Goal: Ask a question: Ask a question

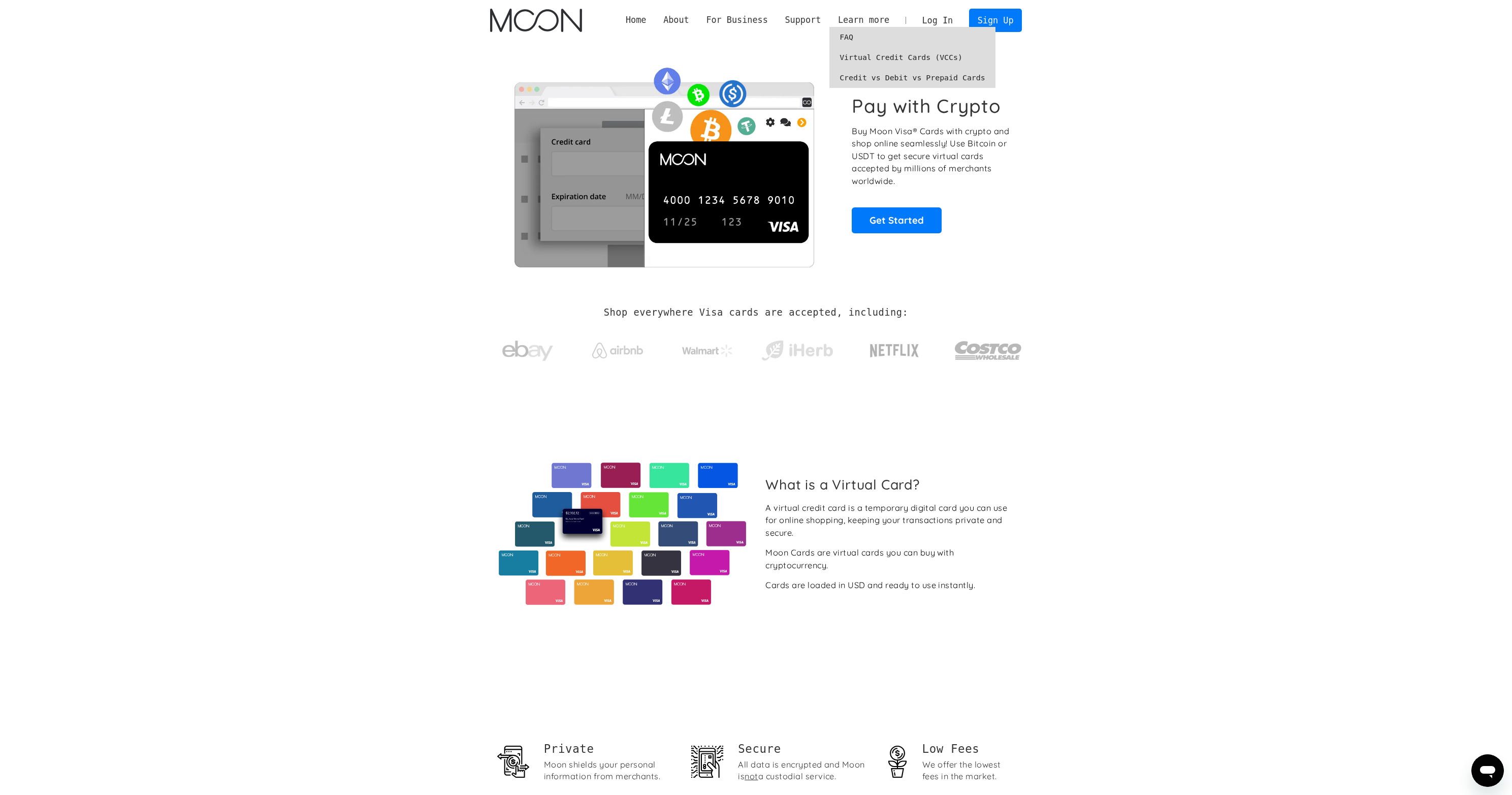
click at [847, 35] on link "FAQ" at bounding box center [912, 36] width 166 height 20
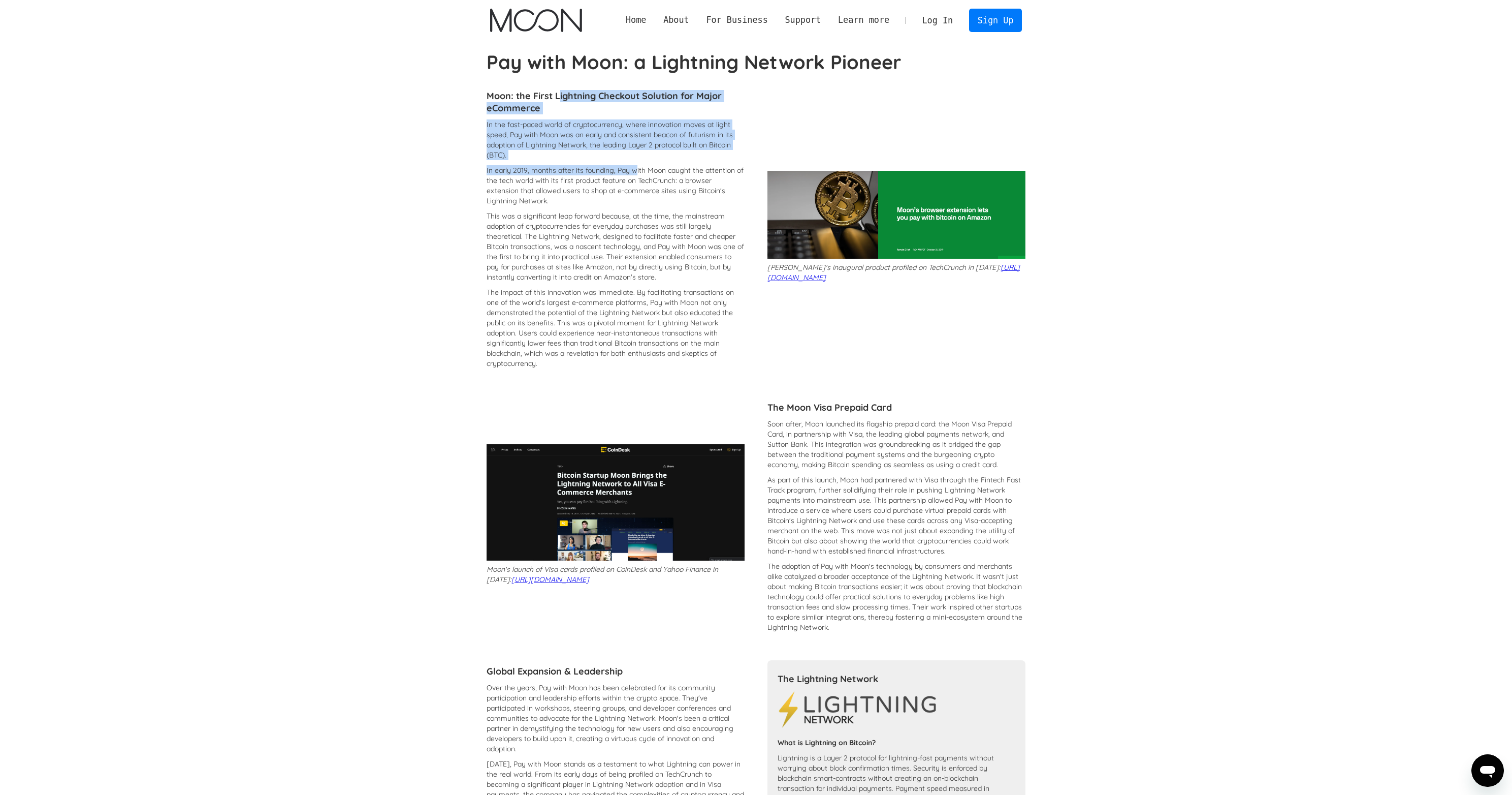
drag, startPoint x: 562, startPoint y: 99, endPoint x: 639, endPoint y: 202, distance: 128.6
click at [637, 189] on div "Moon: the First Lightning Checkout Solution for Major eCommerce In the fast-pac…" at bounding box center [616, 229] width 258 height 289
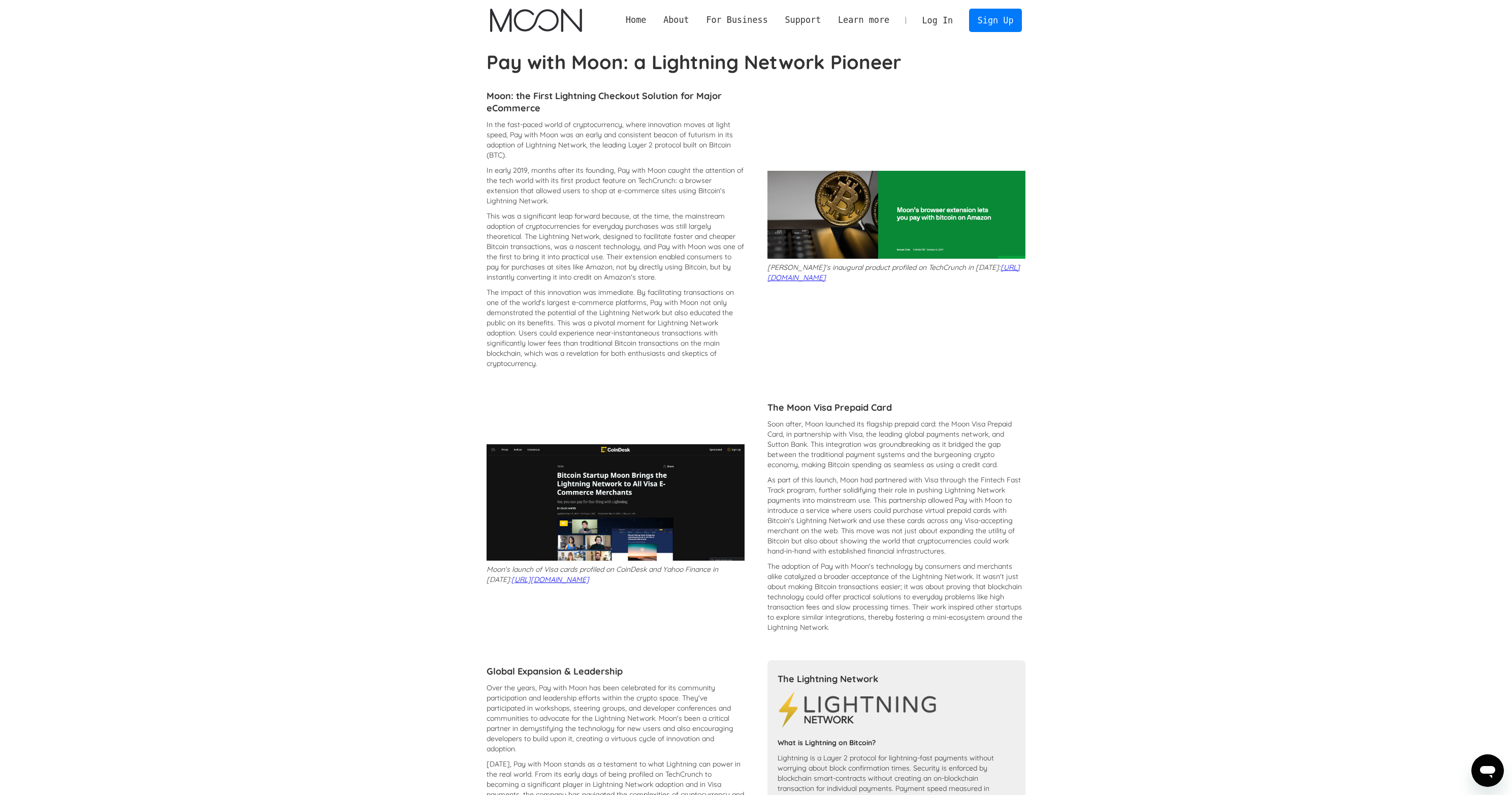
click at [656, 207] on div "In the fast-paced world of cryptocurrency, where innovation moves at light spee…" at bounding box center [616, 246] width 258 height 254
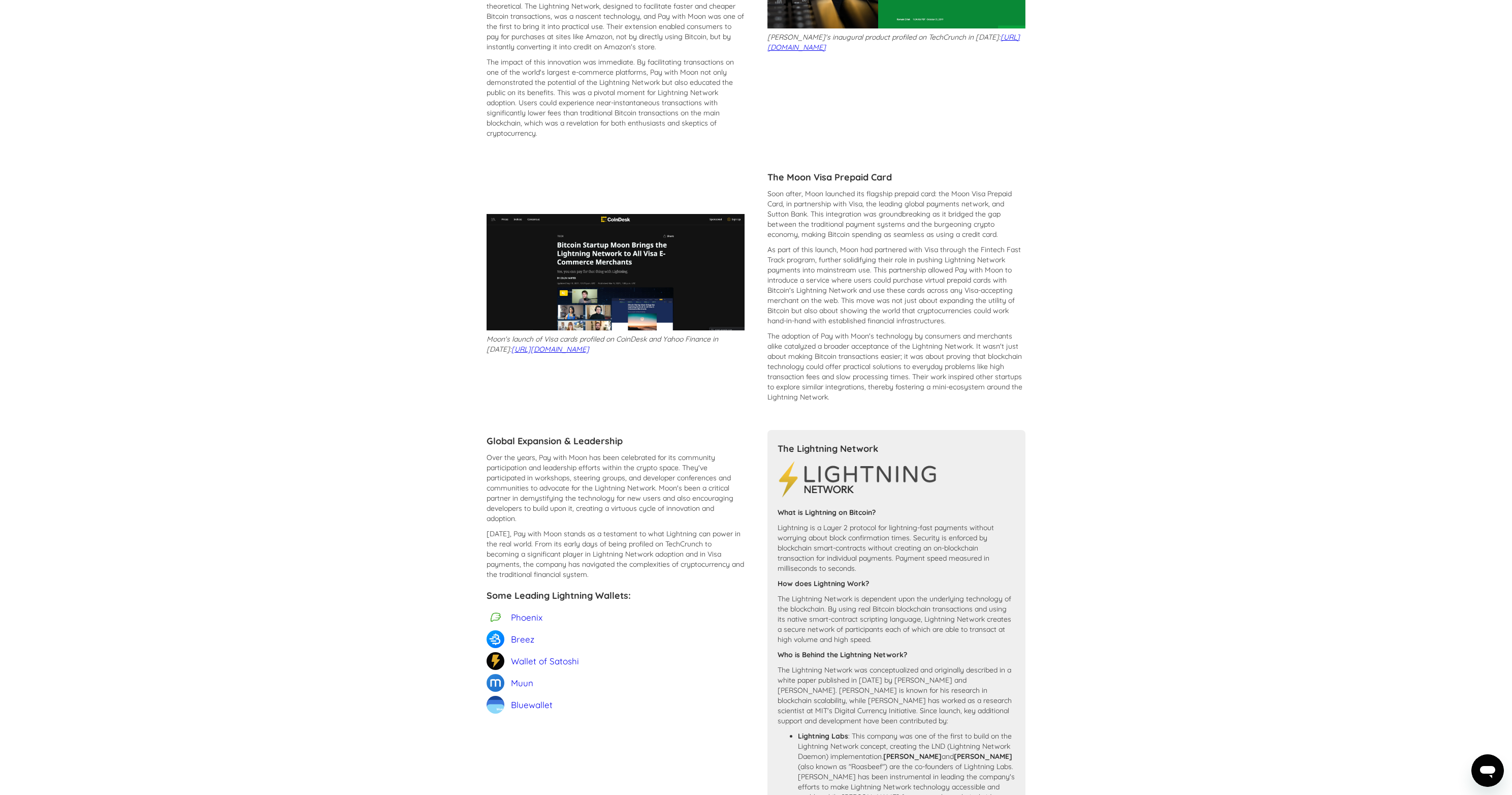
scroll to position [246, 0]
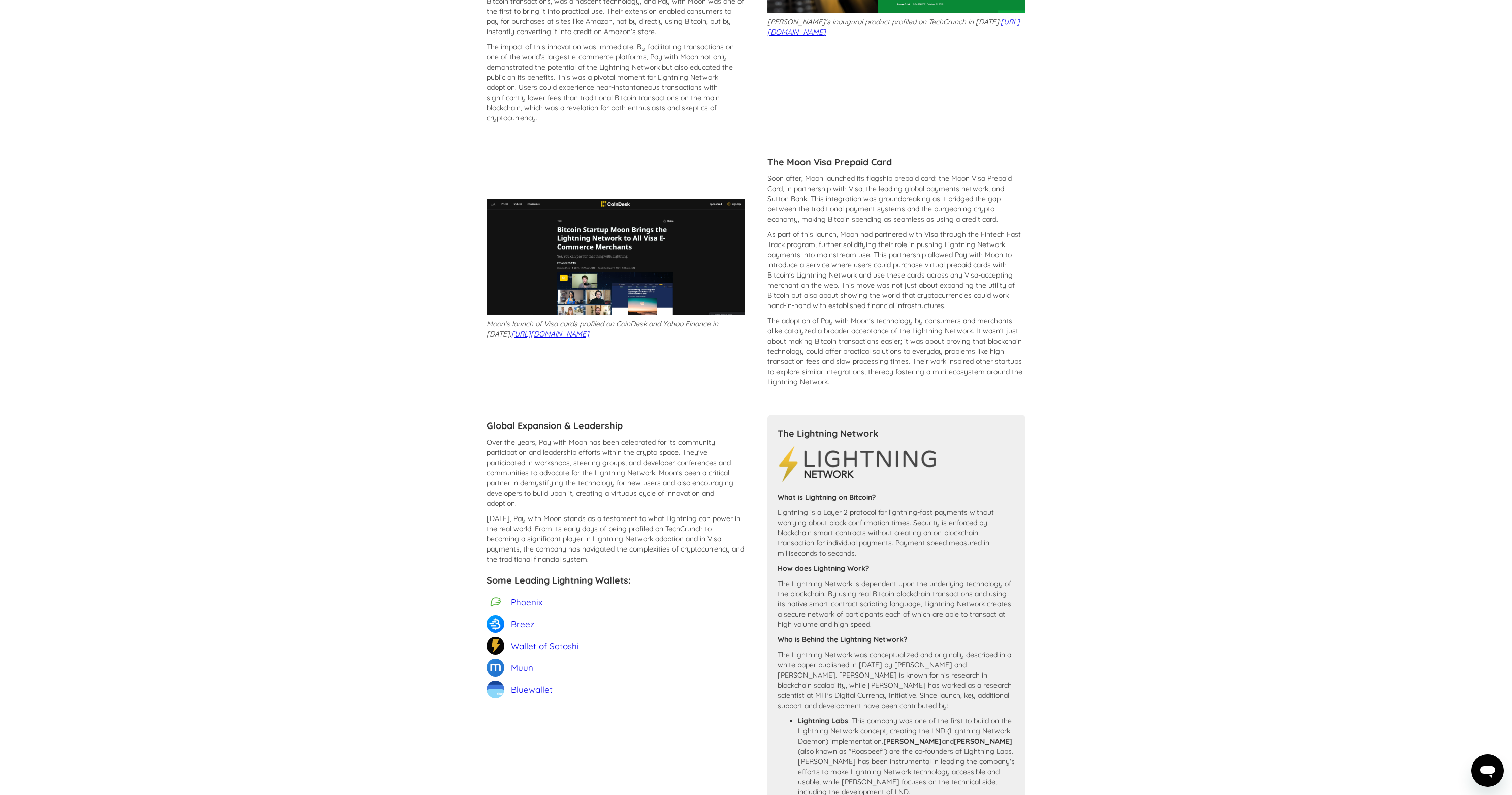
click at [788, 182] on p "Soon after, Moon launched its flagship prepaid card: the Moon Visa Prepaid Card…" at bounding box center [896, 199] width 258 height 51
drag, startPoint x: 788, startPoint y: 182, endPoint x: 871, endPoint y: 212, distance: 88.3
click at [870, 209] on p "Soon after, Moon launched its flagship prepaid card: the Moon Visa Prepaid Card…" at bounding box center [896, 199] width 258 height 51
click at [873, 215] on p "Soon after, Moon launched its flagship prepaid card: the Moon Visa Prepaid Card…" at bounding box center [896, 199] width 258 height 51
drag, startPoint x: 878, startPoint y: 202, endPoint x: 881, endPoint y: 222, distance: 20.2
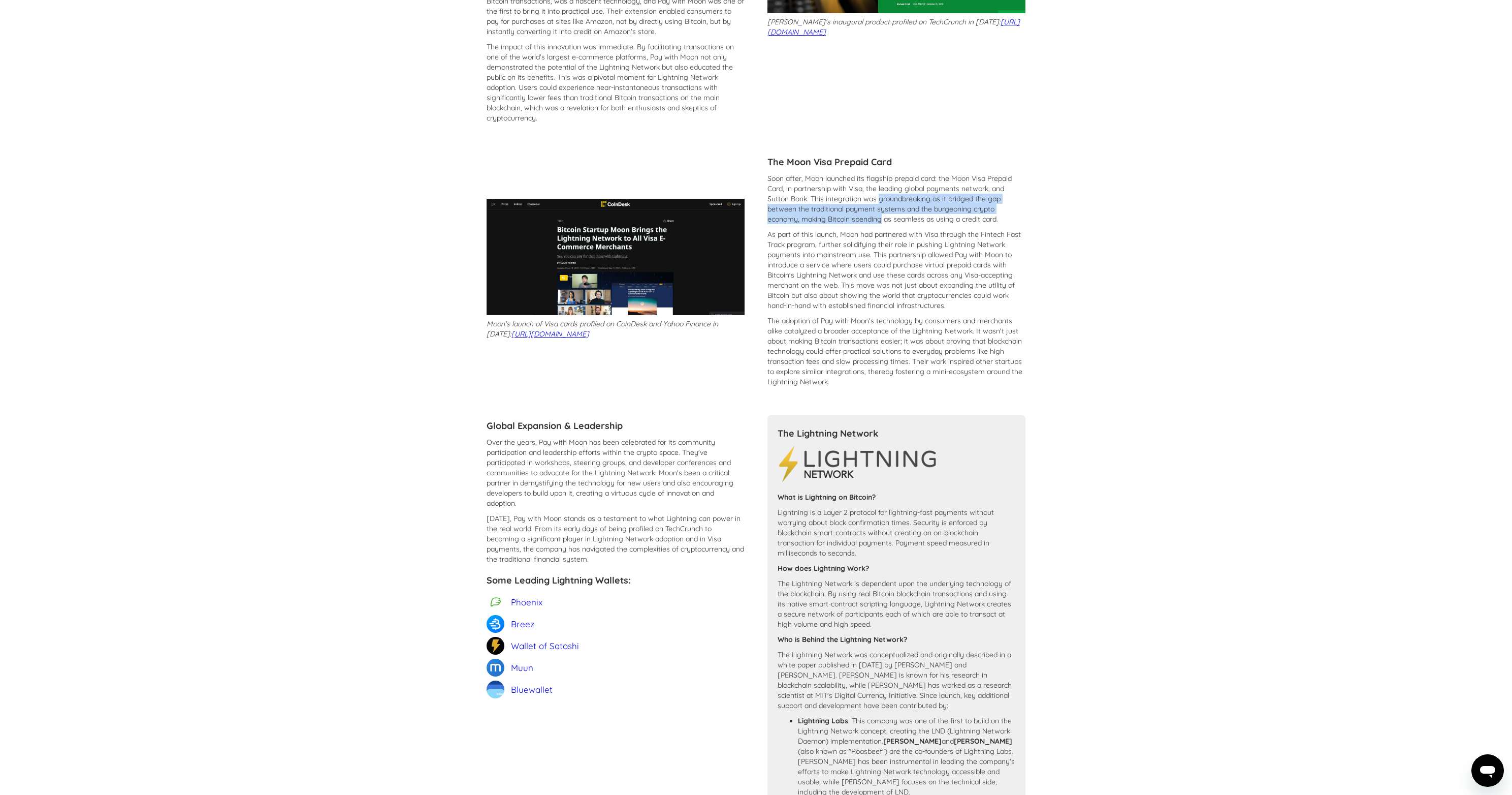
click at [881, 222] on p "Soon after, Moon launched its flagship prepaid card: the Moon Visa Prepaid Card…" at bounding box center [896, 199] width 258 height 51
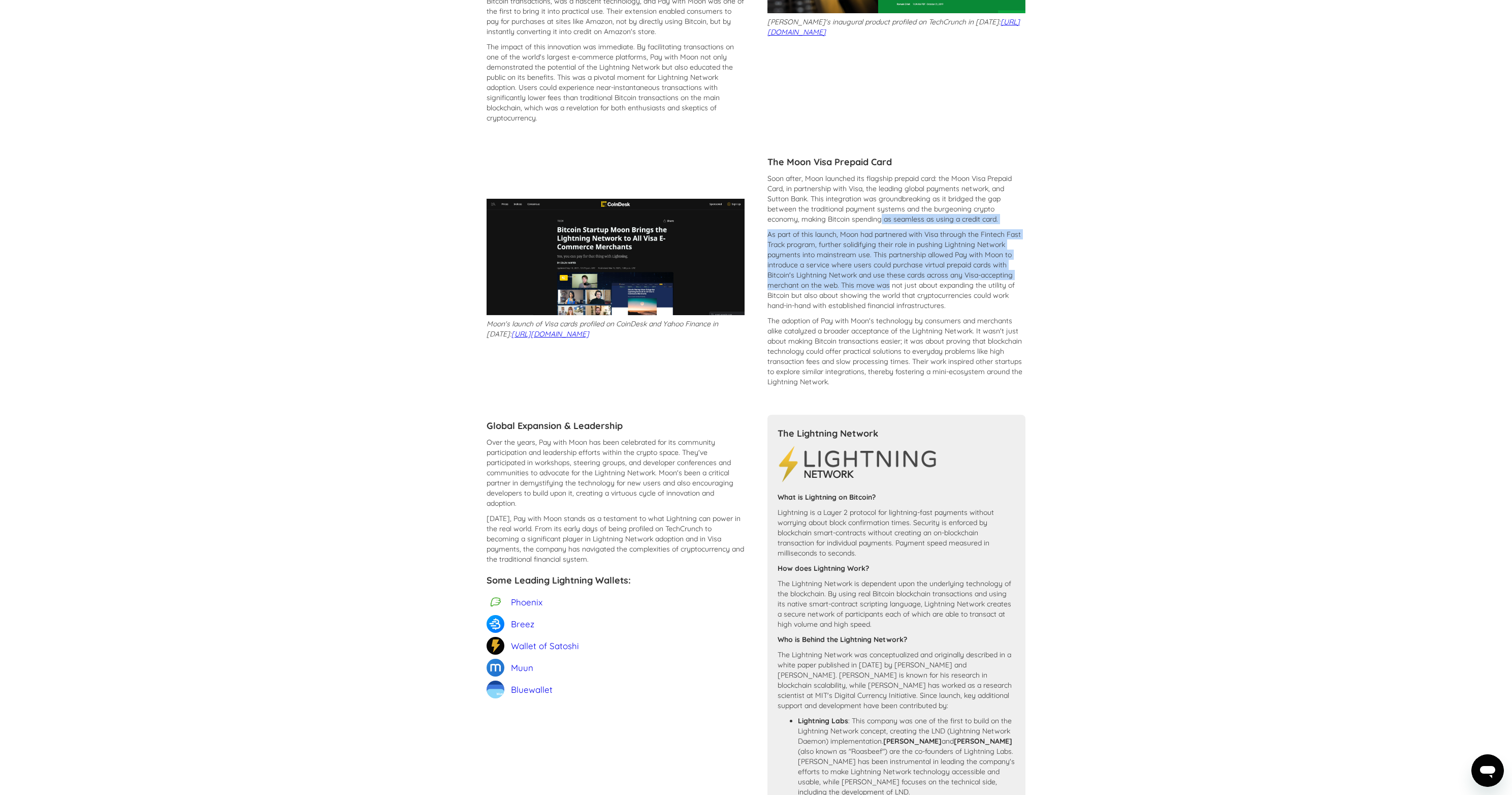
drag, startPoint x: 881, startPoint y: 222, endPoint x: 883, endPoint y: 295, distance: 73.0
click at [881, 293] on div "Soon after, Moon launched its flagship prepaid card: the Moon Visa Prepaid Card…" at bounding box center [896, 282] width 258 height 218
click at [883, 295] on p "As part of this launch, Moon had partnered with Visa through the Fintech Fast T…" at bounding box center [896, 269] width 258 height 81
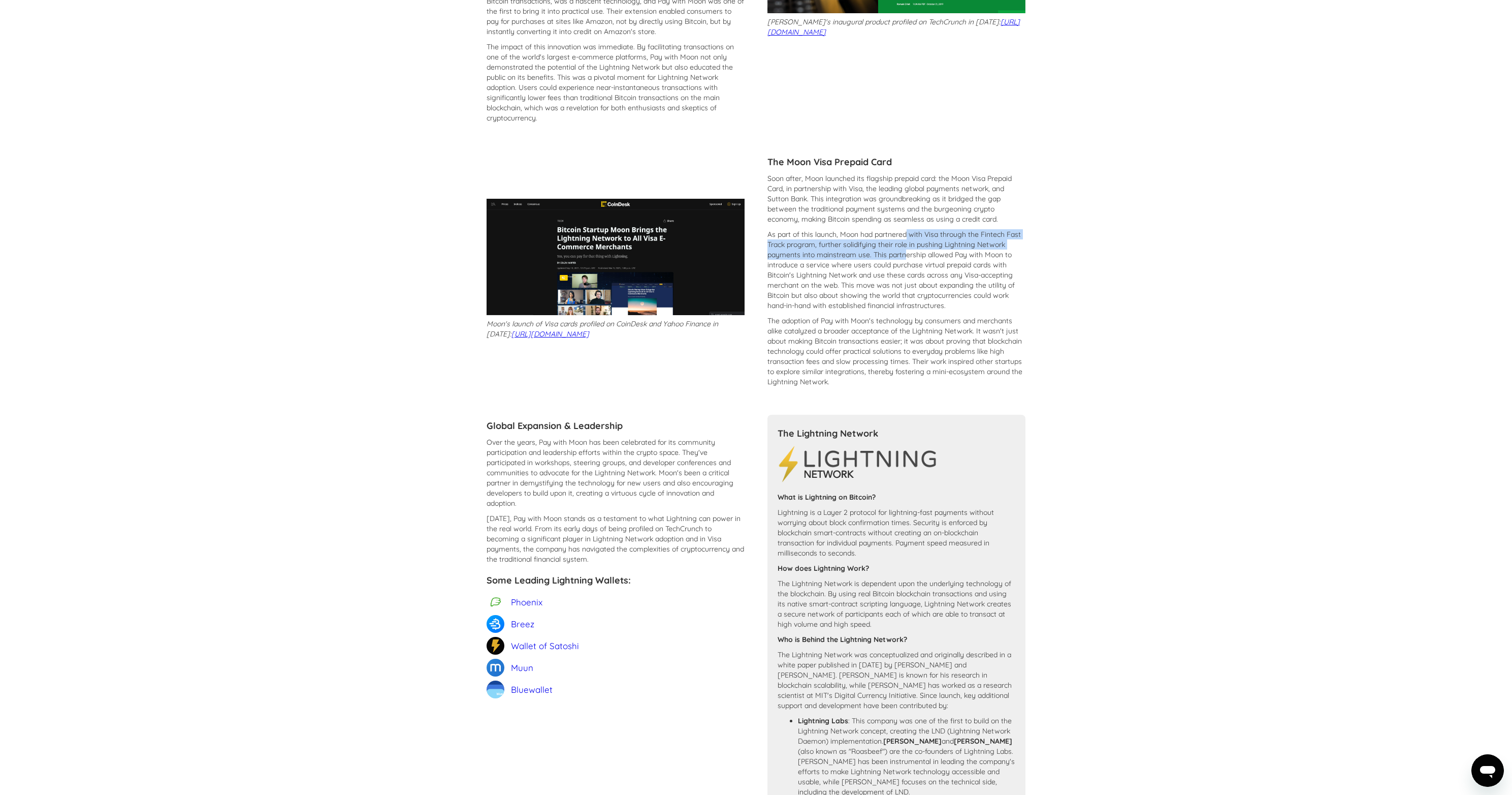
drag, startPoint x: 907, startPoint y: 238, endPoint x: 908, endPoint y: 255, distance: 17.0
click at [908, 255] on p "As part of this launch, Moon had partnered with Visa through the Fintech Fast T…" at bounding box center [896, 269] width 258 height 81
click at [908, 256] on p "As part of this launch, Moon had partnered with Visa through the Fintech Fast T…" at bounding box center [896, 269] width 258 height 81
drag, startPoint x: 907, startPoint y: 256, endPoint x: 903, endPoint y: 276, distance: 20.4
click at [903, 272] on p "As part of this launch, Moon had partnered with Visa through the Fintech Fast T…" at bounding box center [896, 269] width 258 height 81
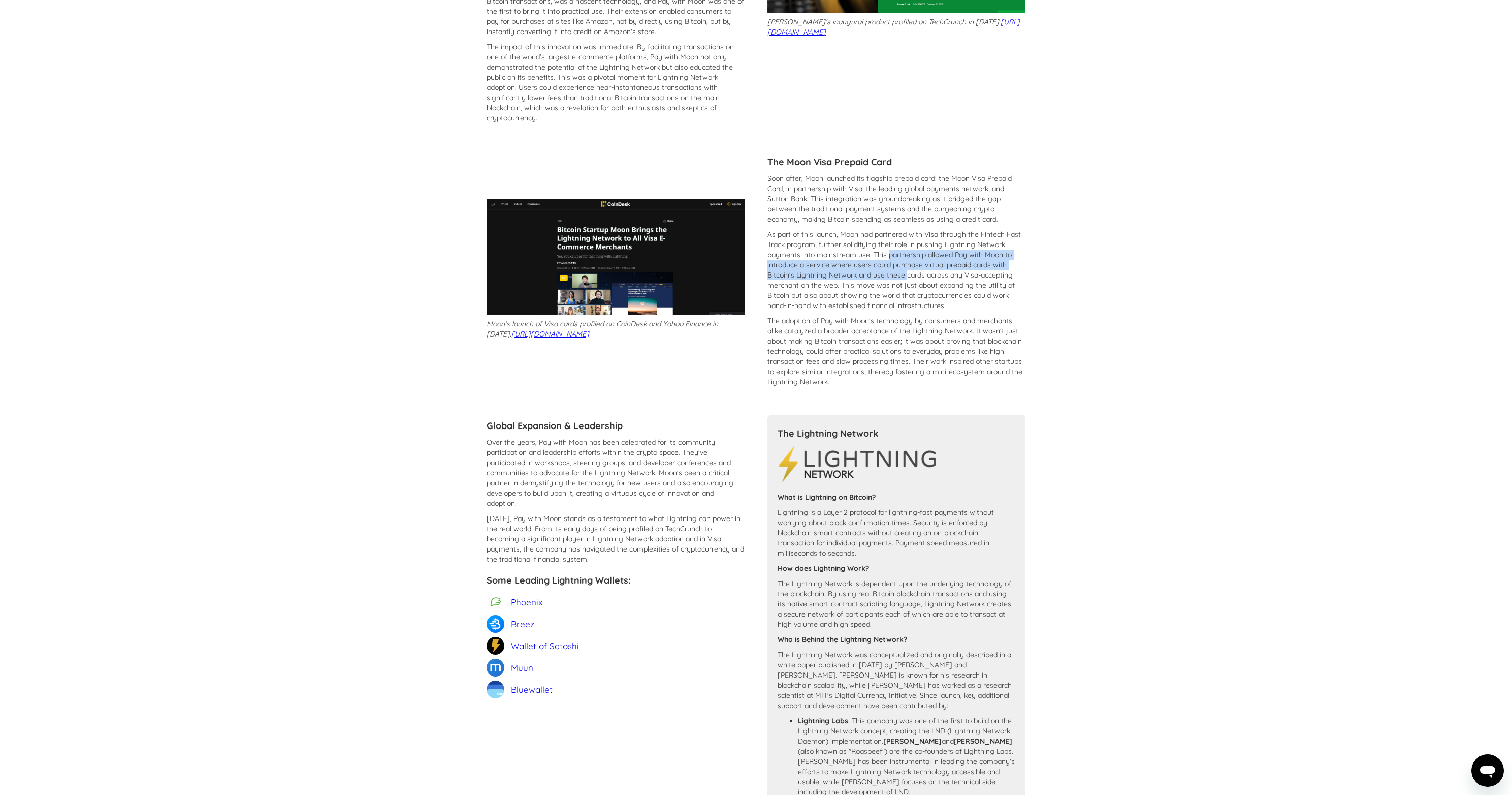
click at [902, 279] on p "As part of this launch, Moon had partnered with Visa through the Fintech Fast T…" at bounding box center [896, 269] width 258 height 81
click at [788, 269] on p "As part of this launch, Moon had partnered with Visa through the Fintech Fast T…" at bounding box center [896, 269] width 258 height 81
drag, startPoint x: 789, startPoint y: 269, endPoint x: 846, endPoint y: 272, distance: 57.1
click at [846, 272] on p "As part of this launch, Moon had partnered with Visa through the Fintech Fast T…" at bounding box center [896, 269] width 258 height 81
click at [854, 278] on p "As part of this launch, Moon had partnered with Visa through the Fintech Fast T…" at bounding box center [896, 269] width 258 height 81
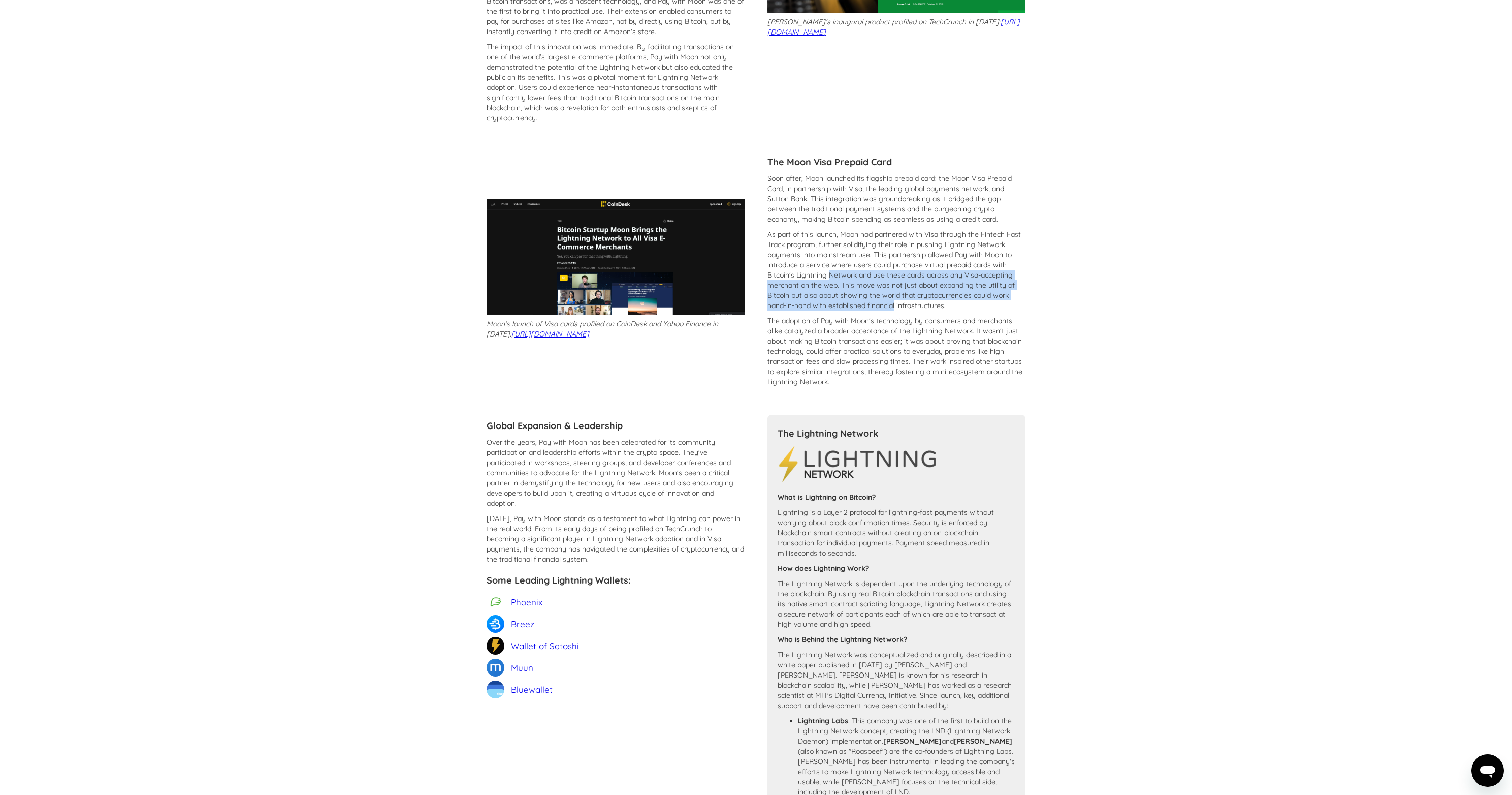
drag, startPoint x: 854, startPoint y: 278, endPoint x: 890, endPoint y: 311, distance: 48.8
click at [890, 311] on div "Soon after, Moon launched its flagship prepaid card: the Moon Visa Prepaid Card…" at bounding box center [896, 282] width 258 height 218
click at [894, 315] on p "The adoption of Pay with Moon's technology by consumers and merchants alike cat…" at bounding box center [896, 351] width 258 height 72
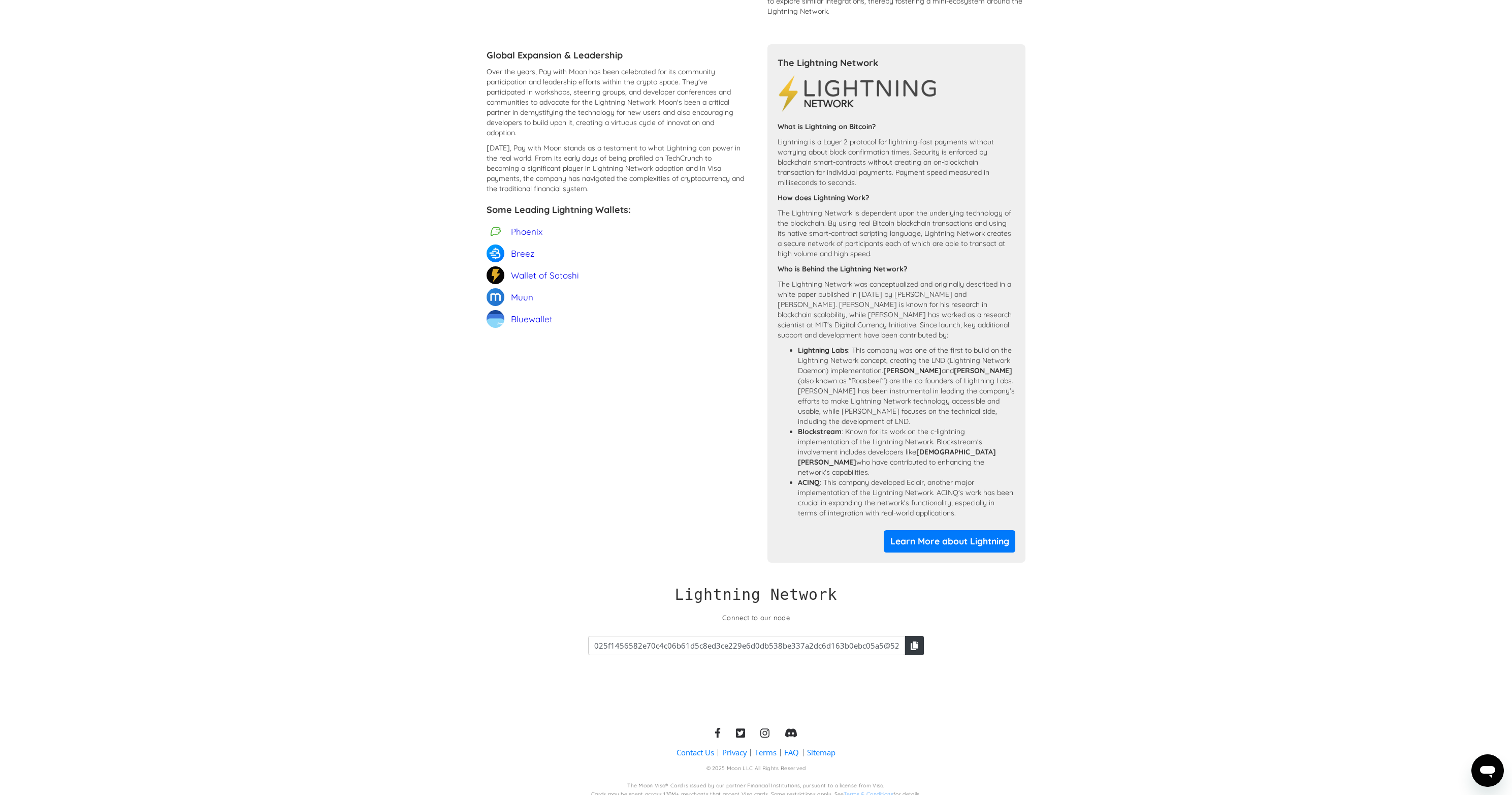
scroll to position [0, 0]
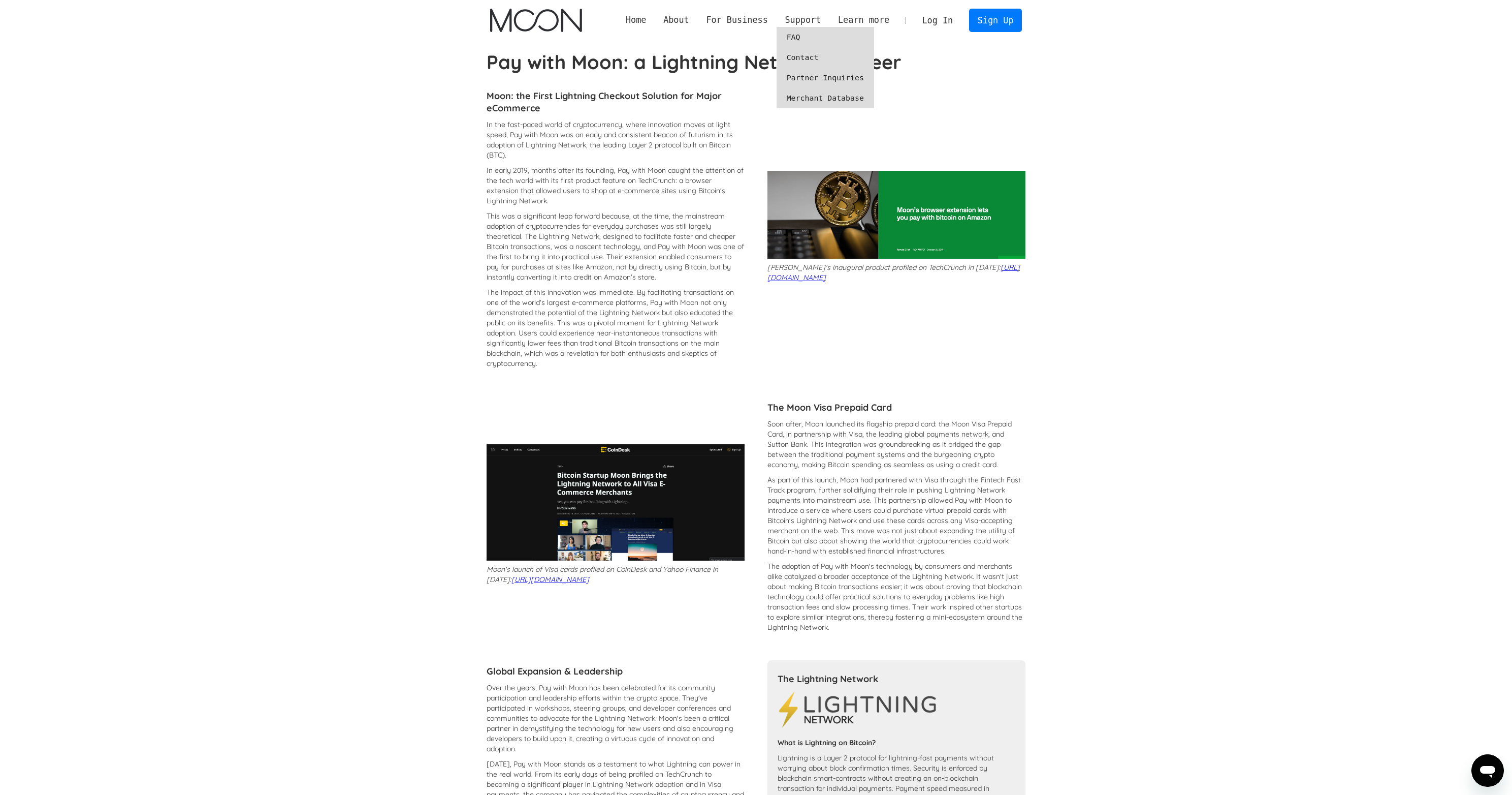
click at [800, 38] on link "FAQ" at bounding box center [825, 36] width 97 height 20
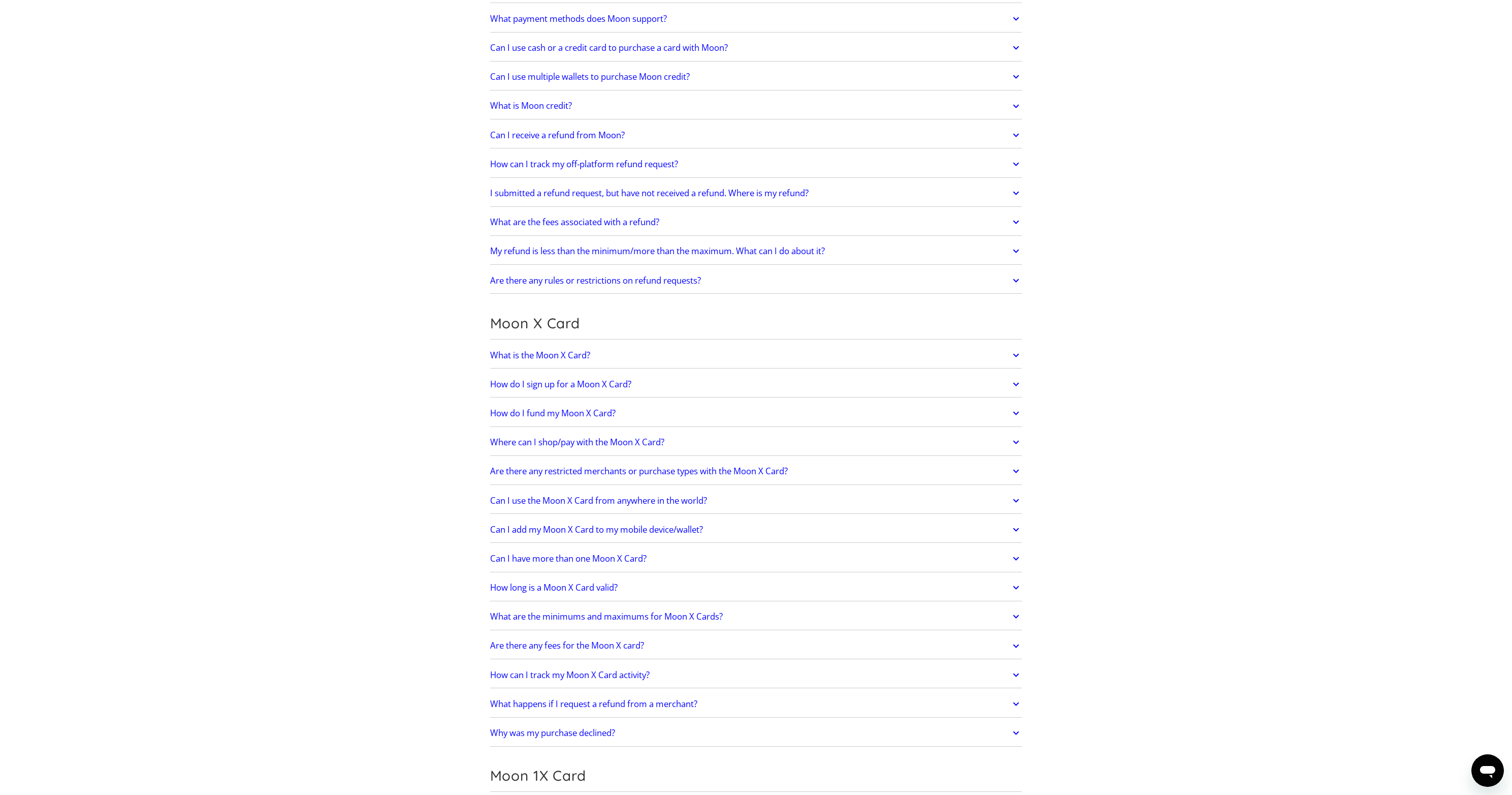
scroll to position [505, 0]
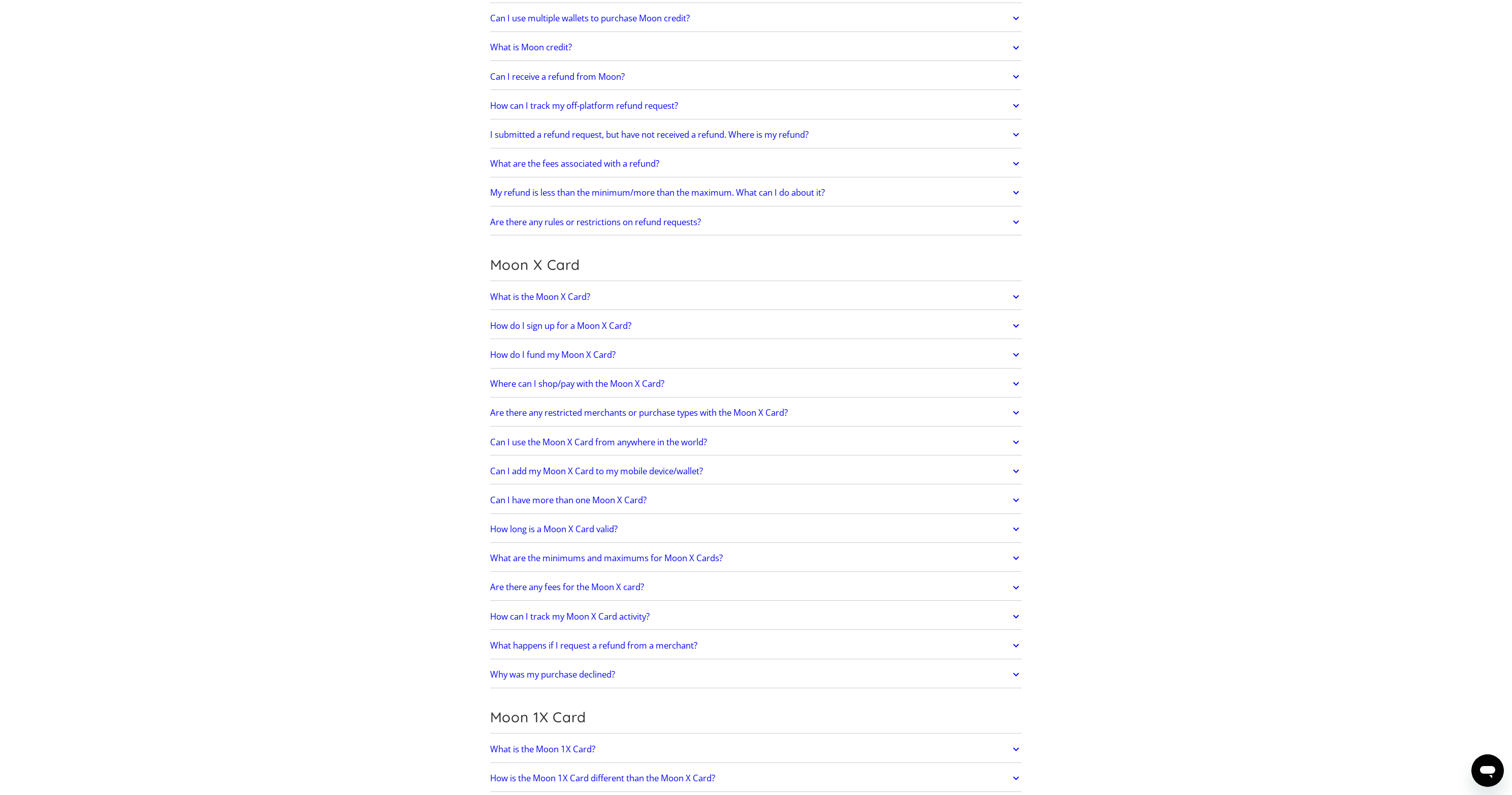
click at [618, 401] on div "Are there any restricted merchants or purchase types with the Moon X Card? Cert…" at bounding box center [756, 413] width 533 height 26
click at [616, 410] on h2 "Are there any restricted merchants or purchase types with the Moon X Card?" at bounding box center [639, 413] width 298 height 11
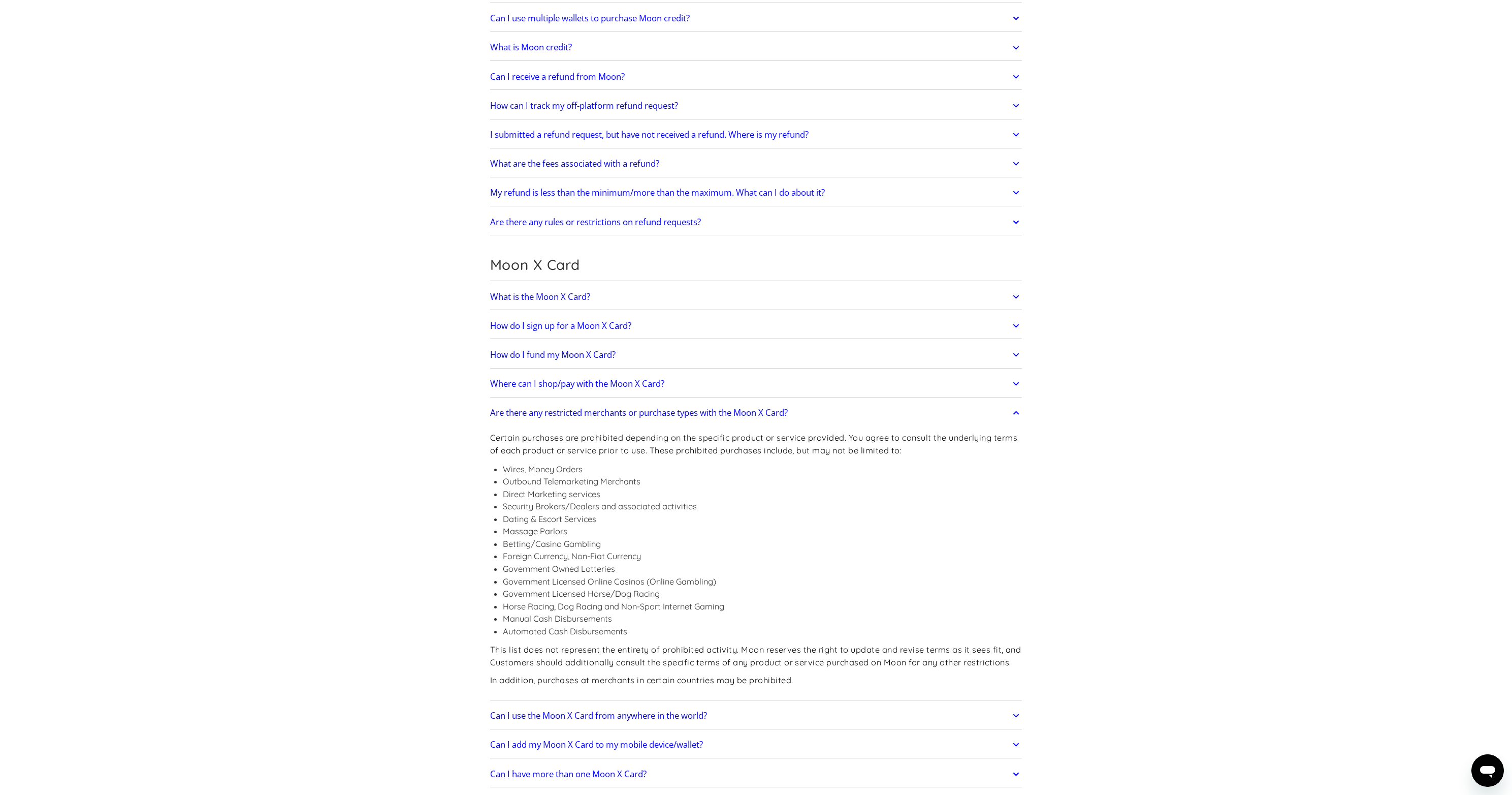
click at [614, 387] on h2 "Where can I shop/pay with the Moon X Card?" at bounding box center [577, 383] width 174 height 11
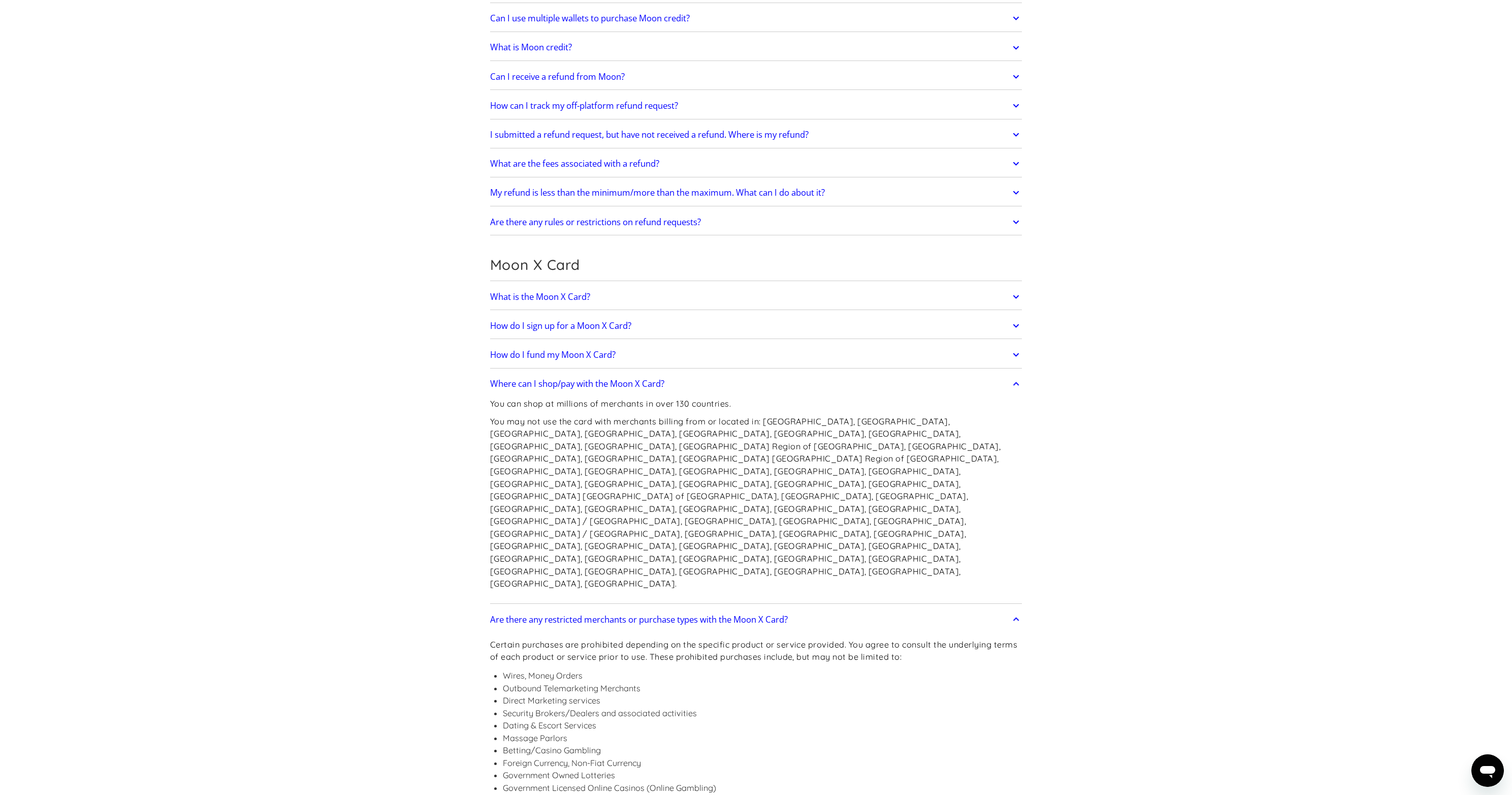
click at [563, 299] on h2 "What is the Moon X Card?" at bounding box center [540, 297] width 100 height 11
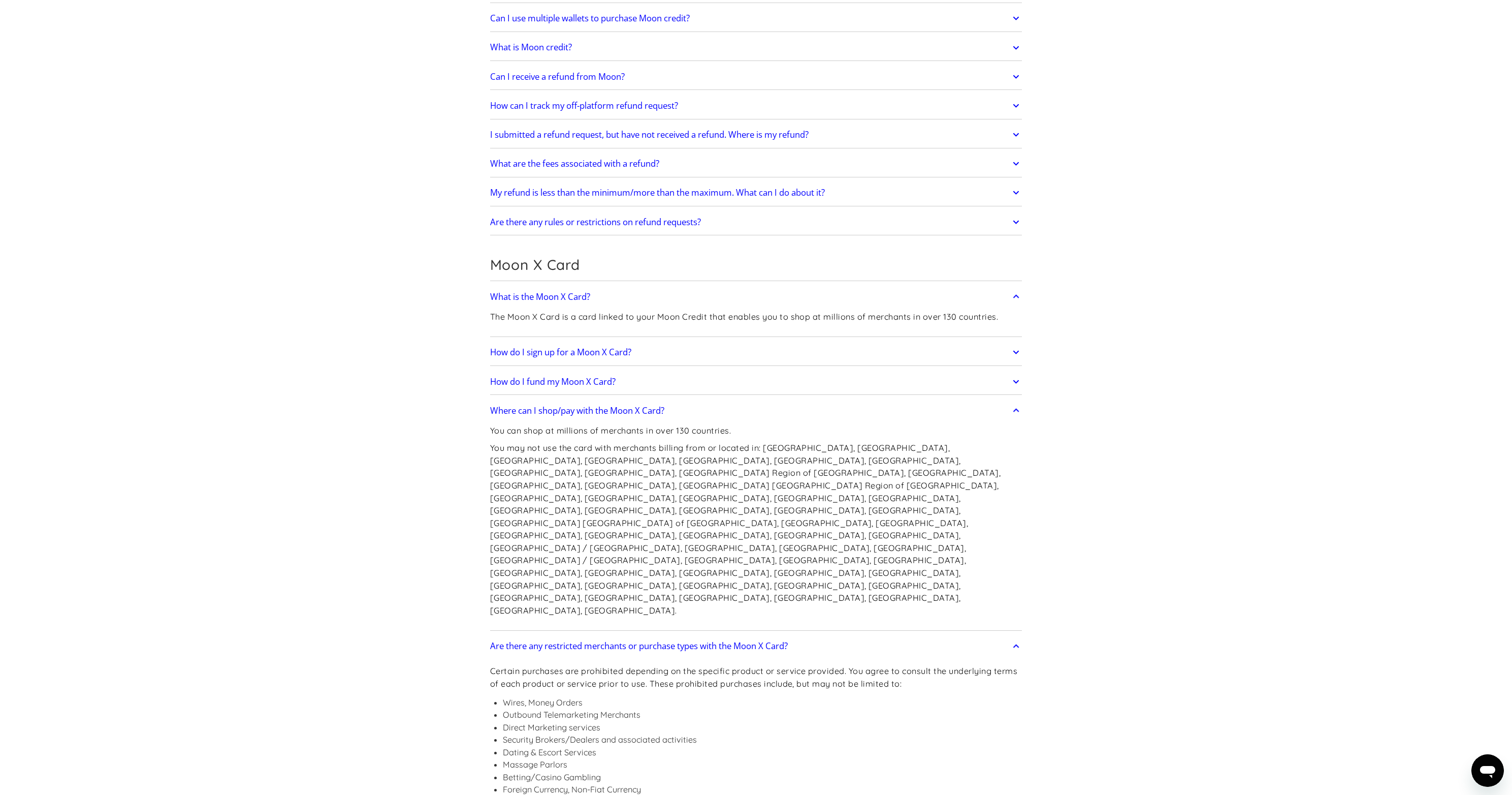
click at [657, 319] on p "The Moon X Card is a card linked to your Moon Credit that enables you to shop a…" at bounding box center [744, 316] width 508 height 12
drag, startPoint x: 657, startPoint y: 319, endPoint x: 715, endPoint y: 318, distance: 58.0
click at [714, 319] on p "The Moon X Card is a card linked to your Moon Credit that enables you to shop a…" at bounding box center [744, 316] width 508 height 12
click at [729, 316] on p "The Moon X Card is a card linked to your Moon Credit that enables you to shop a…" at bounding box center [744, 316] width 508 height 12
click at [729, 319] on p "The Moon X Card is a card linked to your Moon Credit that enables you to shop a…" at bounding box center [744, 316] width 508 height 12
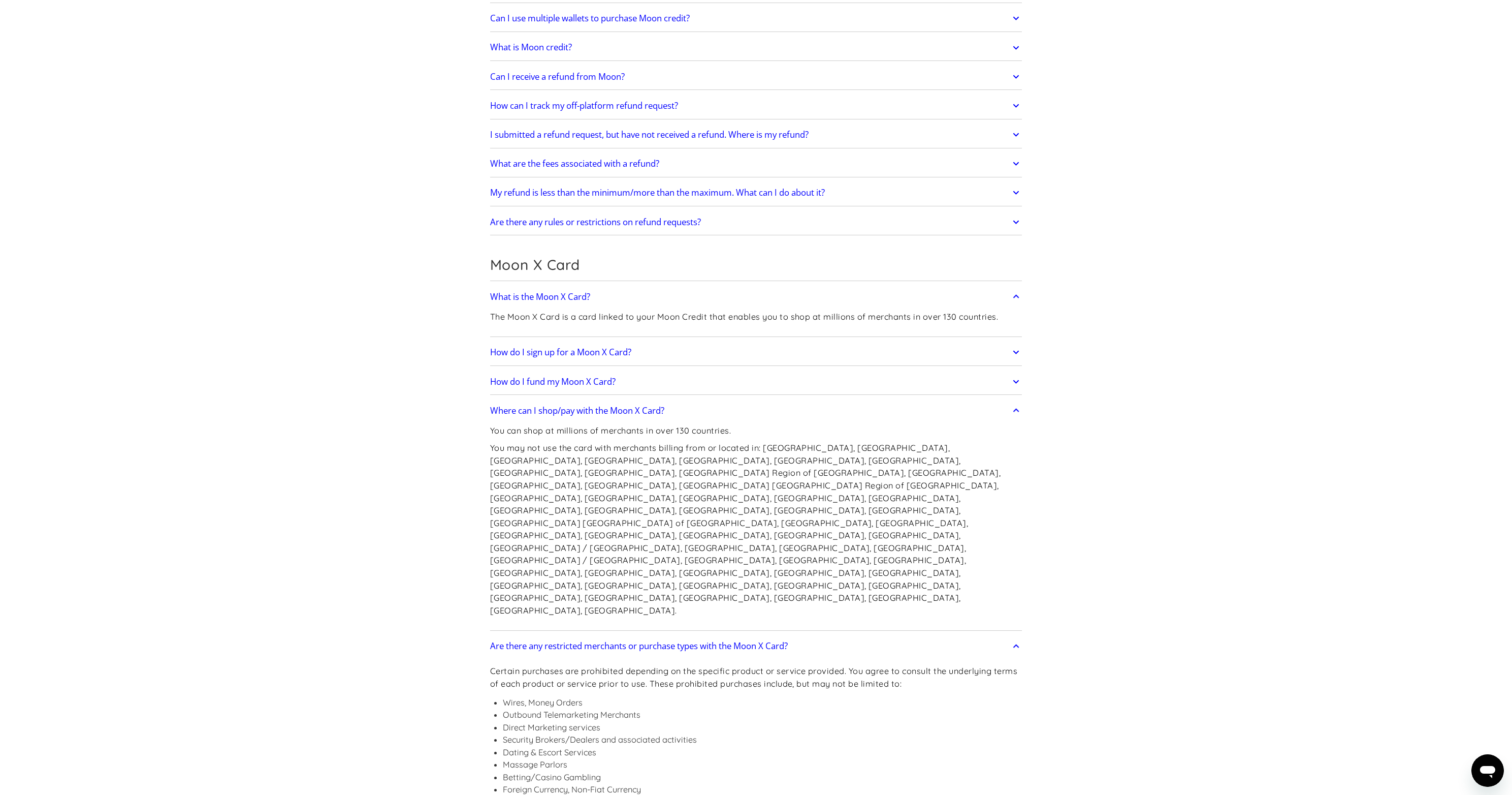
click at [763, 319] on p "The Moon X Card is a card linked to your Moon Credit that enables you to shop a…" at bounding box center [744, 316] width 508 height 12
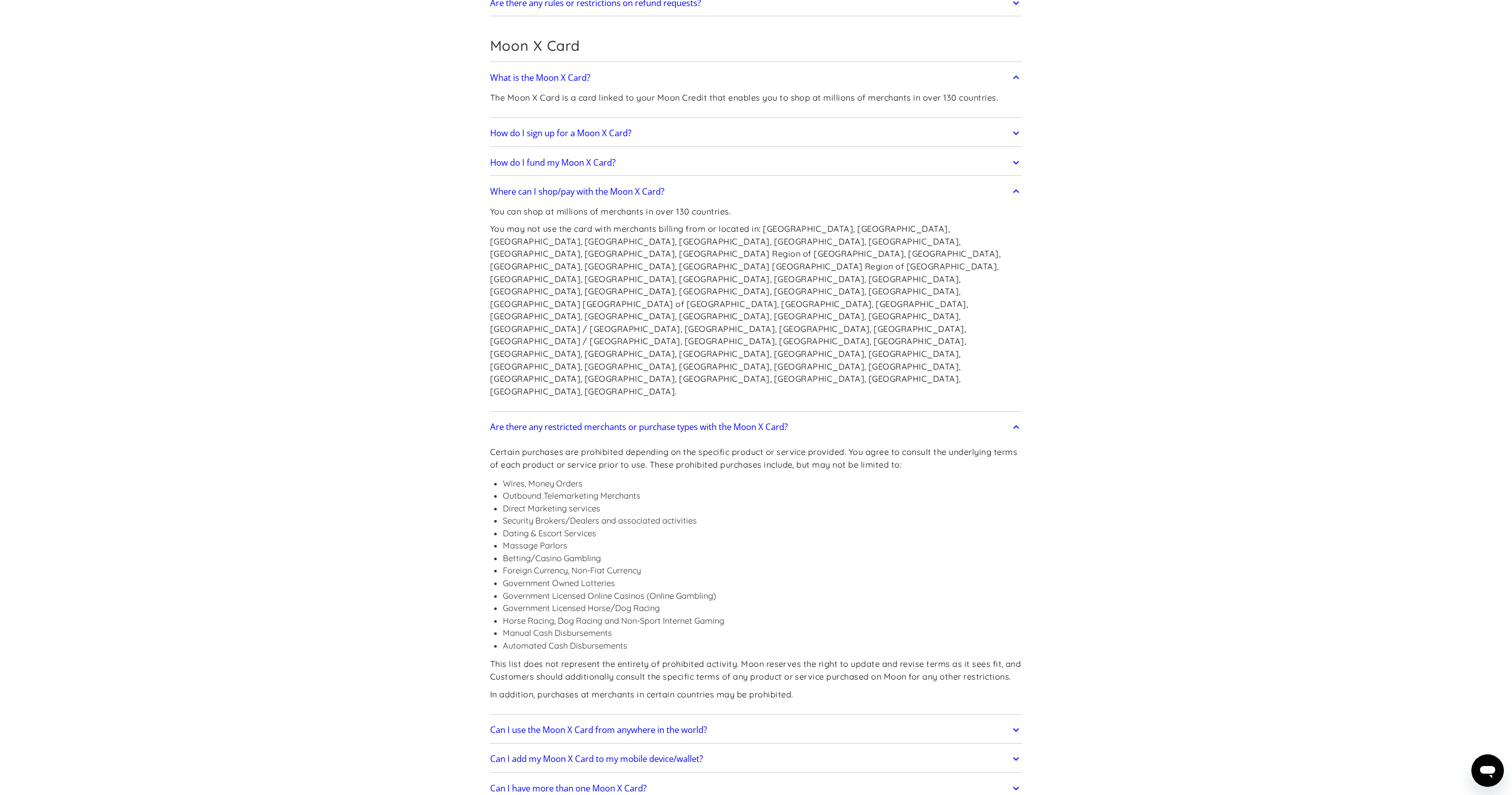
scroll to position [733, 0]
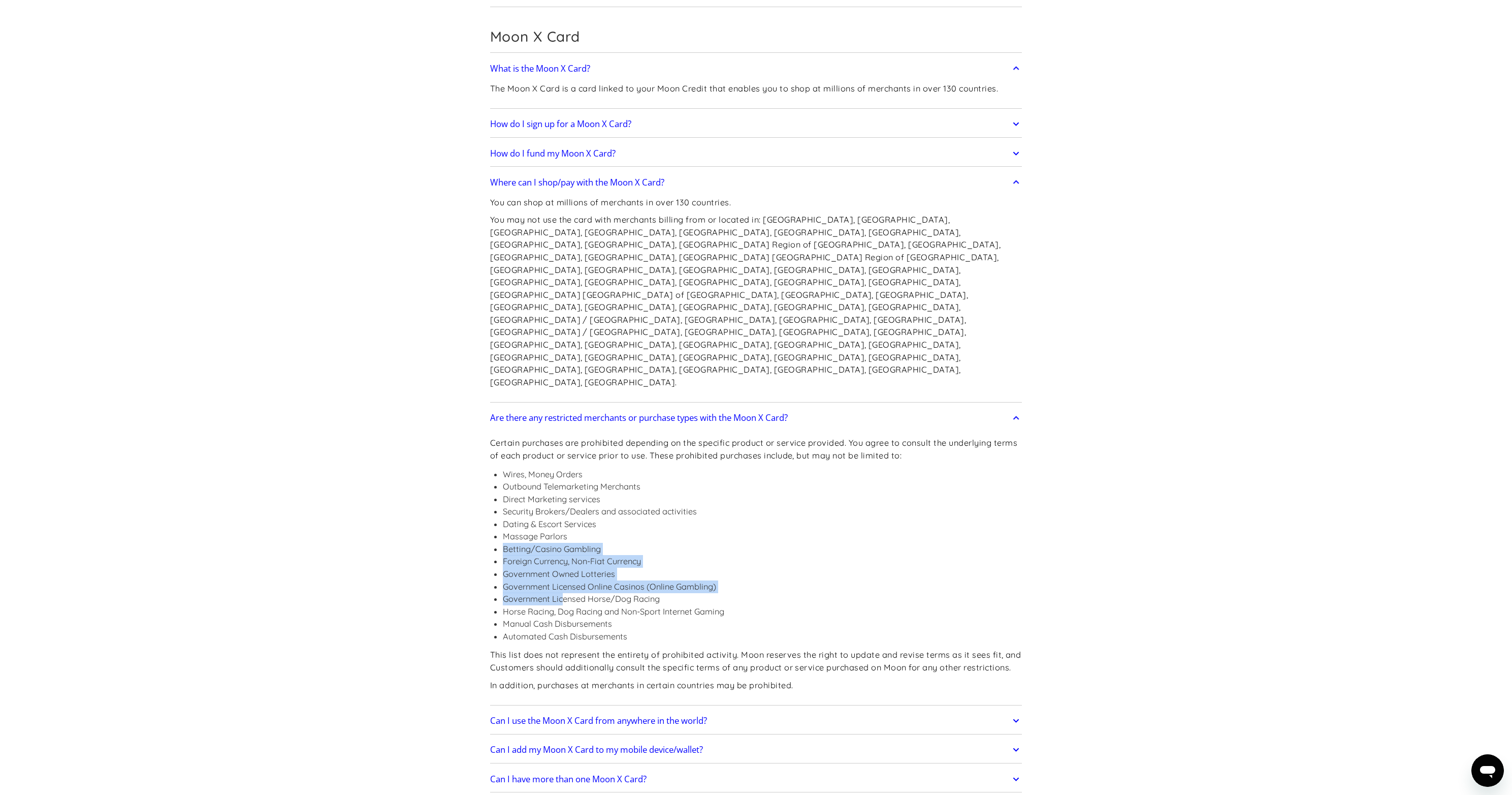
drag, startPoint x: 570, startPoint y: 450, endPoint x: 568, endPoint y: 542, distance: 92.0
click at [563, 512] on ul "Wires, Money Orders Outbound Telemarketing Merchants Direct Marketing services …" at bounding box center [756, 556] width 533 height 175
drag, startPoint x: 568, startPoint y: 543, endPoint x: 532, endPoint y: 530, distance: 38.3
click at [532, 531] on ul "Wires, Money Orders Outbound Telemarketing Merchants Direct Marketing services …" at bounding box center [756, 556] width 533 height 175
drag, startPoint x: 528, startPoint y: 488, endPoint x: 525, endPoint y: 451, distance: 37.1
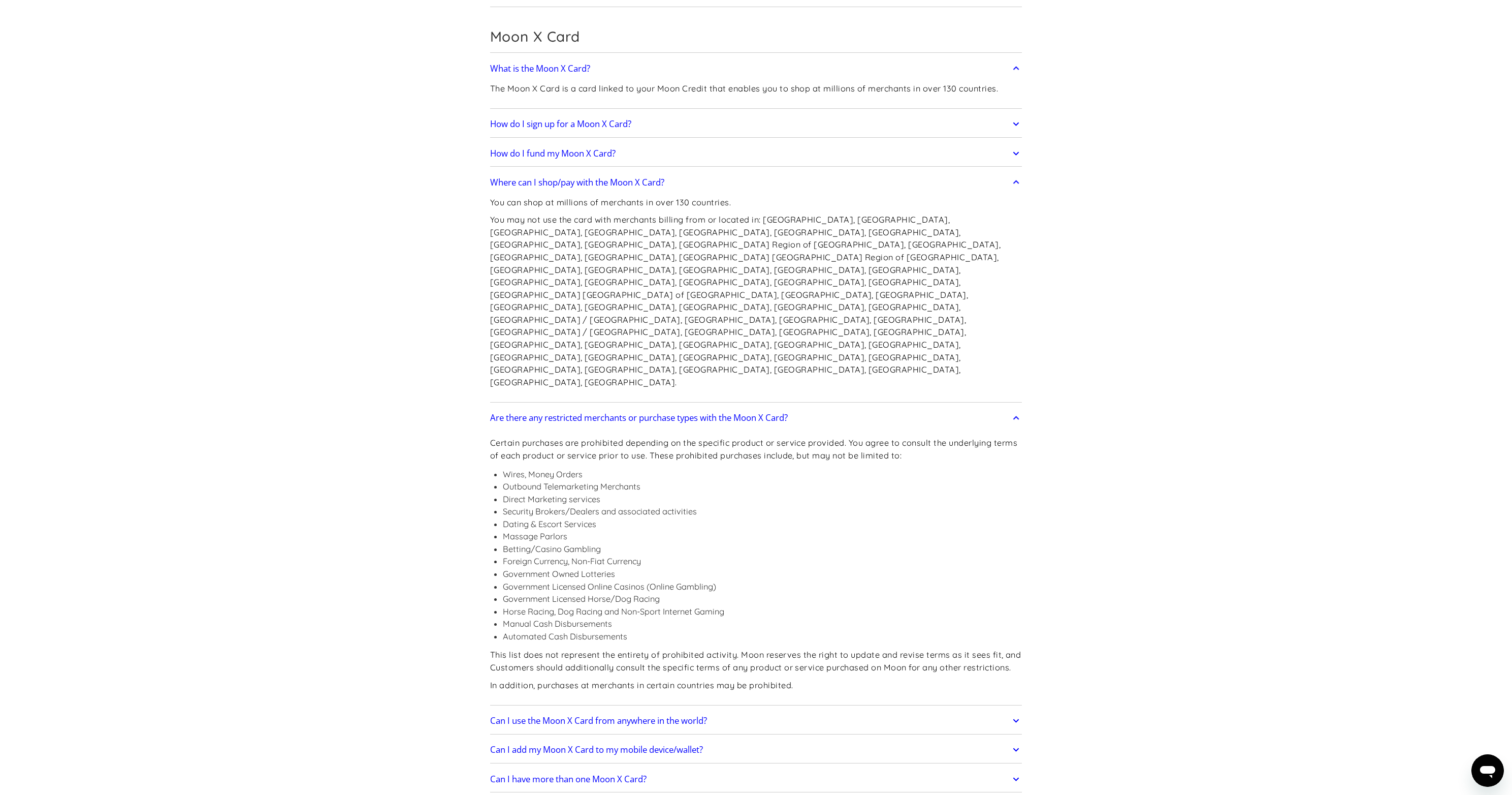
click at [528, 567] on li "Government Owned Lotteries" at bounding box center [762, 573] width 519 height 12
drag, startPoint x: 525, startPoint y: 433, endPoint x: 523, endPoint y: 378, distance: 55.0
click at [523, 428] on div "Certain purchases are prohibited depending on the specific product or service p…" at bounding box center [756, 565] width 533 height 274
drag, startPoint x: 529, startPoint y: 420, endPoint x: 538, endPoint y: 460, distance: 41.0
click at [537, 468] on ul "Wires, Money Orders Outbound Telemarketing Merchants Direct Marketing services …" at bounding box center [756, 556] width 533 height 175
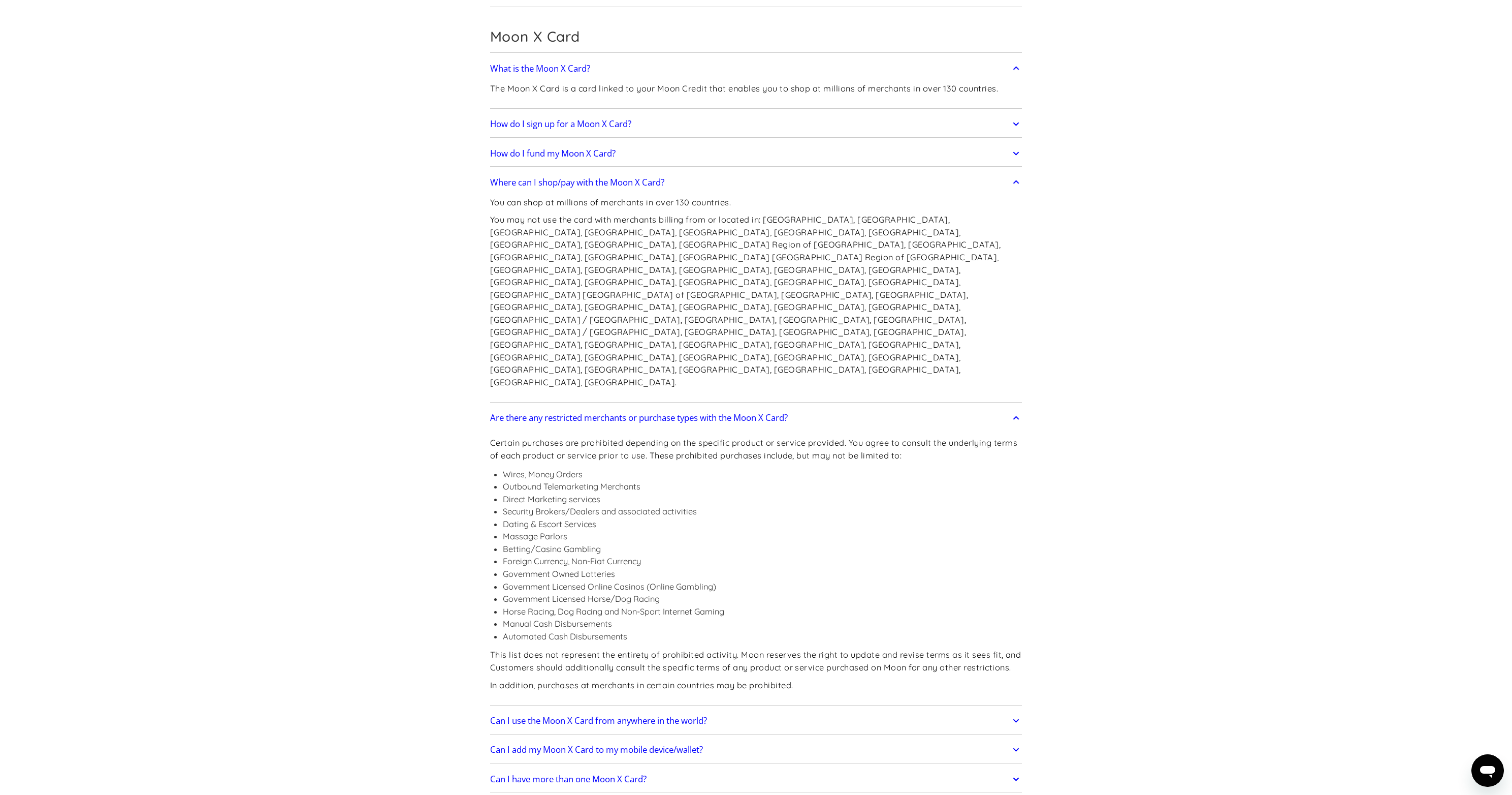
click at [539, 542] on li "Betting/Casino Gambling" at bounding box center [762, 549] width 519 height 12
drag, startPoint x: 562, startPoint y: 439, endPoint x: 582, endPoint y: 486, distance: 51.1
click at [582, 484] on ul "Wires, Money Orders Outbound Telemarketing Merchants Direct Marketing services …" at bounding box center [756, 556] width 533 height 175
click at [584, 567] on li "Government Owned Lotteries" at bounding box center [762, 573] width 519 height 12
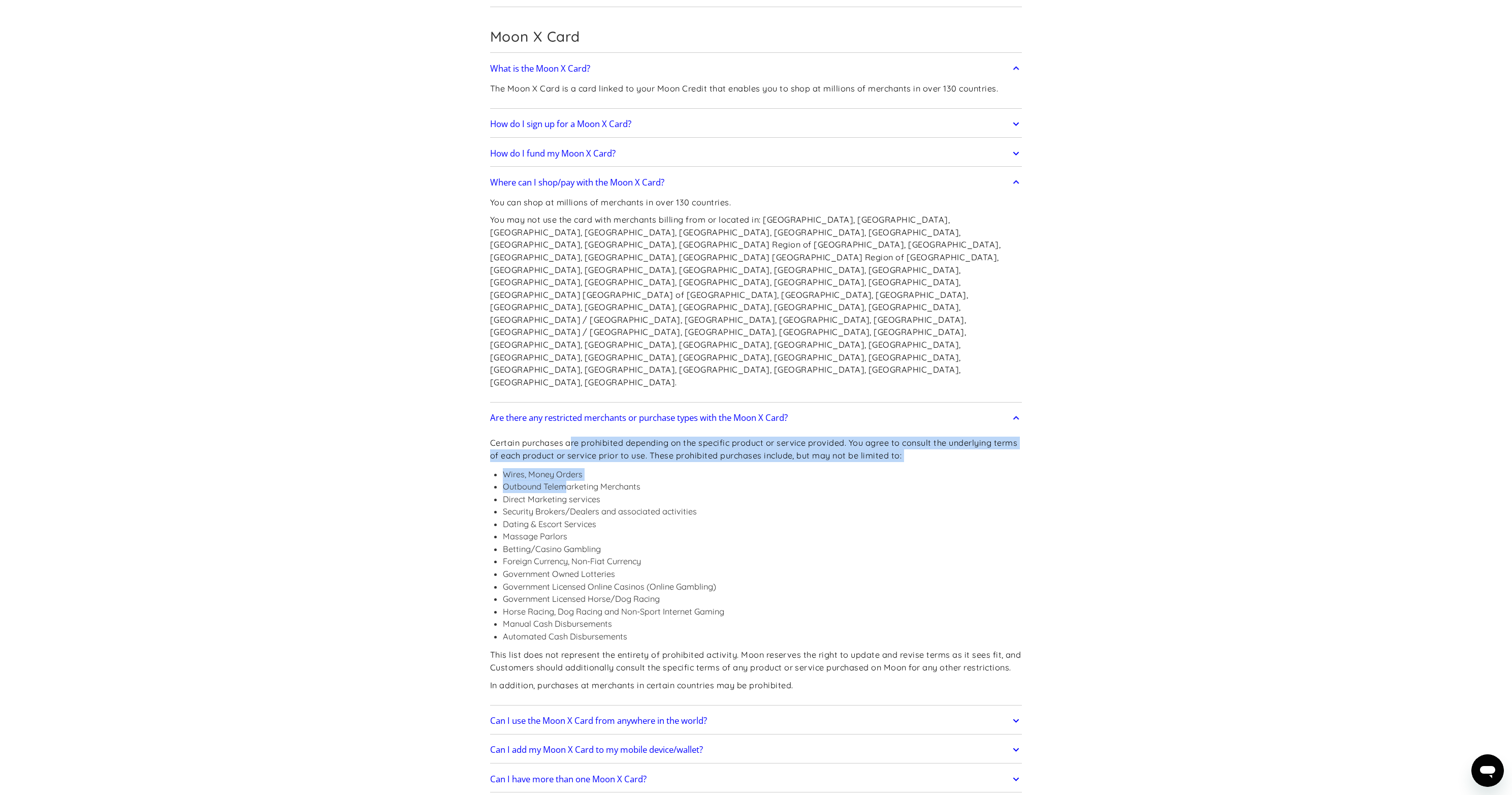
drag, startPoint x: 571, startPoint y: 360, endPoint x: 567, endPoint y: 402, distance: 42.2
click at [567, 428] on div "Certain purchases are prohibited depending on the specific product or service p…" at bounding box center [756, 565] width 533 height 274
click at [567, 481] on li "Outbound Telemarketing Merchants" at bounding box center [762, 487] width 519 height 12
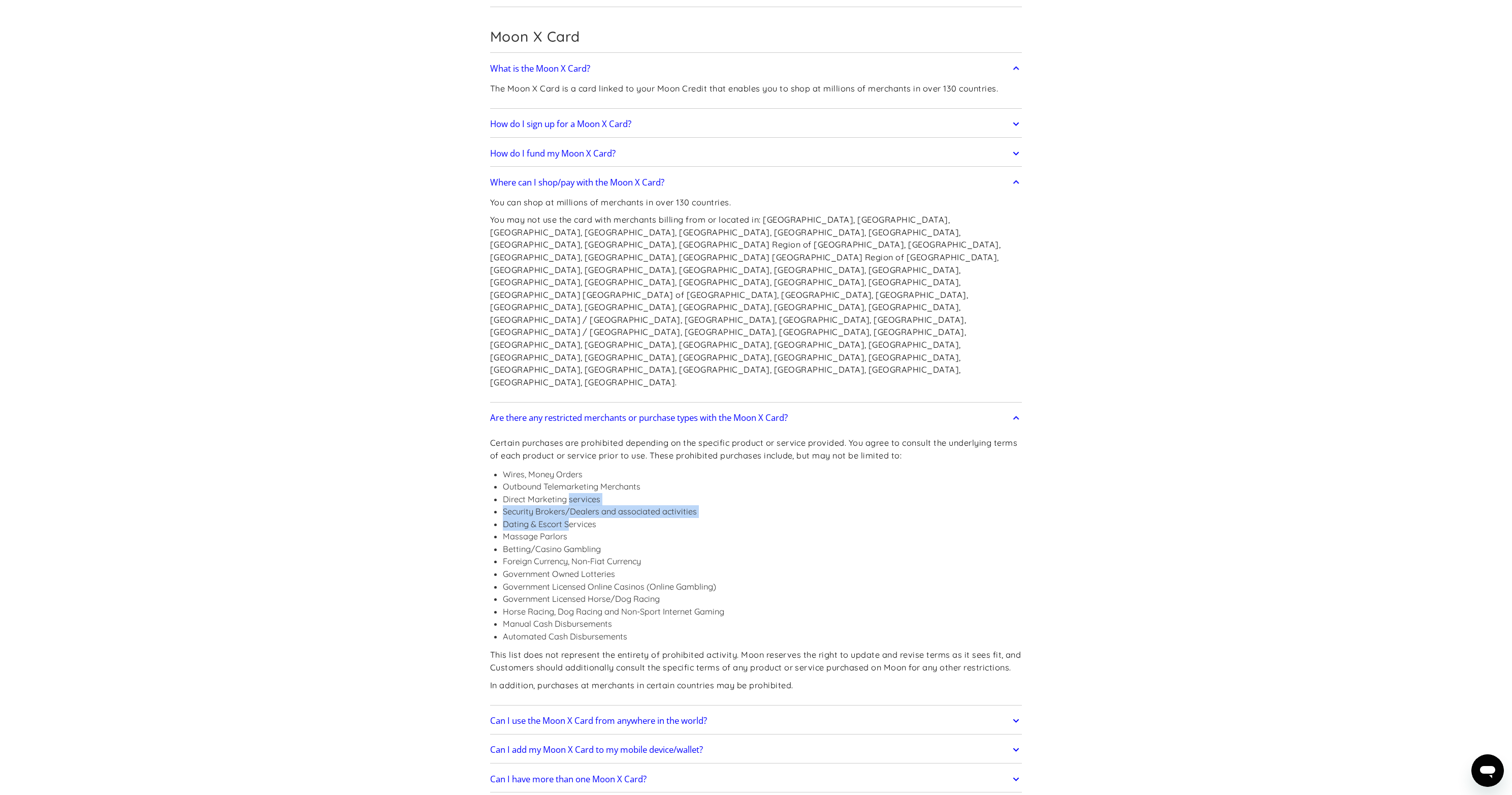
drag, startPoint x: 568, startPoint y: 406, endPoint x: 569, endPoint y: 451, distance: 45.0
click at [569, 468] on ul "Wires, Money Orders Outbound Telemarketing Merchants Direct Marketing services …" at bounding box center [756, 556] width 533 height 175
click at [569, 530] on li "Massage Parlors" at bounding box center [762, 536] width 519 height 12
drag, startPoint x: 569, startPoint y: 454, endPoint x: 625, endPoint y: 468, distance: 57.7
click at [624, 468] on ul "Wires, Money Orders Outbound Telemarketing Merchants Direct Marketing services …" at bounding box center [756, 556] width 533 height 175
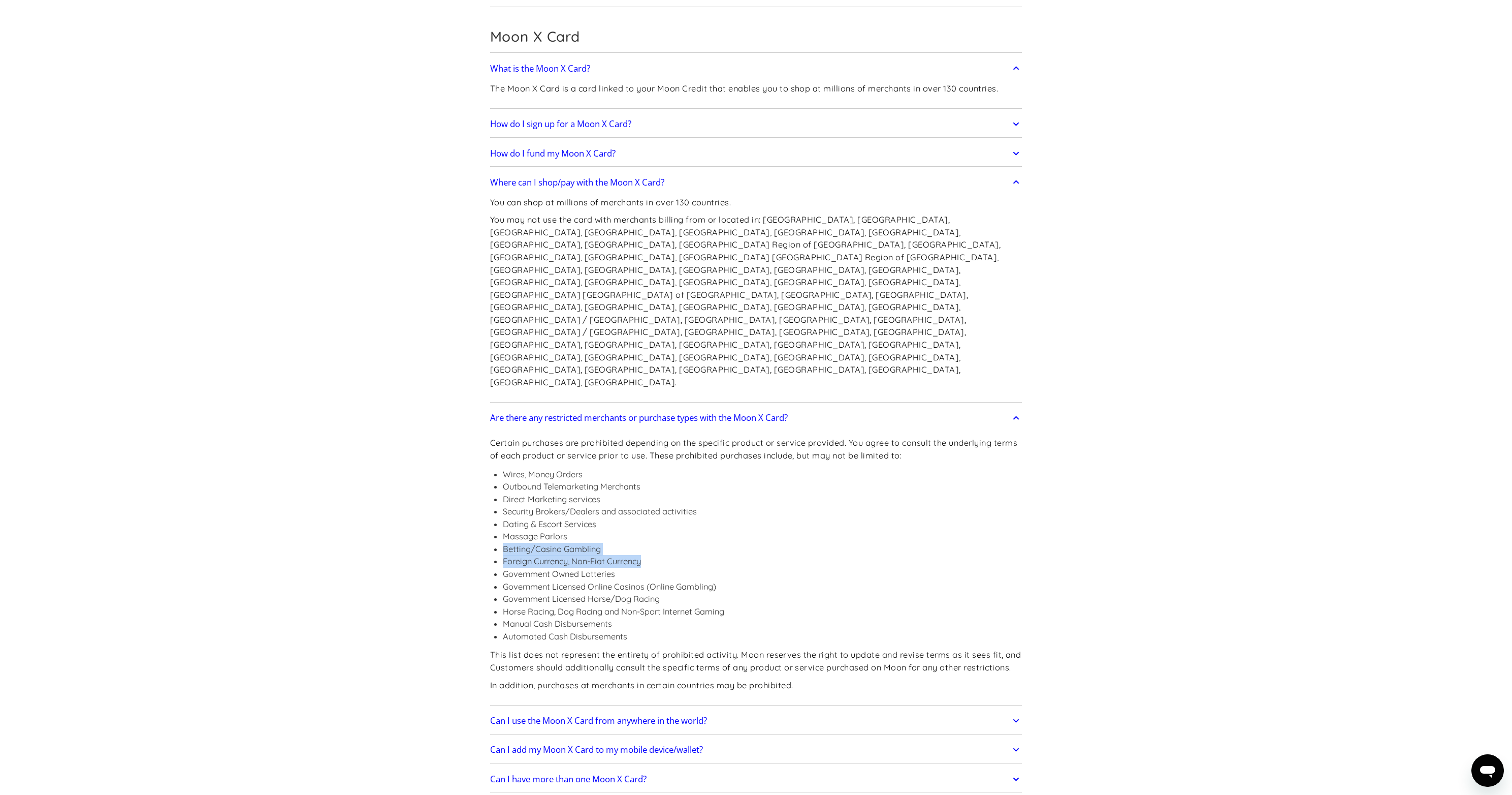
click at [631, 555] on li "Foreign Currency, Non-Fiat Currency" at bounding box center [762, 561] width 519 height 12
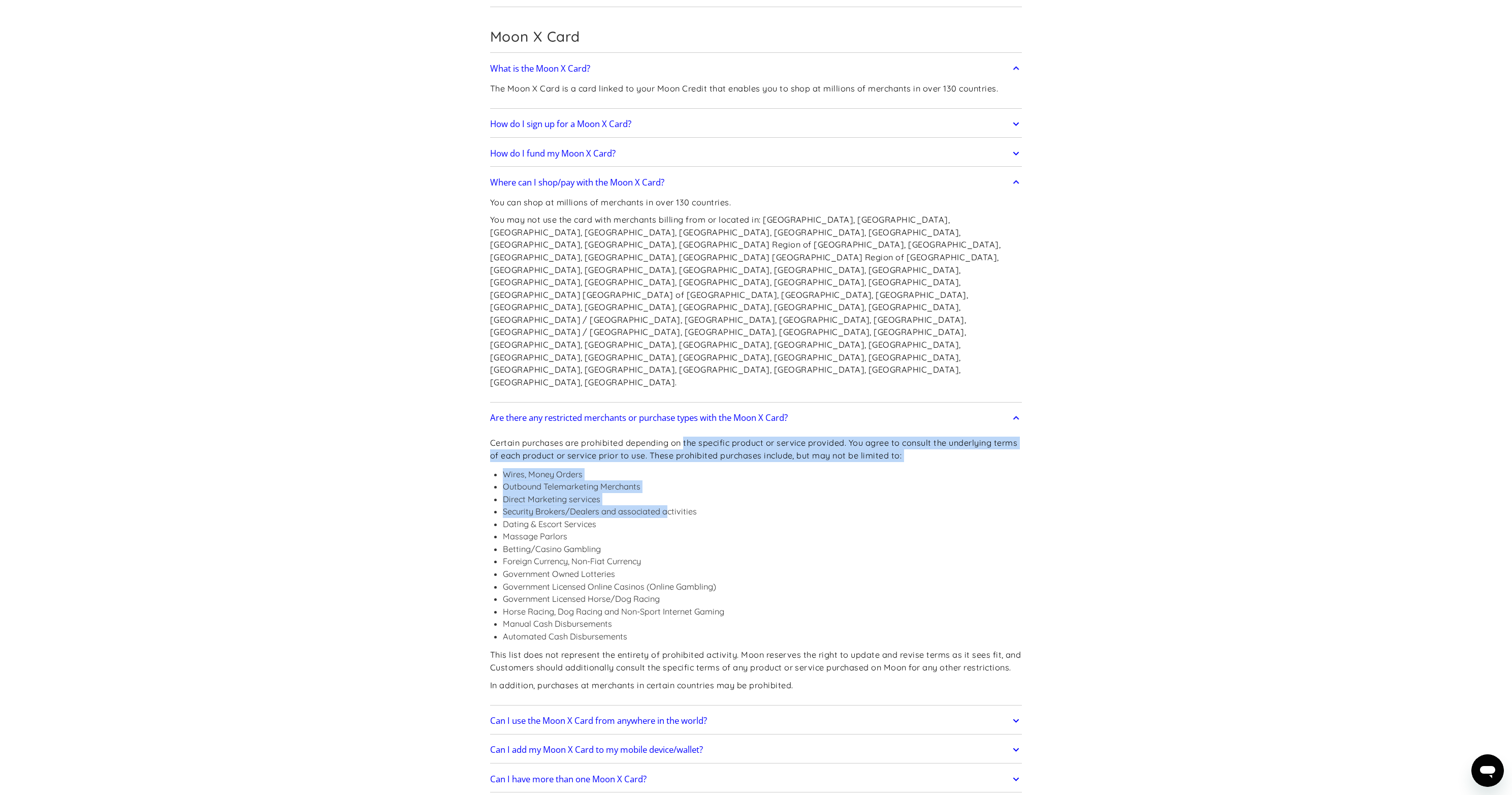
drag, startPoint x: 685, startPoint y: 358, endPoint x: 665, endPoint y: 437, distance: 81.5
click at [666, 435] on div "Certain purchases are prohibited depending on the specific product or service p…" at bounding box center [756, 565] width 533 height 274
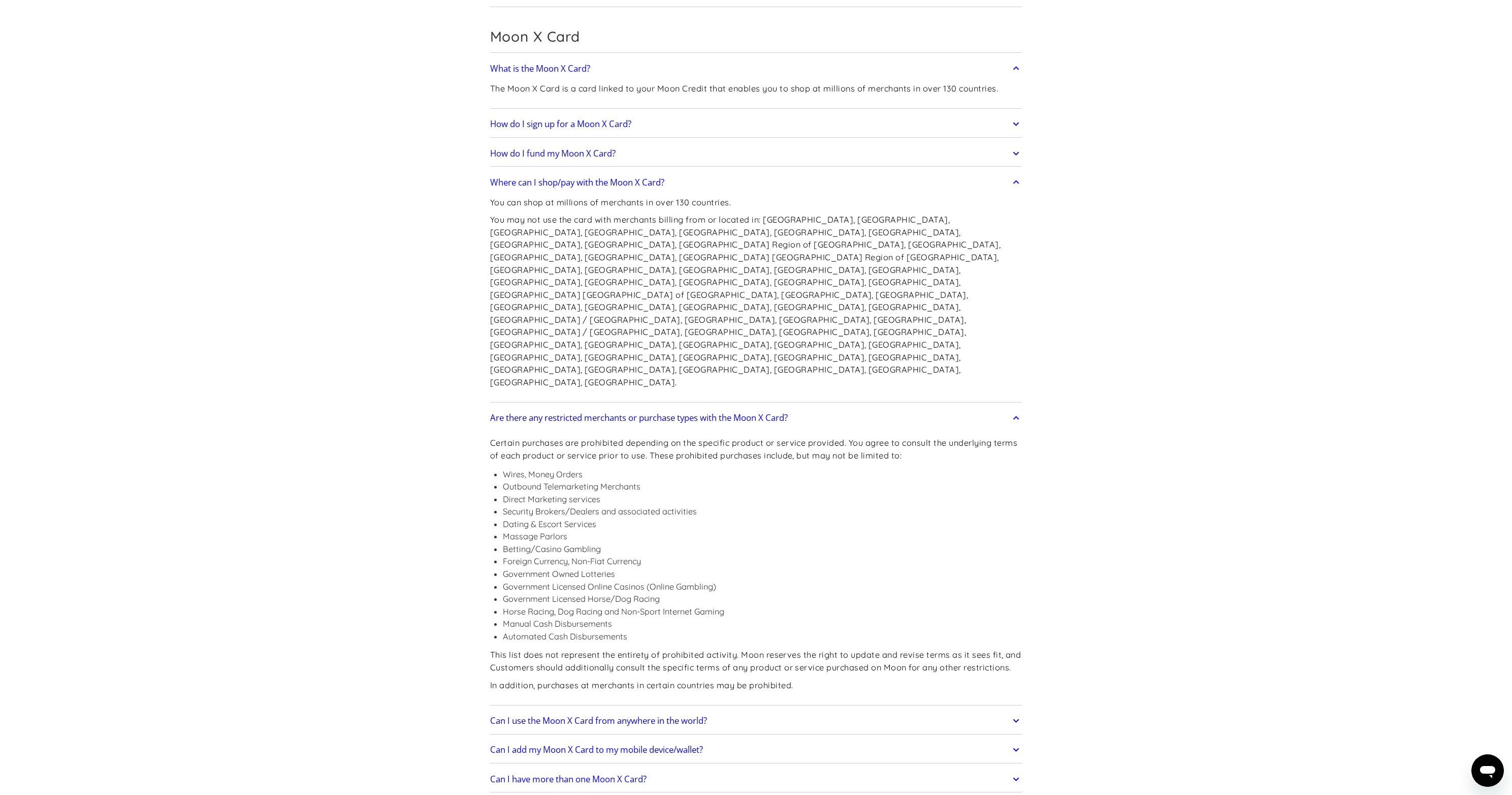
click at [663, 530] on li "Massage Parlors" at bounding box center [762, 536] width 519 height 12
drag, startPoint x: 631, startPoint y: 399, endPoint x: 629, endPoint y: 418, distance: 19.1
click at [629, 468] on ul "Wires, Money Orders Outbound Telemarketing Merchants Direct Marketing services …" at bounding box center [756, 556] width 533 height 175
drag, startPoint x: 620, startPoint y: 441, endPoint x: 624, endPoint y: 454, distance: 13.6
click at [622, 468] on ul "Wires, Money Orders Outbound Telemarketing Merchants Direct Marketing services …" at bounding box center [756, 556] width 533 height 175
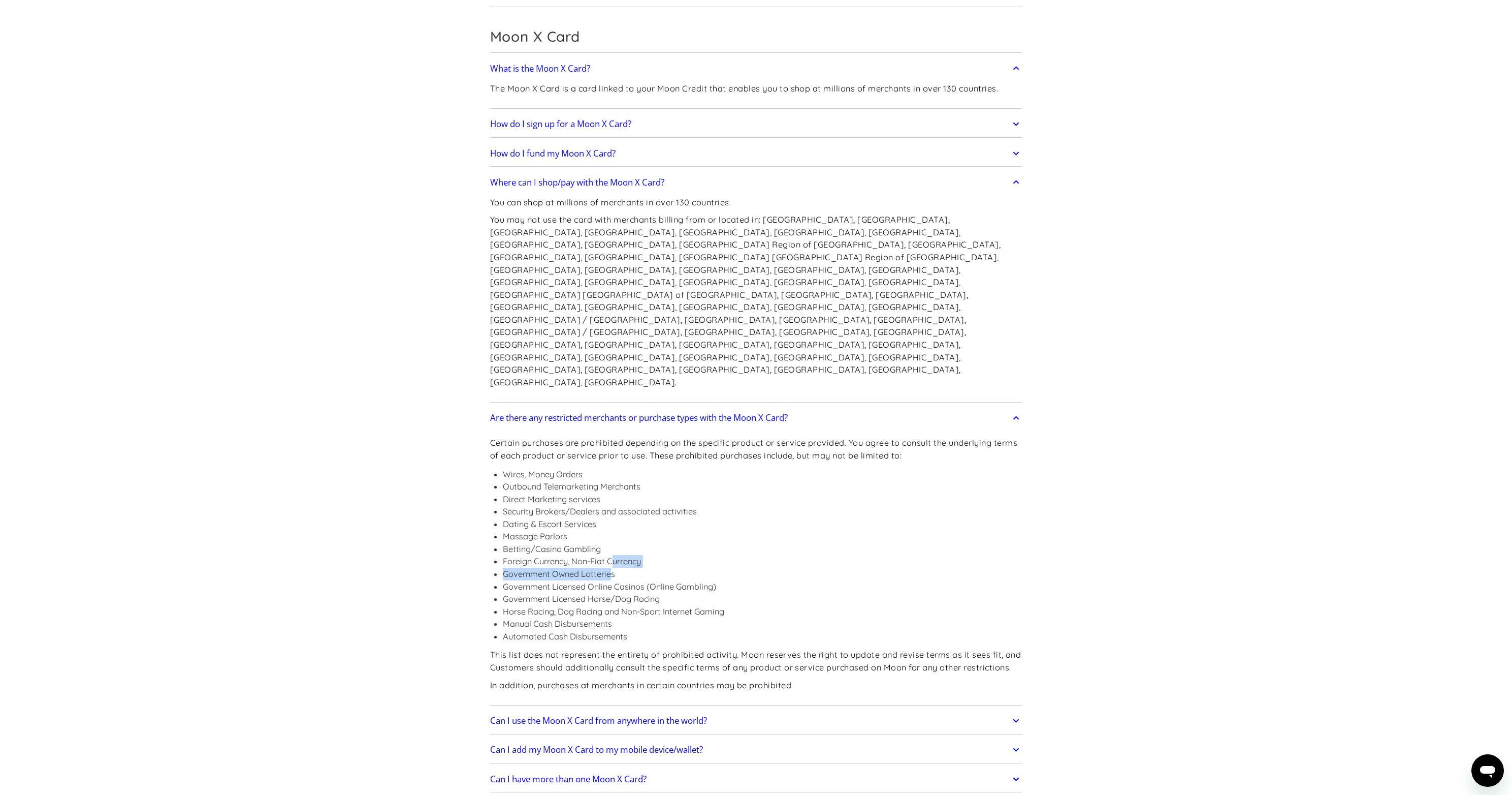
drag, startPoint x: 613, startPoint y: 471, endPoint x: 616, endPoint y: 495, distance: 24.2
click at [614, 492] on ul "Wires, Money Orders Outbound Telemarketing Merchants Direct Marketing services …" at bounding box center [756, 556] width 533 height 175
click at [624, 580] on li "Government Licensed Online Casinos (Online Gambling)" at bounding box center [762, 587] width 519 height 12
drag, startPoint x: 657, startPoint y: 489, endPoint x: 662, endPoint y: 468, distance: 21.6
click at [661, 474] on ul "Wires, Money Orders Outbound Telemarketing Merchants Direct Marketing services …" at bounding box center [756, 556] width 533 height 175
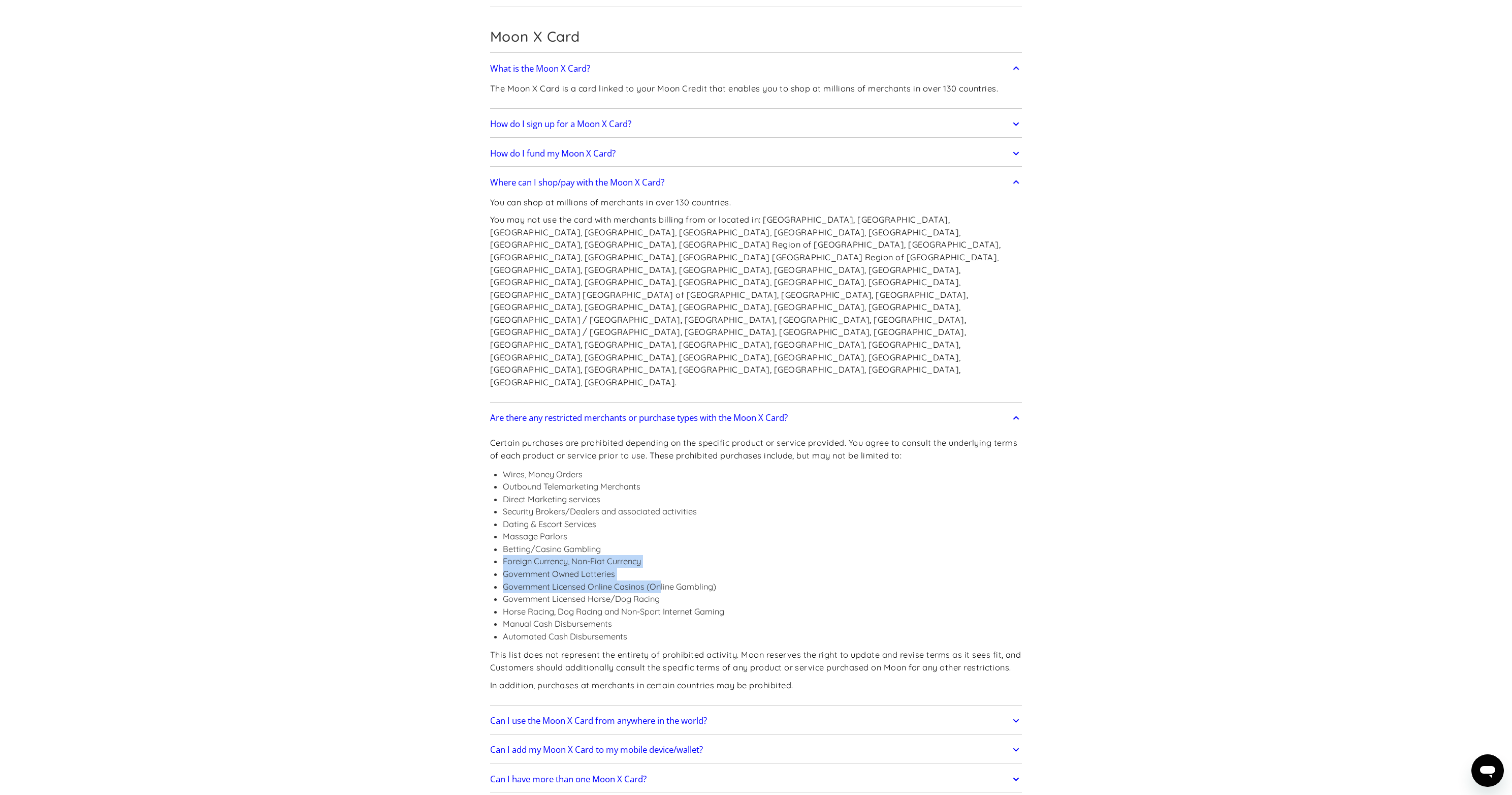
drag, startPoint x: 662, startPoint y: 464, endPoint x: 659, endPoint y: 508, distance: 44.1
click at [660, 498] on ul "Wires, Money Orders Outbound Telemarketing Merchants Direct Marketing services …" at bounding box center [756, 556] width 533 height 175
drag, startPoint x: 533, startPoint y: 531, endPoint x: 602, endPoint y: 553, distance: 72.4
click at [567, 547] on ul "Wires, Money Orders Outbound Telemarketing Merchants Direct Marketing services …" at bounding box center [756, 556] width 533 height 175
click at [611, 630] on li "Automated Cash Disbursements" at bounding box center [762, 636] width 519 height 12
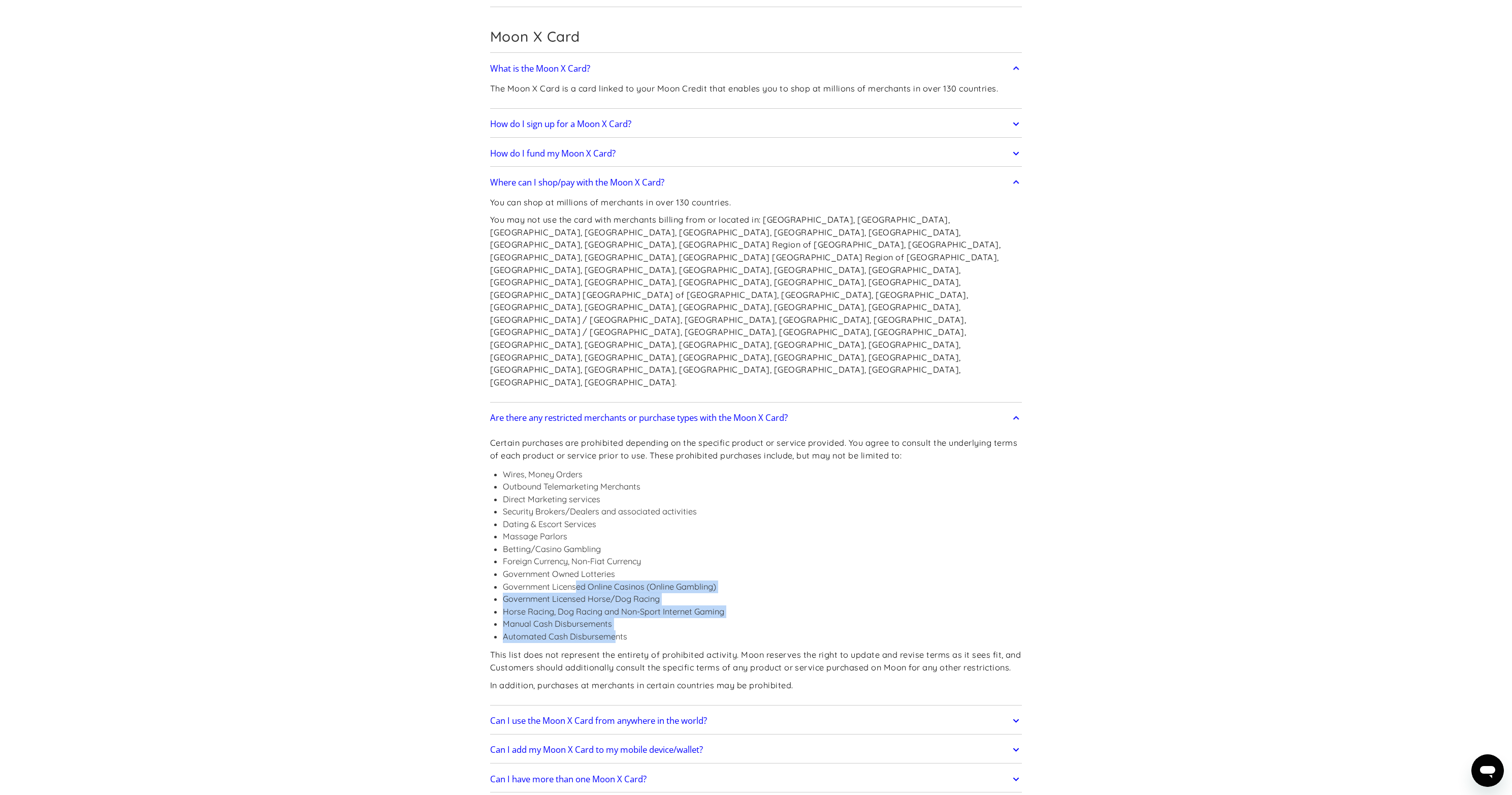
drag, startPoint x: 614, startPoint y: 549, endPoint x: 576, endPoint y: 493, distance: 67.7
click at [576, 493] on ul "Wires, Money Orders Outbound Telemarketing Merchants Direct Marketing services …" at bounding box center [756, 556] width 533 height 175
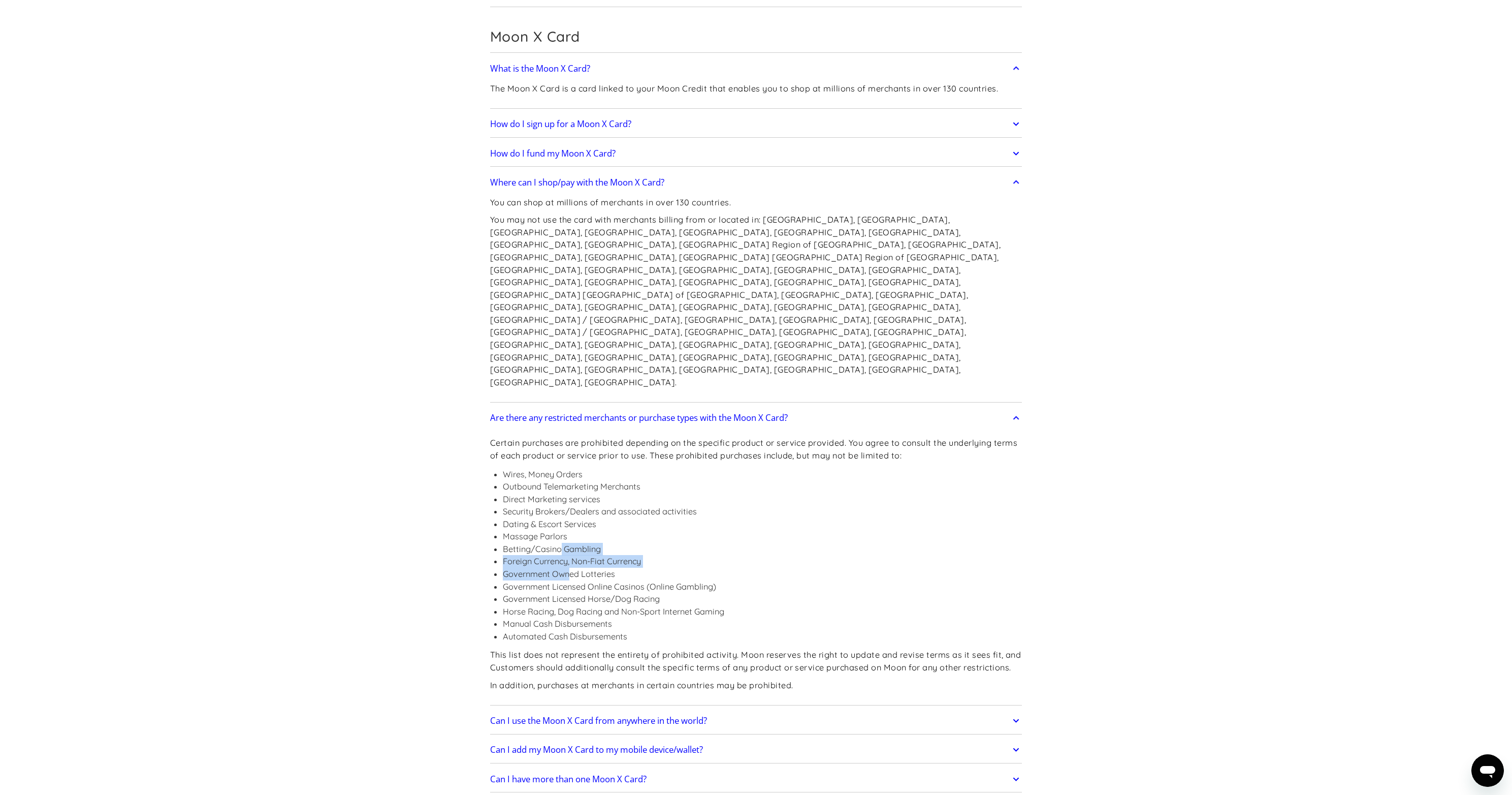
drag, startPoint x: 566, startPoint y: 478, endPoint x: 556, endPoint y: 451, distance: 28.8
click at [557, 468] on ul "Wires, Money Orders Outbound Telemarketing Merchants Direct Marketing services …" at bounding box center [756, 556] width 533 height 175
drag, startPoint x: 541, startPoint y: 423, endPoint x: 535, endPoint y: 410, distance: 14.3
click at [536, 468] on ul "Wires, Money Orders Outbound Telemarketing Merchants Direct Marketing services …" at bounding box center [756, 556] width 533 height 175
click at [525, 542] on li "Betting/Casino Gambling" at bounding box center [762, 549] width 519 height 12
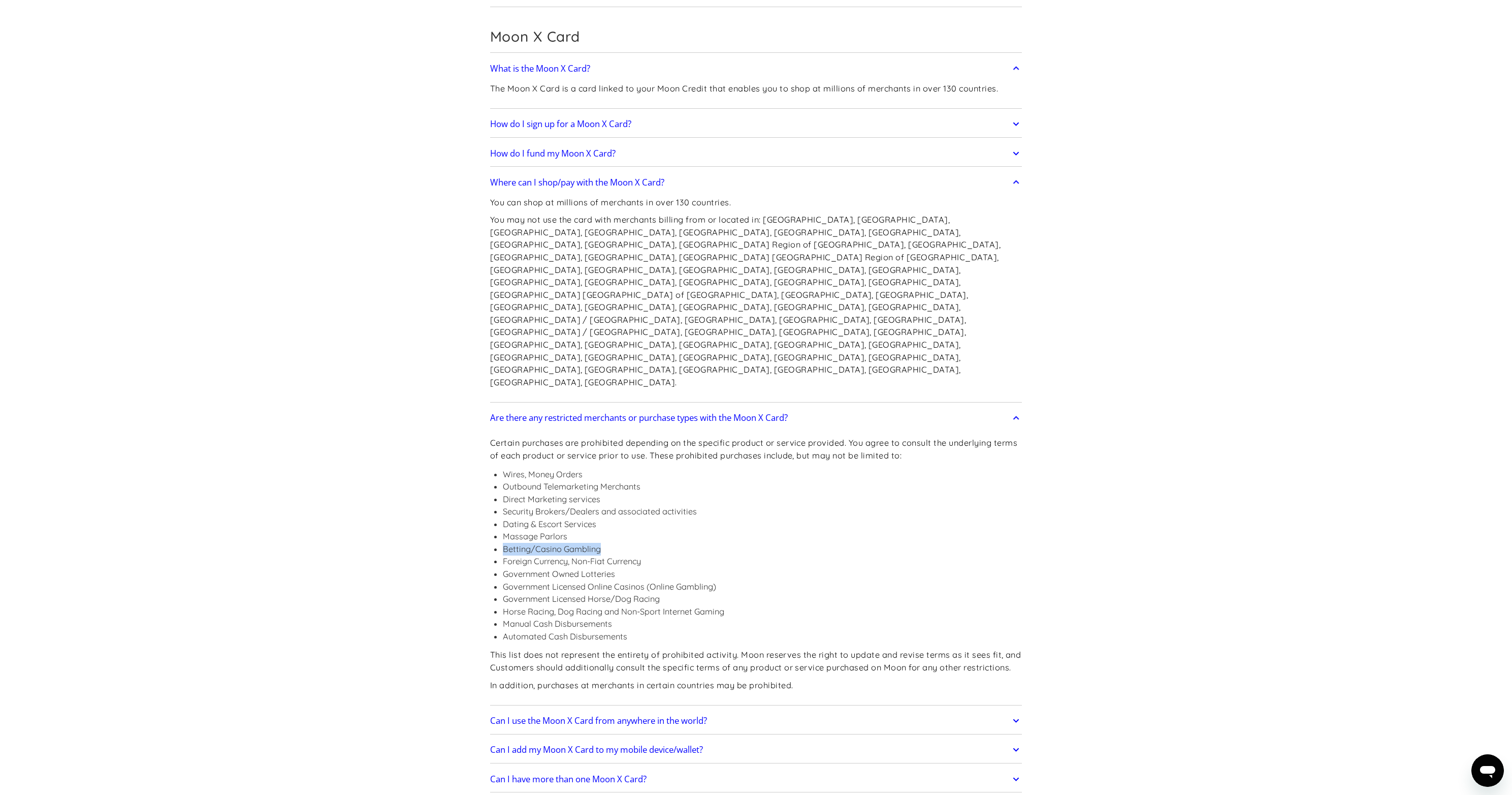
drag, startPoint x: 525, startPoint y: 458, endPoint x: 586, endPoint y: 461, distance: 61.1
click at [585, 542] on li "Betting/Casino Gambling" at bounding box center [762, 549] width 519 height 12
click at [639, 555] on li "Foreign Currency, Non-Fiat Currency" at bounding box center [762, 561] width 519 height 12
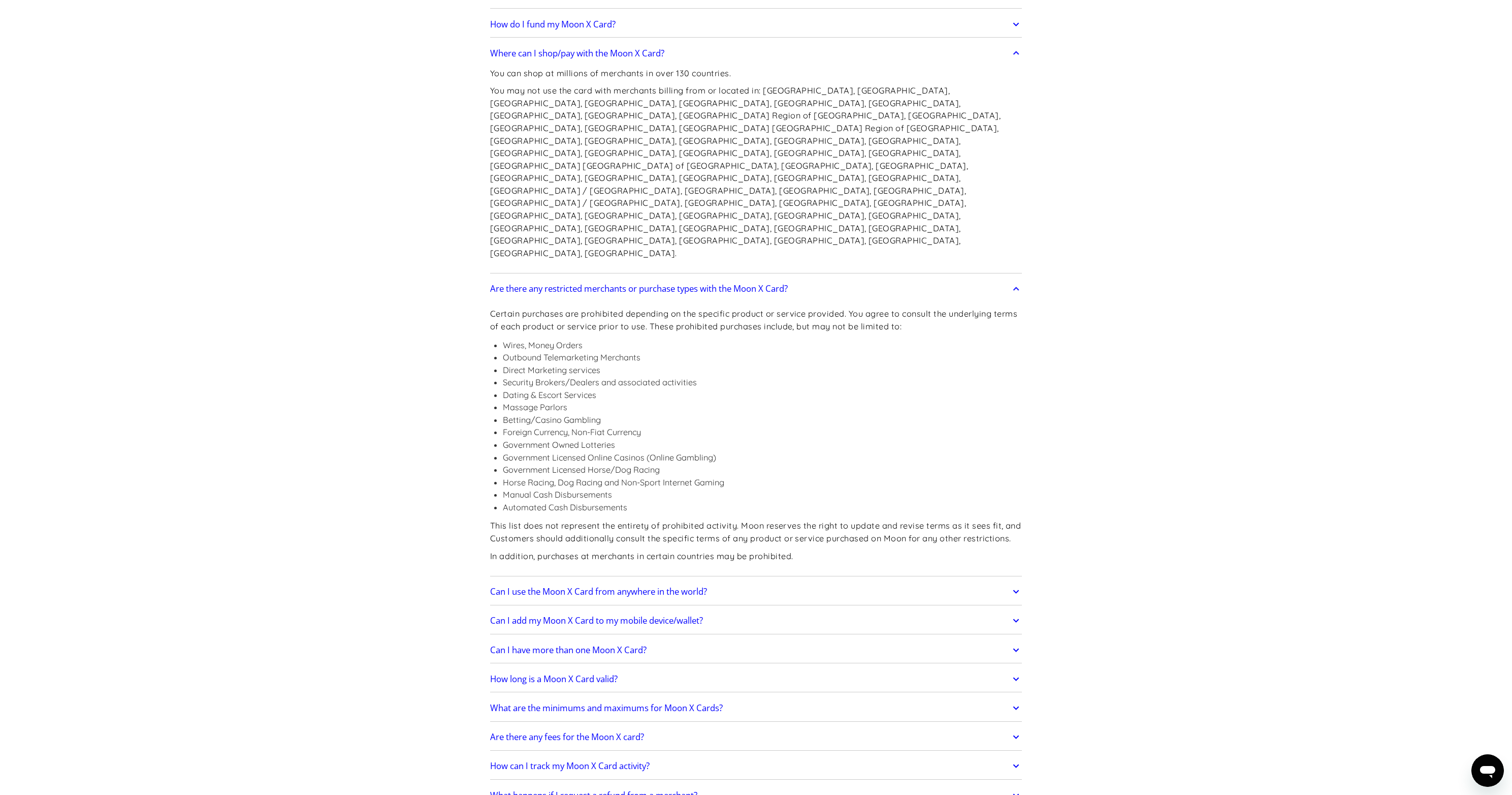
scroll to position [920, 0]
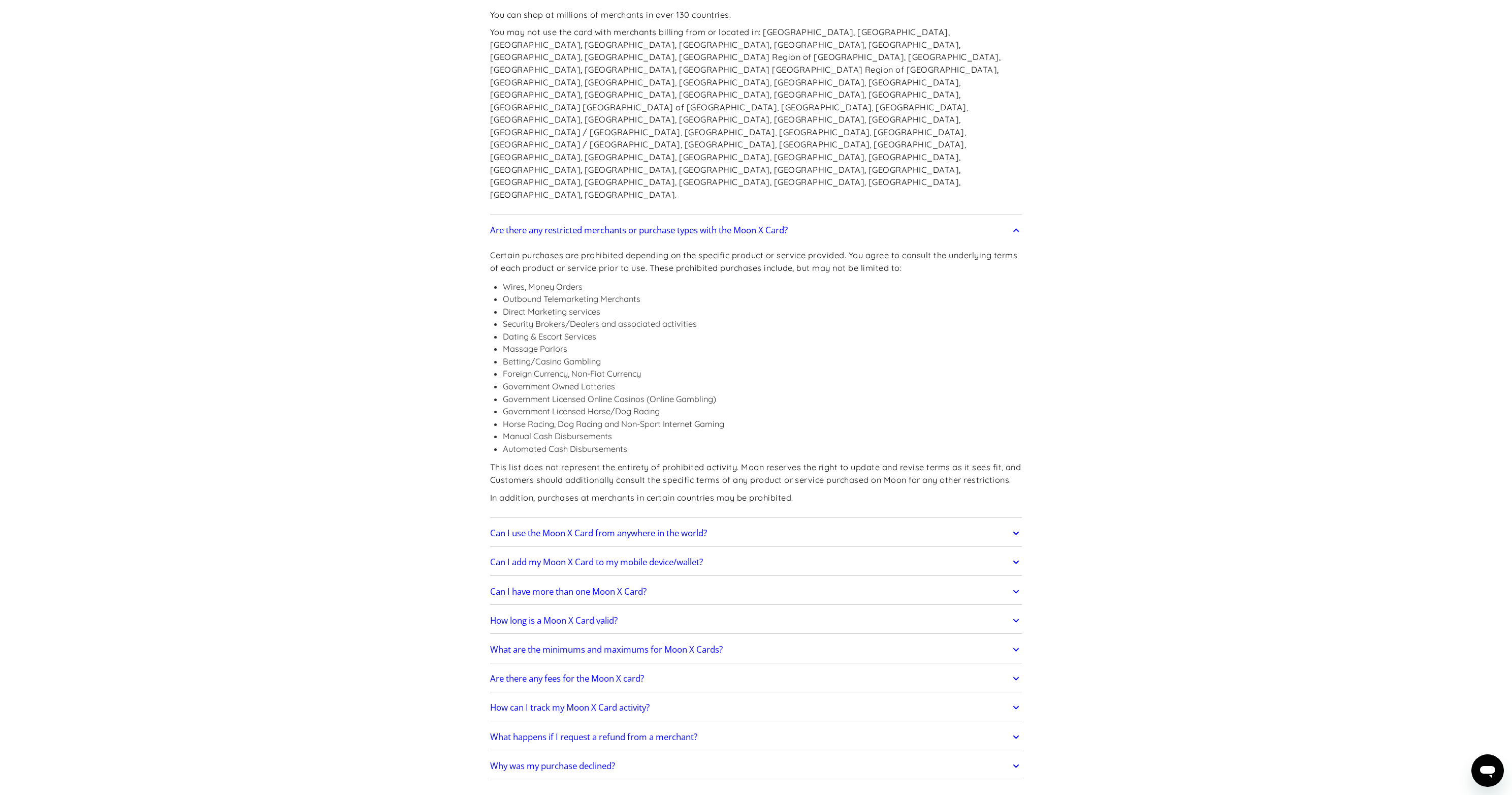
click at [640, 528] on h2 "Can I use the Moon X Card from anywhere in the world?" at bounding box center [599, 534] width 217 height 11
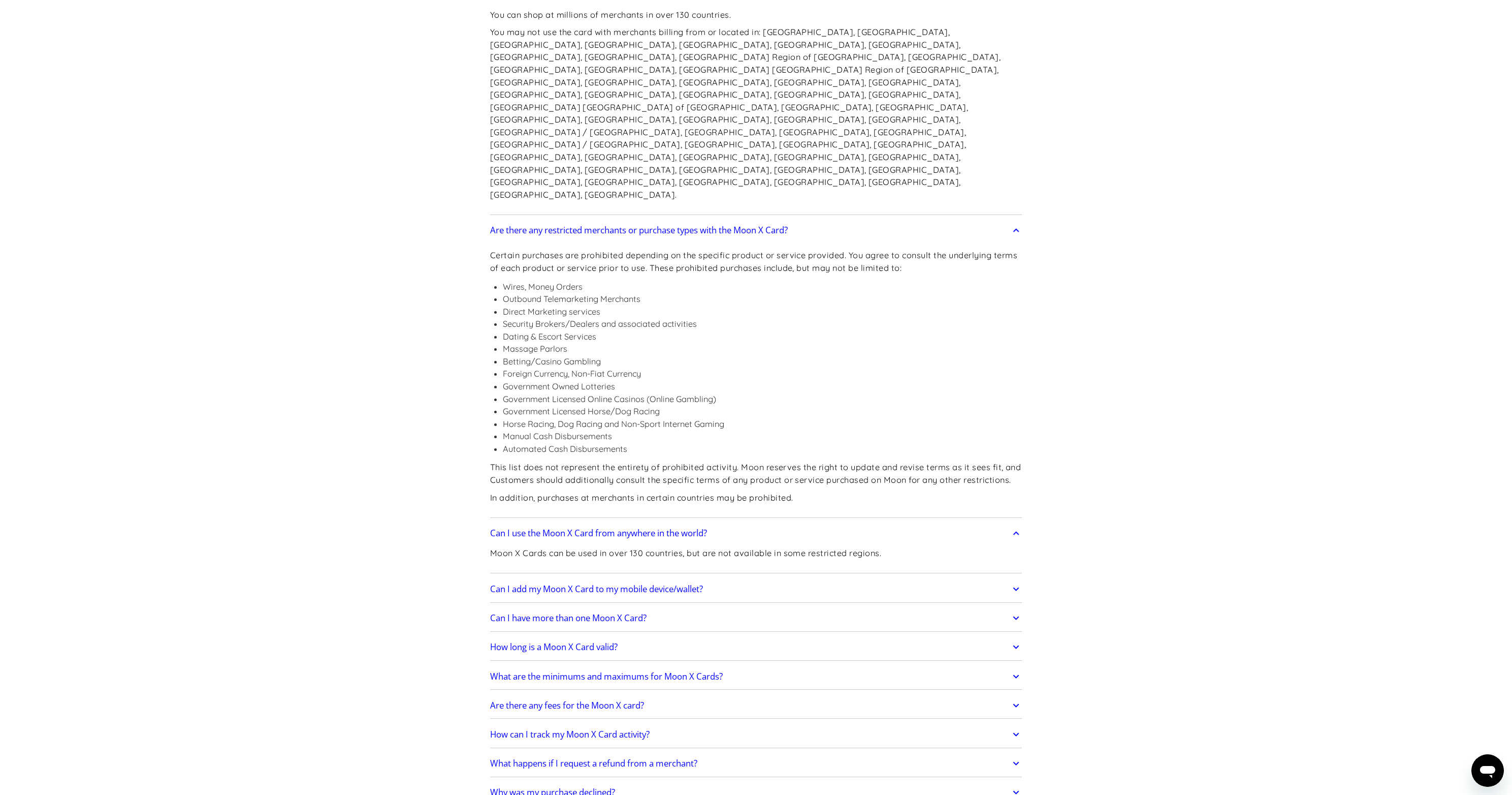
click at [538, 547] on p "Moon X Cards can be used in over 130 countries, but are not available in some r…" at bounding box center [685, 553] width 391 height 12
drag, startPoint x: 538, startPoint y: 464, endPoint x: 652, endPoint y: 470, distance: 114.2
click at [645, 547] on p "Moon X Cards can be used in over 130 countries, but are not available in some r…" at bounding box center [685, 553] width 391 height 12
click at [672, 547] on p "Moon X Cards can be used in over 130 countries, but are not available in some r…" at bounding box center [685, 553] width 391 height 12
drag, startPoint x: 672, startPoint y: 468, endPoint x: 729, endPoint y: 469, distance: 57.0
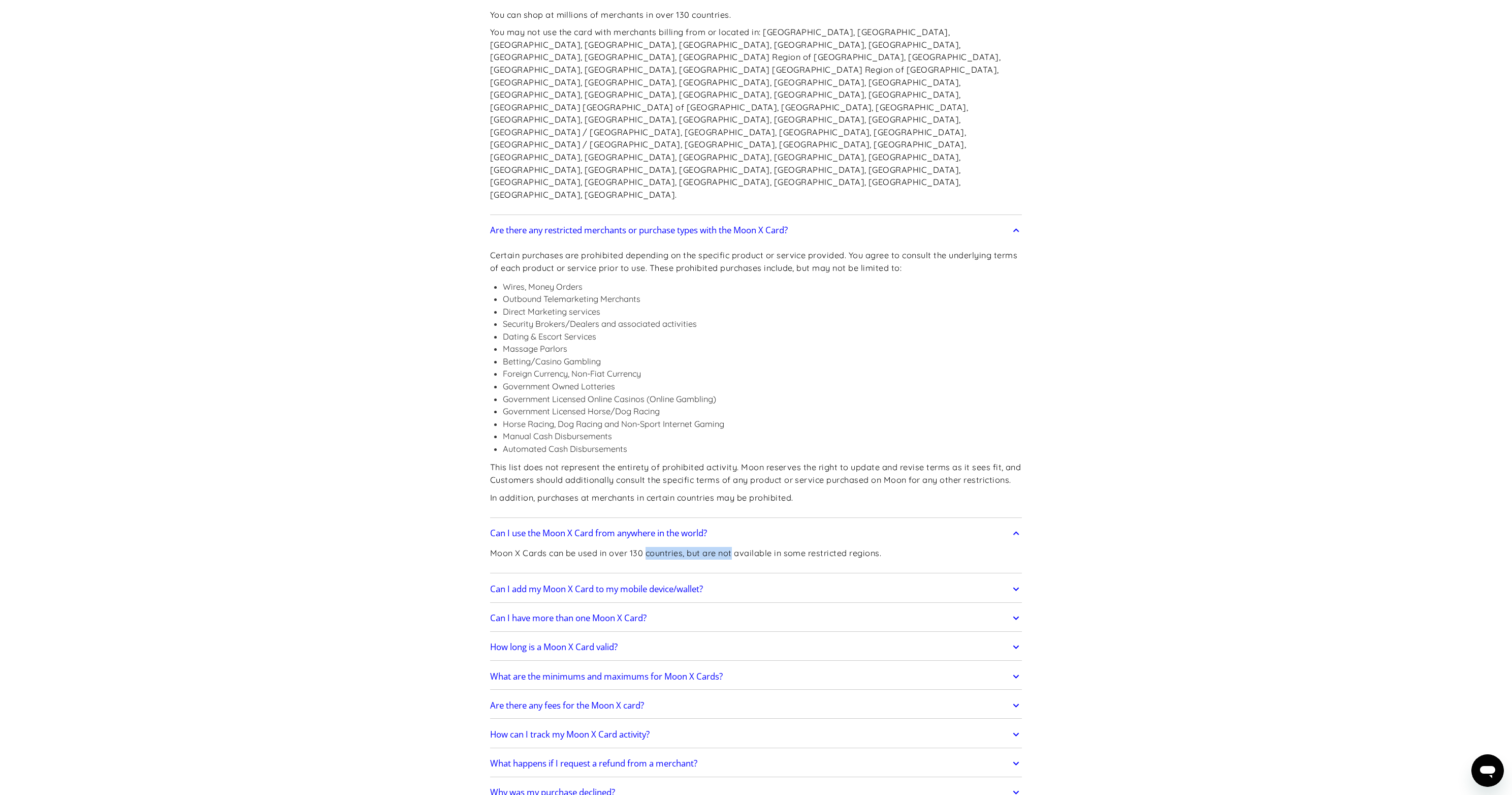
click at [727, 547] on p "Moon X Cards can be used in over 130 countries, but are not available in some r…" at bounding box center [685, 553] width 391 height 12
click at [731, 547] on p "Moon X Cards can be used in over 130 countries, but are not available in some r…" at bounding box center [685, 553] width 391 height 12
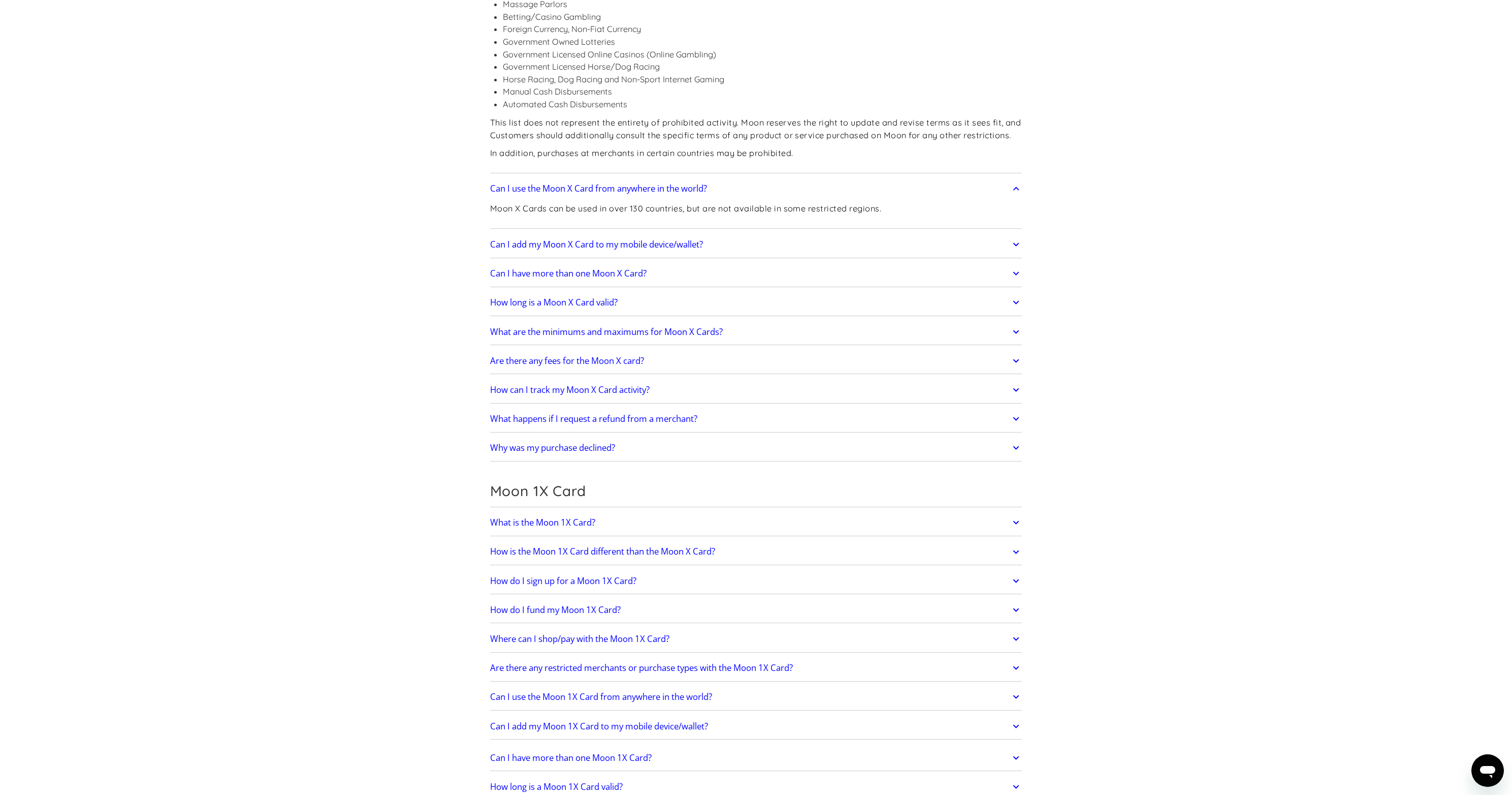
scroll to position [1395, 0]
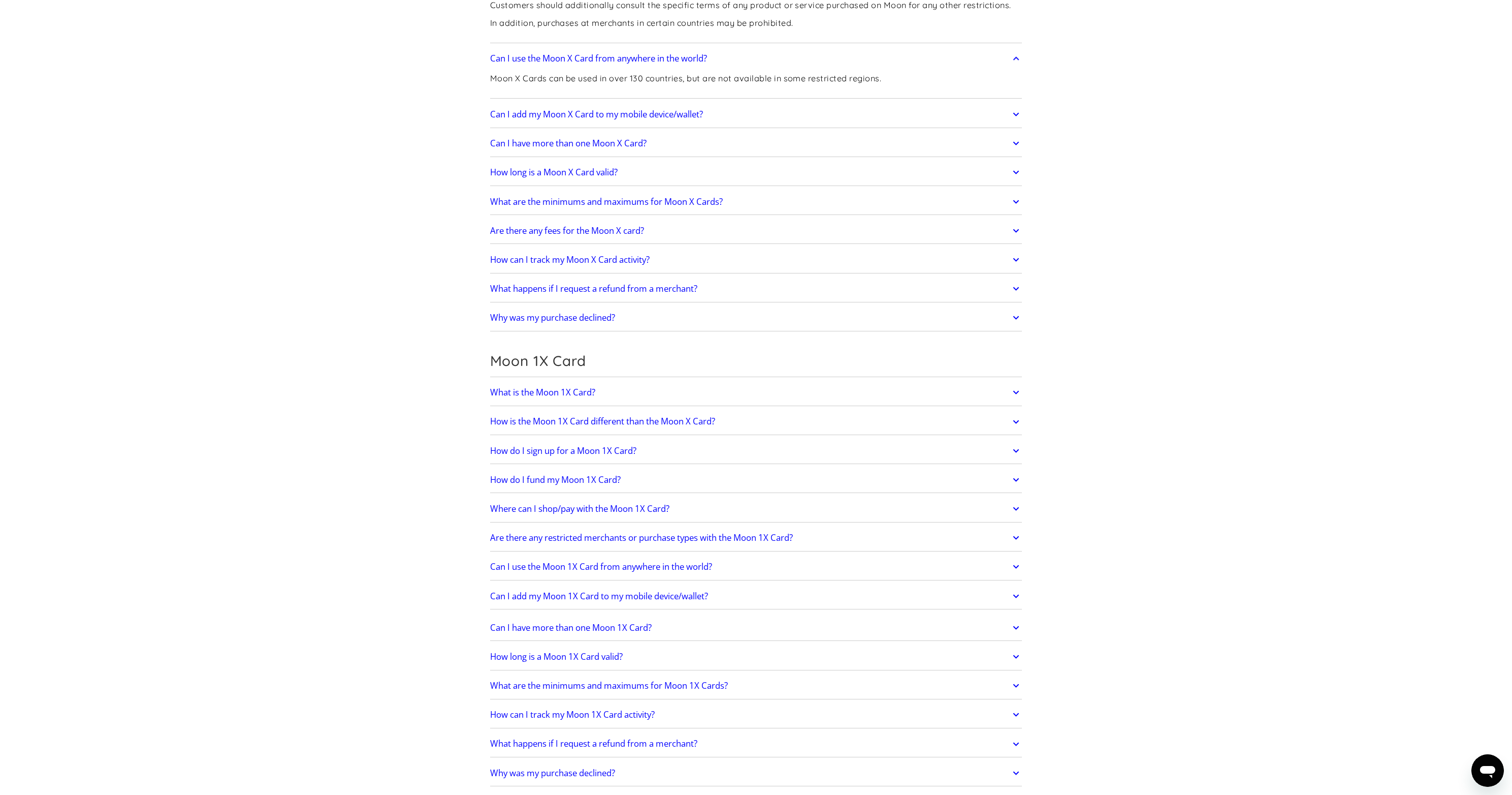
click at [598, 382] on link "What is the Moon 1X Card?" at bounding box center [756, 392] width 533 height 21
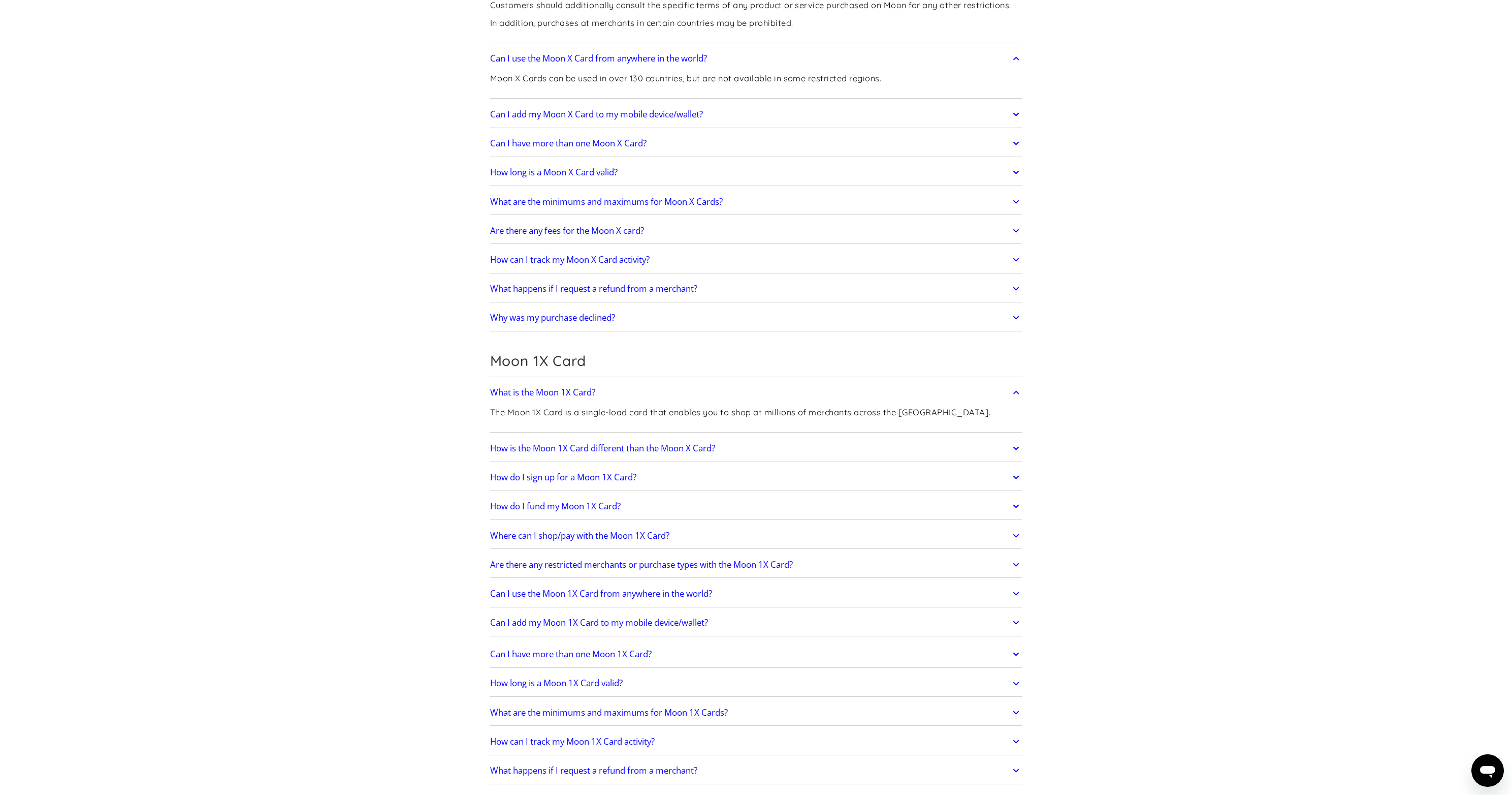
click at [602, 559] on h2 "Are there any restricted merchants or purchase types with the Moon 1X Card?" at bounding box center [641, 564] width 303 height 11
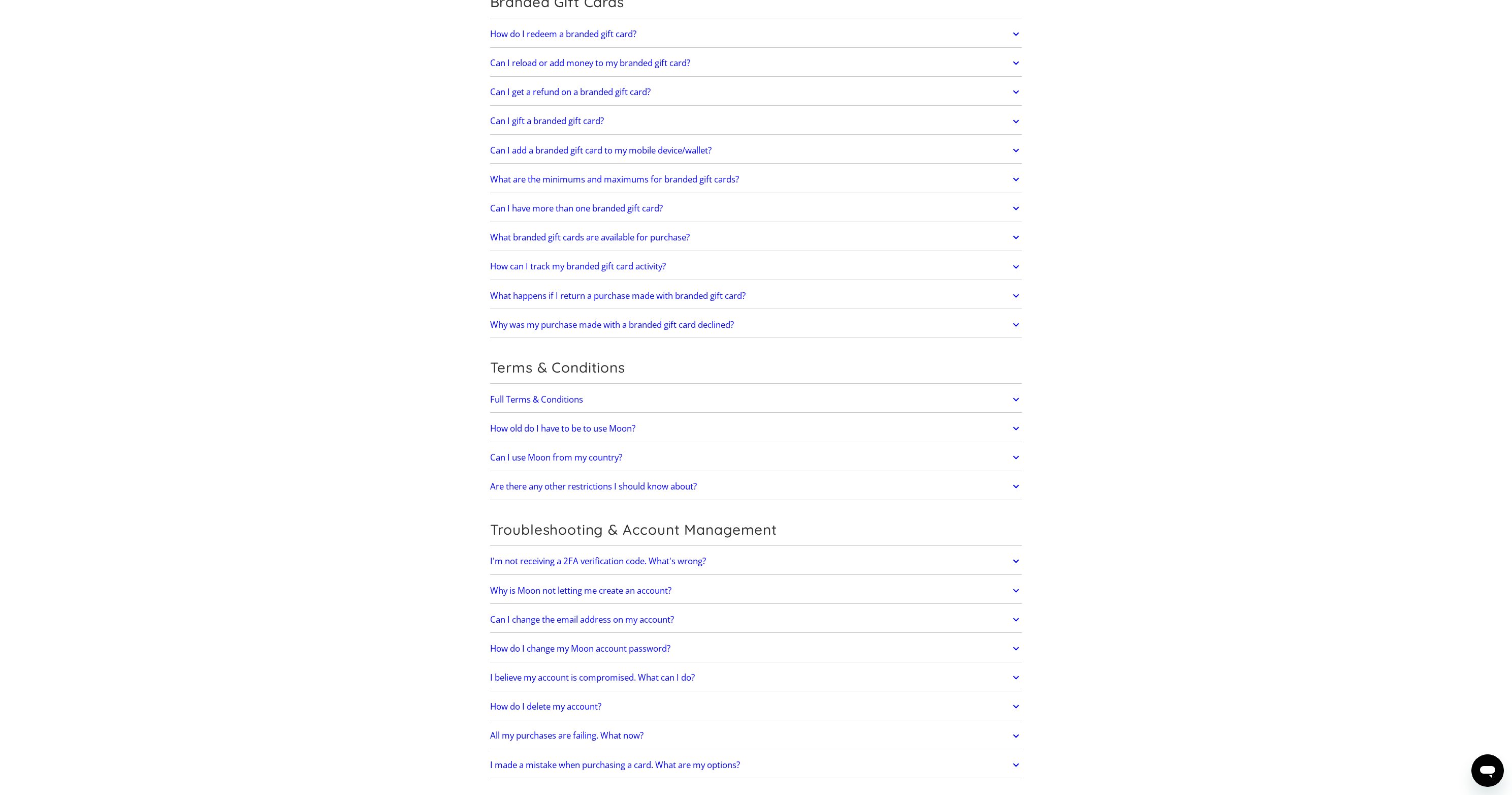
scroll to position [2516, 0]
click at [582, 420] on h2 "How old do I have to be to use Moon?" at bounding box center [563, 425] width 145 height 11
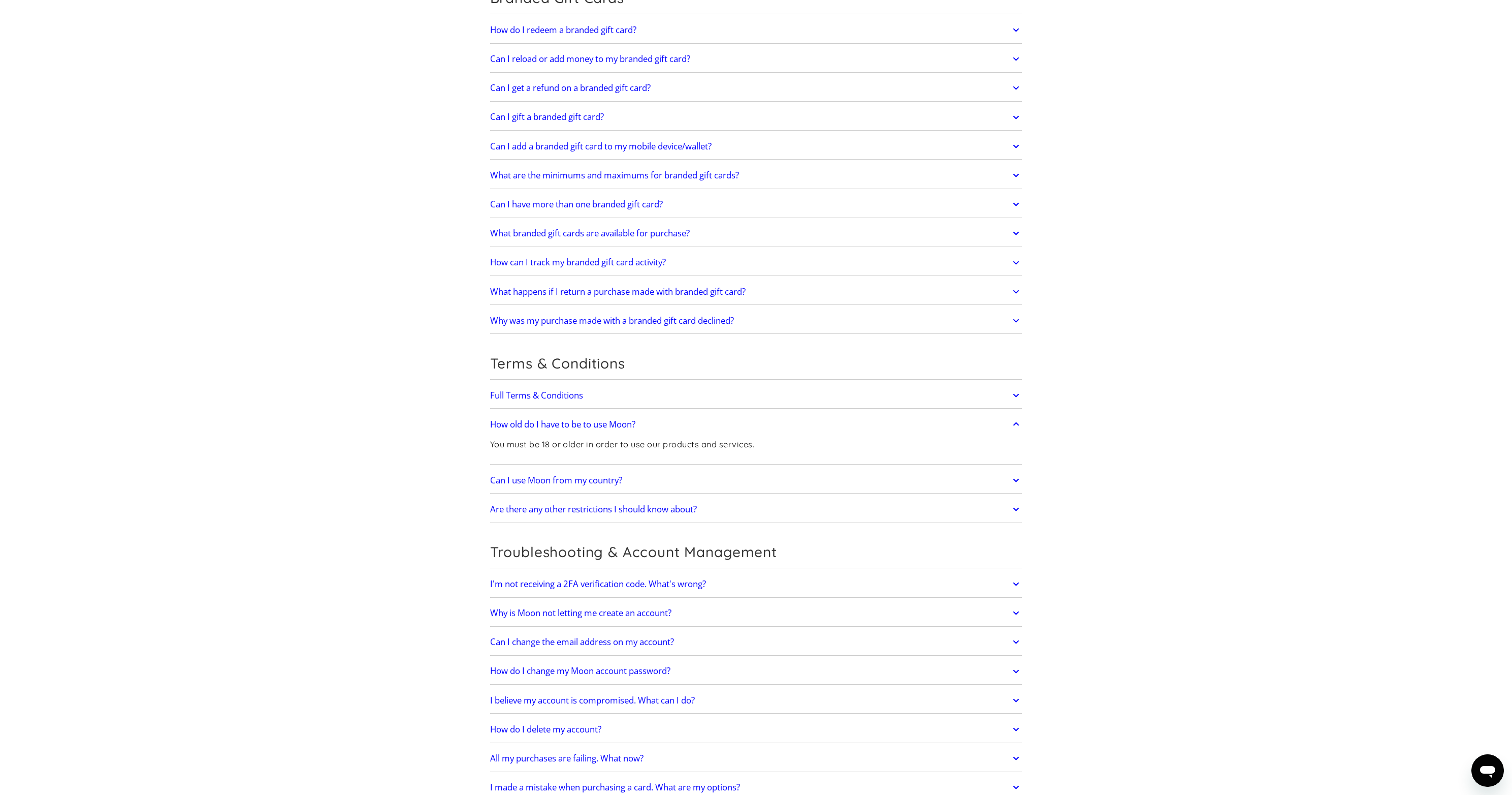
click at [616, 475] on h2 "Can I use Moon from my country?" at bounding box center [556, 481] width 132 height 11
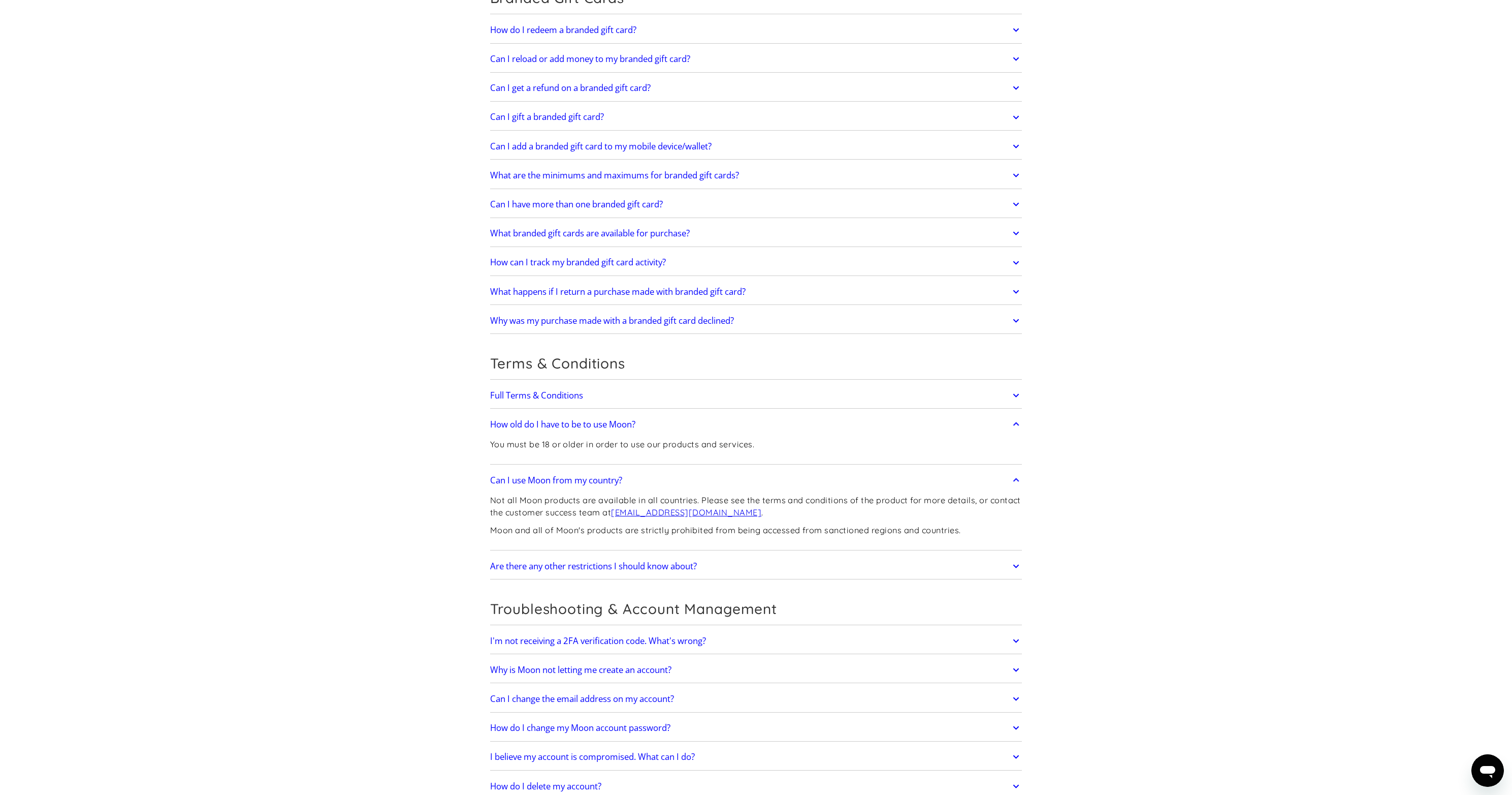
click at [537, 494] on p "Not all Moon products are available in all countries. Please see the terms and …" at bounding box center [756, 506] width 533 height 25
drag, startPoint x: 537, startPoint y: 404, endPoint x: 611, endPoint y: 404, distance: 74.0
click at [611, 494] on p "Not all Moon products are available in all countries. Please see the terms and …" at bounding box center [756, 506] width 533 height 25
click at [637, 494] on p "Not all Moon products are available in all countries. Please see the terms and …" at bounding box center [756, 506] width 533 height 25
drag, startPoint x: 637, startPoint y: 400, endPoint x: 670, endPoint y: 398, distance: 33.1
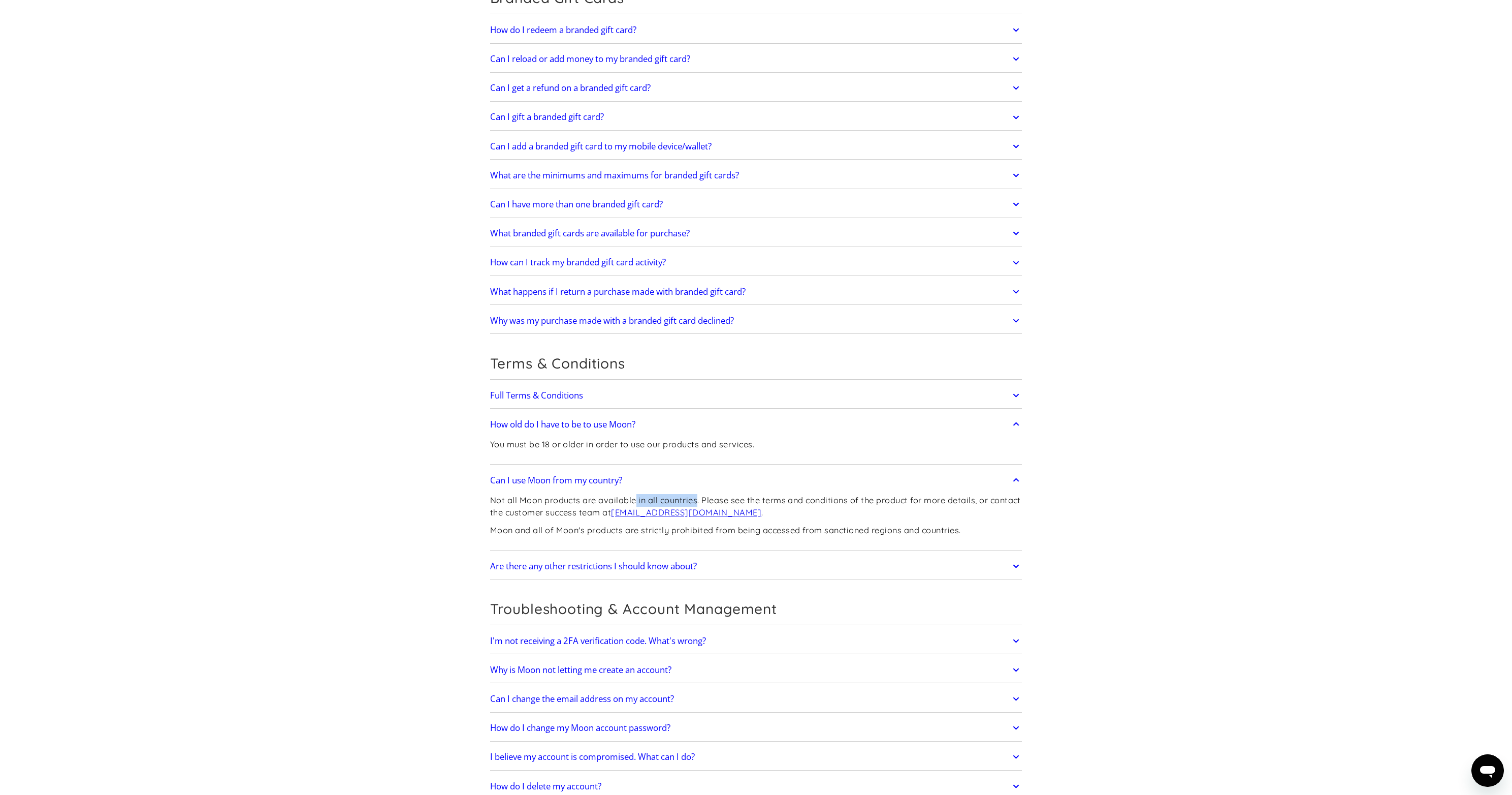
click at [670, 494] on p "Not all Moon products are available in all countries. Please see the terms and …" at bounding box center [756, 506] width 533 height 25
click at [773, 491] on div "Not all Moon products are available in all countries. Please see the terms and …" at bounding box center [756, 519] width 533 height 57
click at [536, 524] on p "Moon and all of Moon's products are strictly prohibited from being accessed fro…" at bounding box center [756, 530] width 533 height 12
drag, startPoint x: 536, startPoint y: 431, endPoint x: 644, endPoint y: 434, distance: 108.0
click at [624, 524] on p "Moon and all of Moon's products are strictly prohibited from being accessed fro…" at bounding box center [756, 530] width 533 height 12
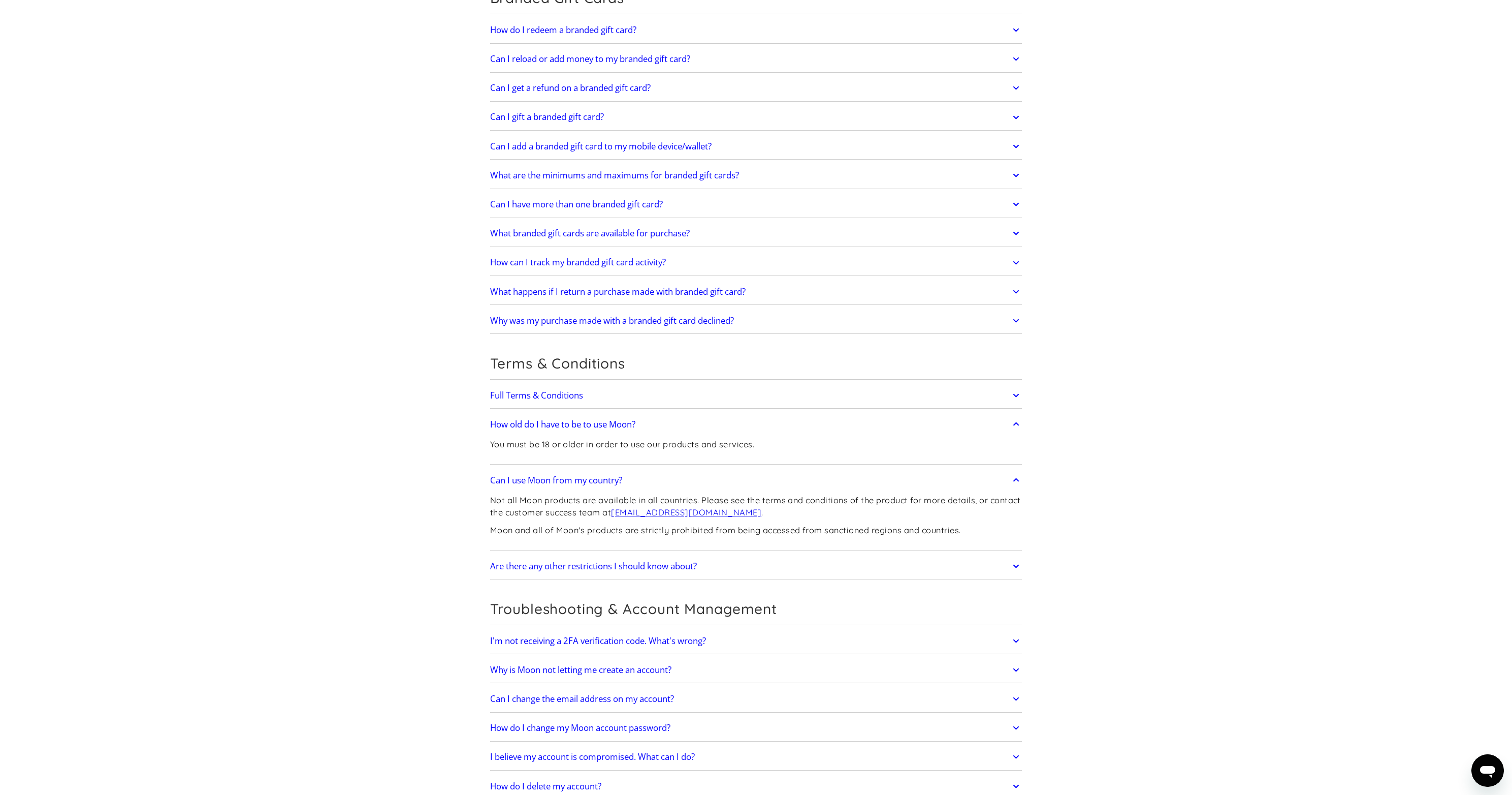
click at [662, 524] on p "Moon and all of Moon's products are strictly prohibited from being accessed fro…" at bounding box center [756, 530] width 533 height 12
drag, startPoint x: 662, startPoint y: 434, endPoint x: 723, endPoint y: 432, distance: 61.0
click at [702, 524] on p "Moon and all of Moon's products are strictly prohibited from being accessed fro…" at bounding box center [756, 530] width 533 height 12
click at [759, 524] on p "Moon and all of Moon's products are strictly prohibited from being accessed fro…" at bounding box center [756, 530] width 533 height 12
drag, startPoint x: 759, startPoint y: 432, endPoint x: 843, endPoint y: 433, distance: 84.0
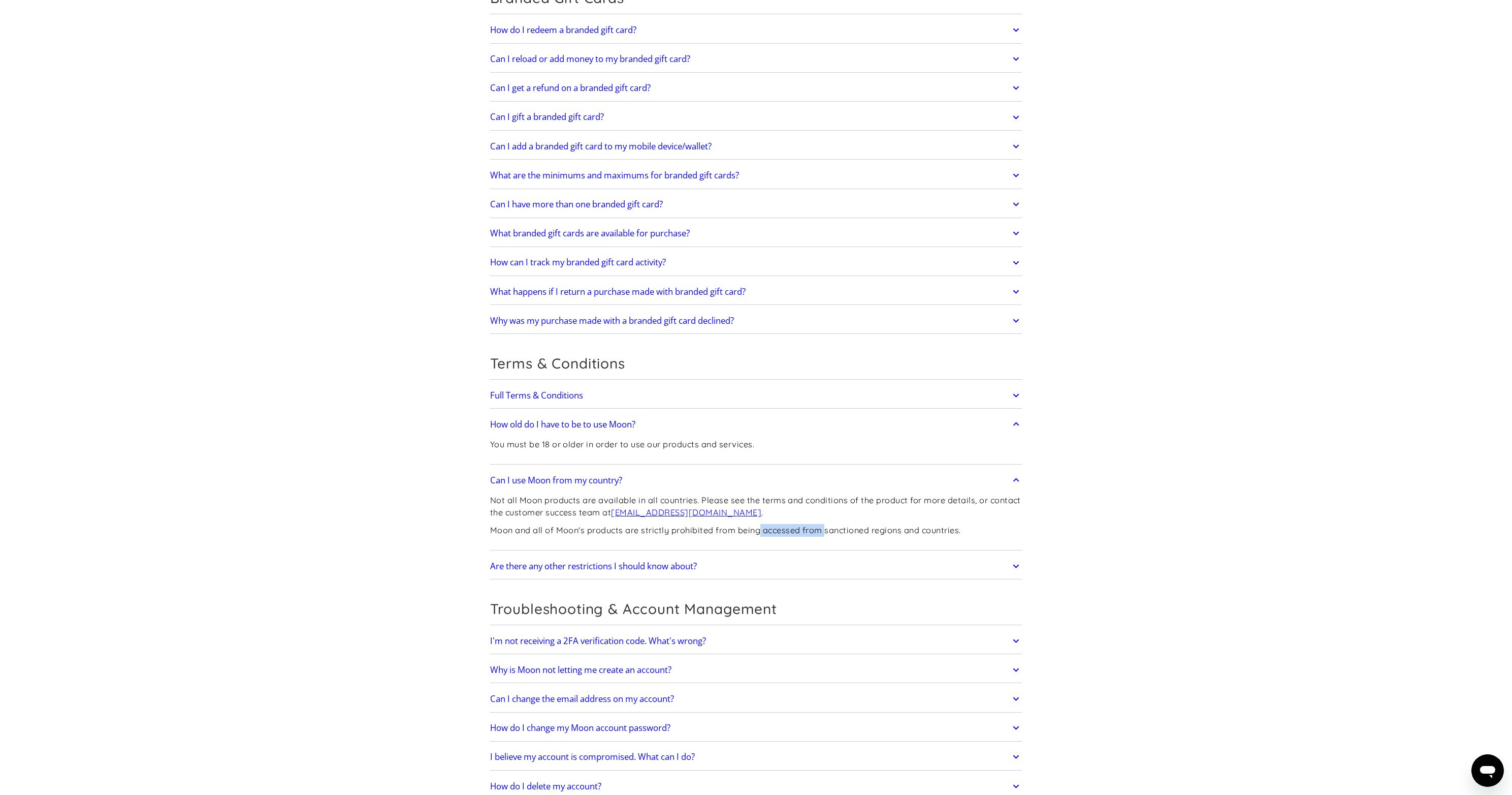
click at [828, 524] on p "Moon and all of Moon's products are strictly prohibited from being accessed fro…" at bounding box center [756, 530] width 533 height 12
click at [862, 524] on p "Moon and all of Moon's products are strictly prohibited from being accessed fro…" at bounding box center [756, 530] width 533 height 12
click at [691, 561] on h2 "Are there any other restrictions I should know about?" at bounding box center [593, 566] width 207 height 11
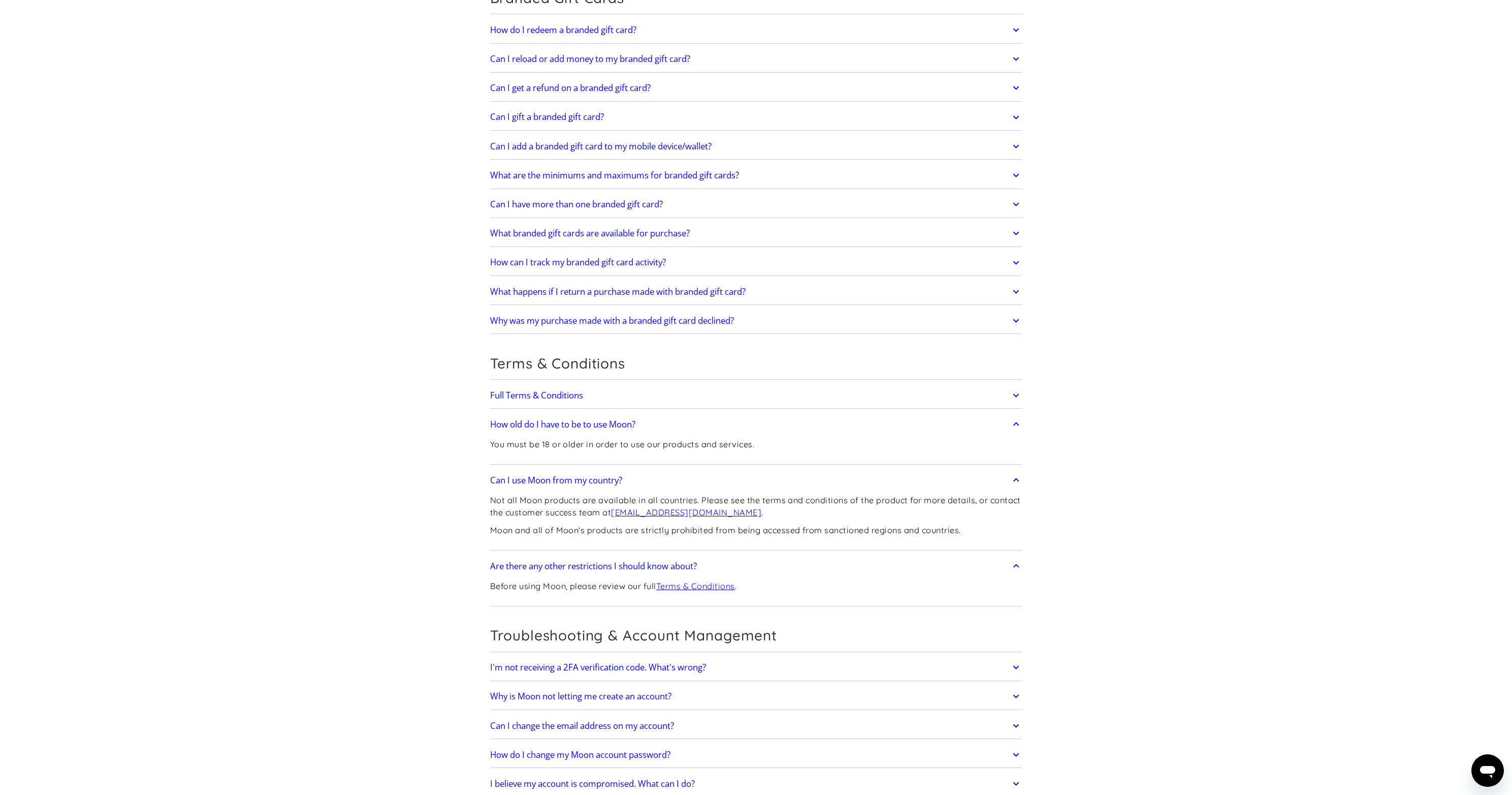
click at [703, 580] on link "Terms & Conditions" at bounding box center [695, 586] width 79 height 11
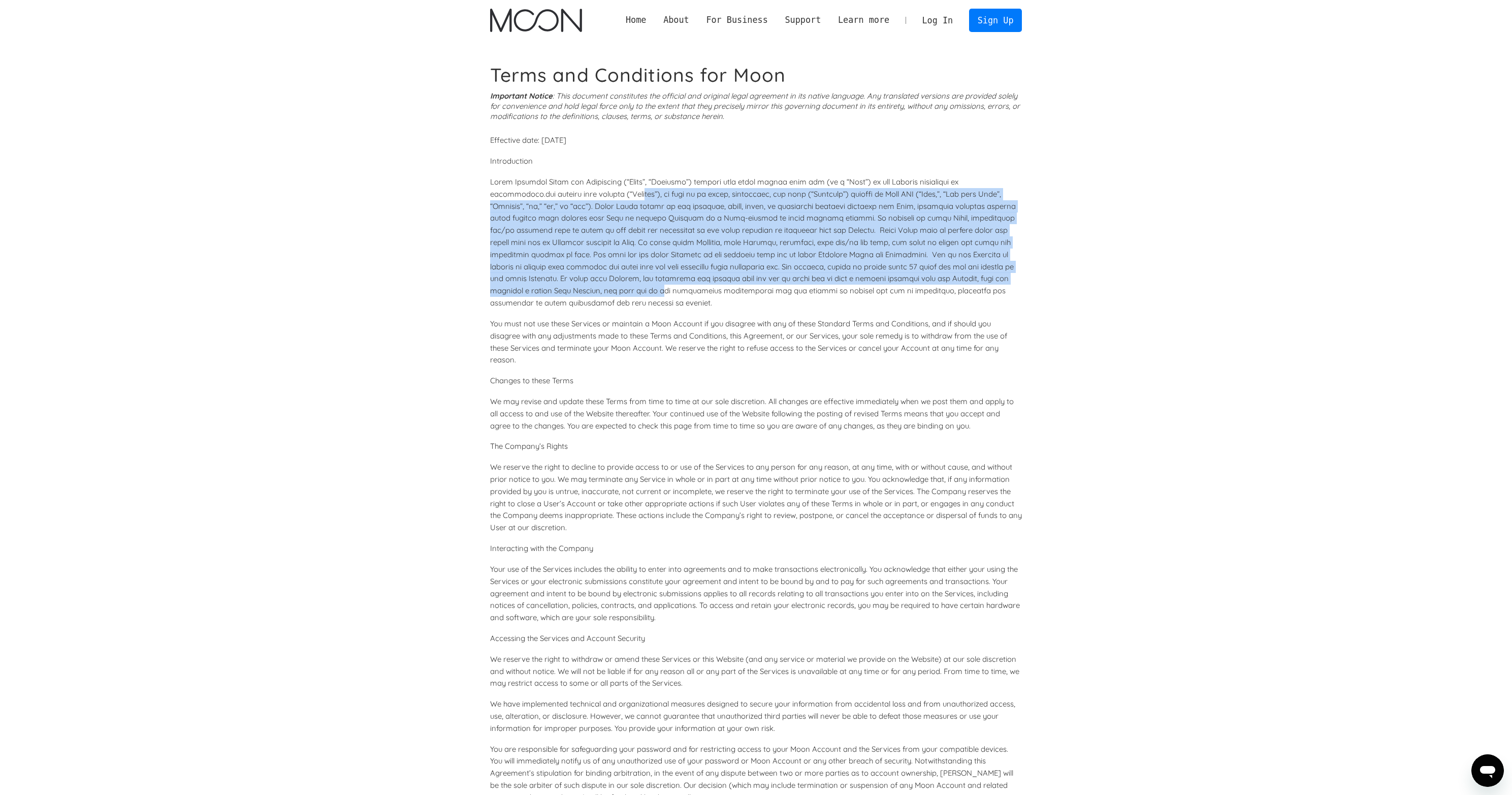
drag, startPoint x: 655, startPoint y: 194, endPoint x: 662, endPoint y: 322, distance: 128.2
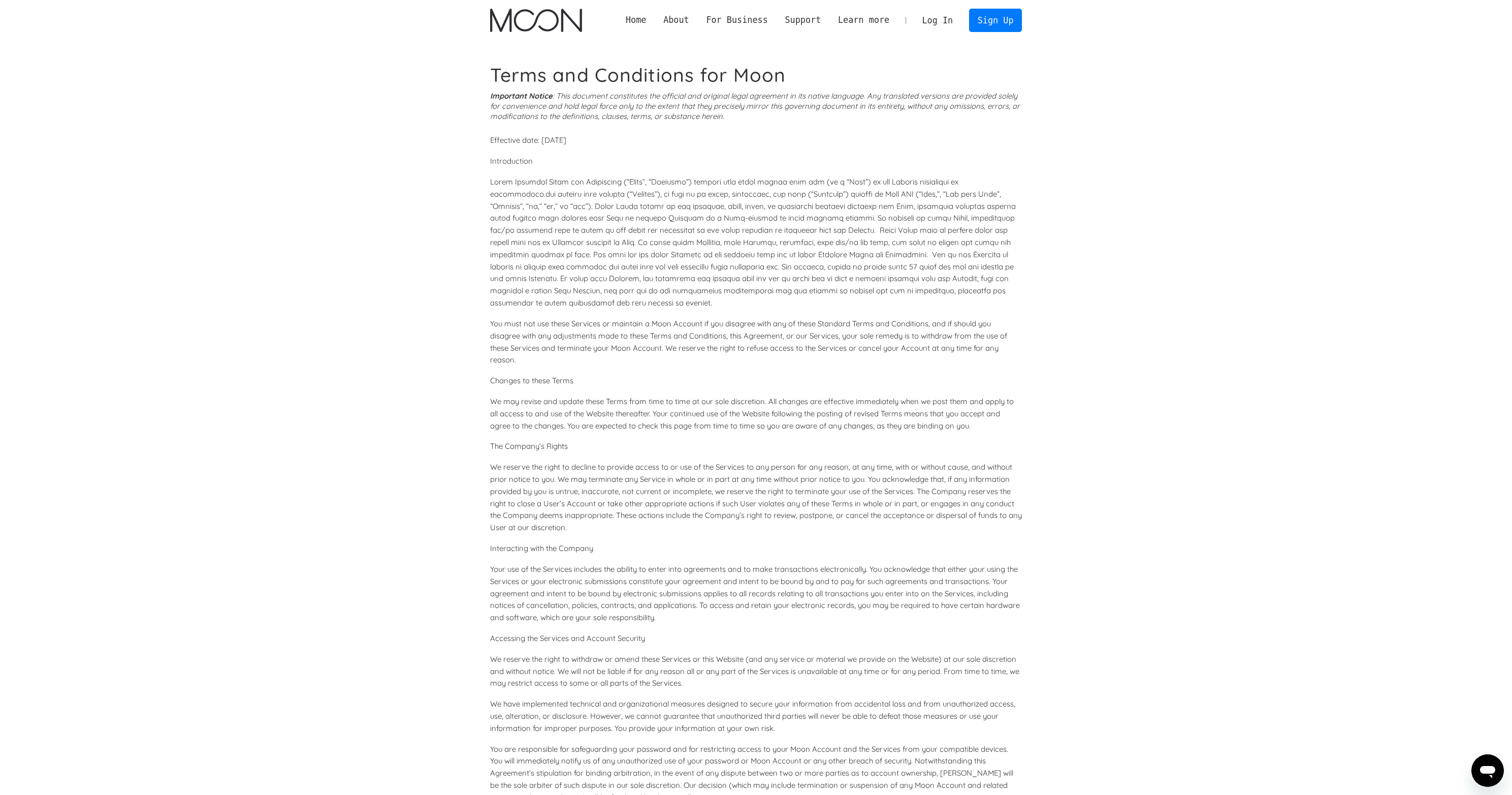
click at [663, 343] on p "You must not use these Services or maintain a Moon Account if you disagree with…" at bounding box center [756, 341] width 533 height 49
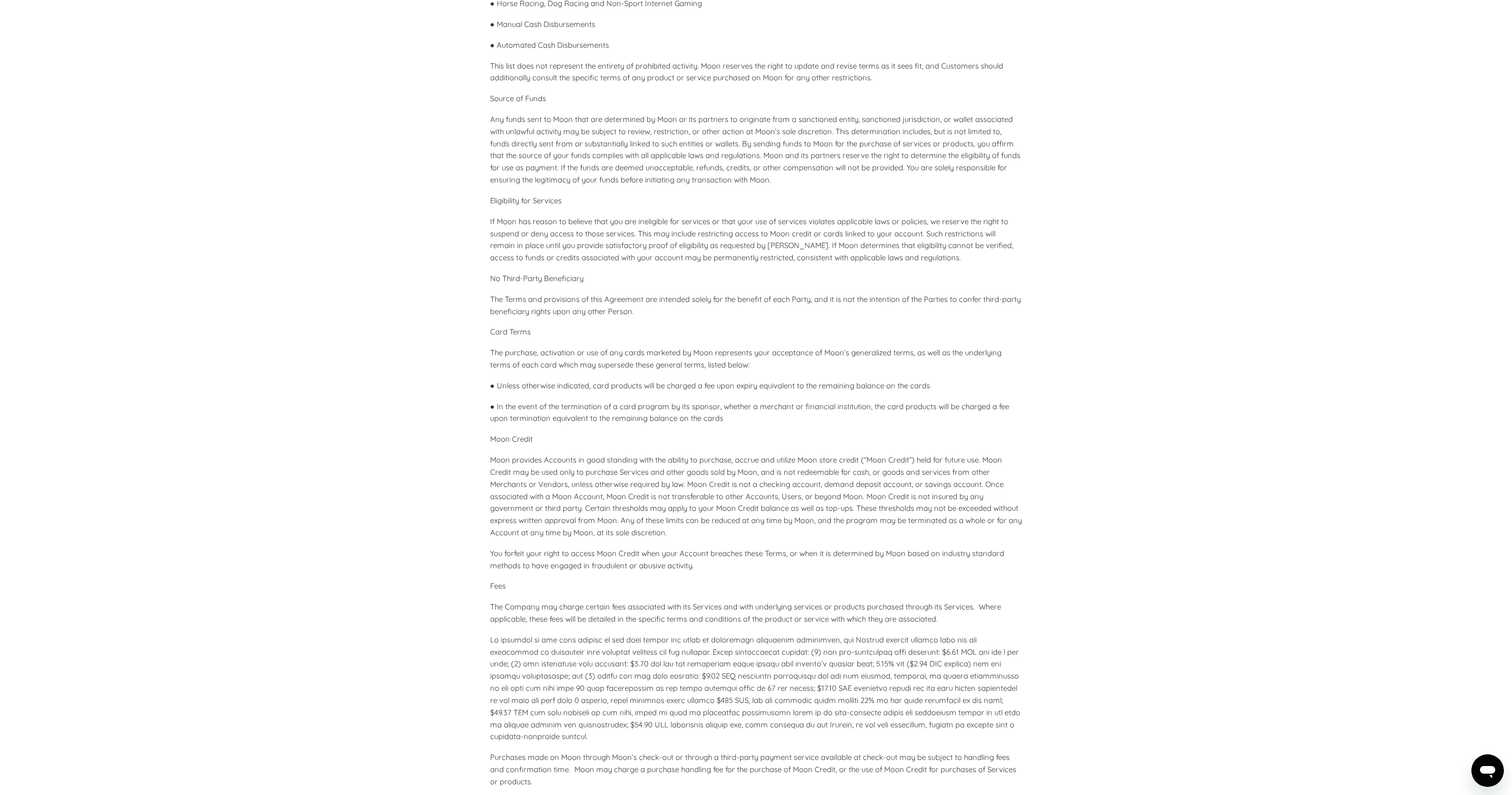
scroll to position [2307, 0]
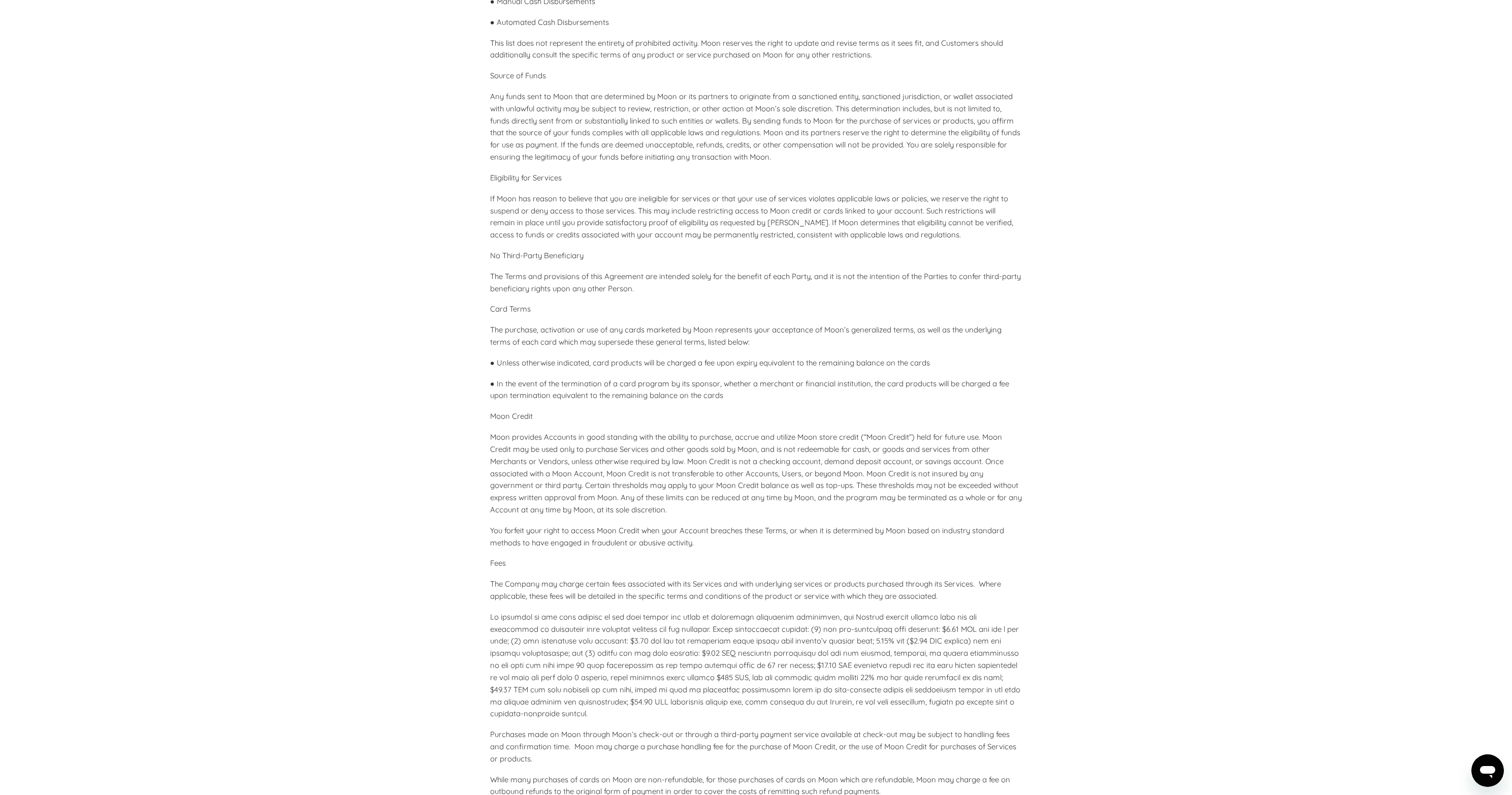
click at [609, 144] on p "Any funds sent to Moon that are determined by Moon or its partners to originate…" at bounding box center [756, 126] width 533 height 72
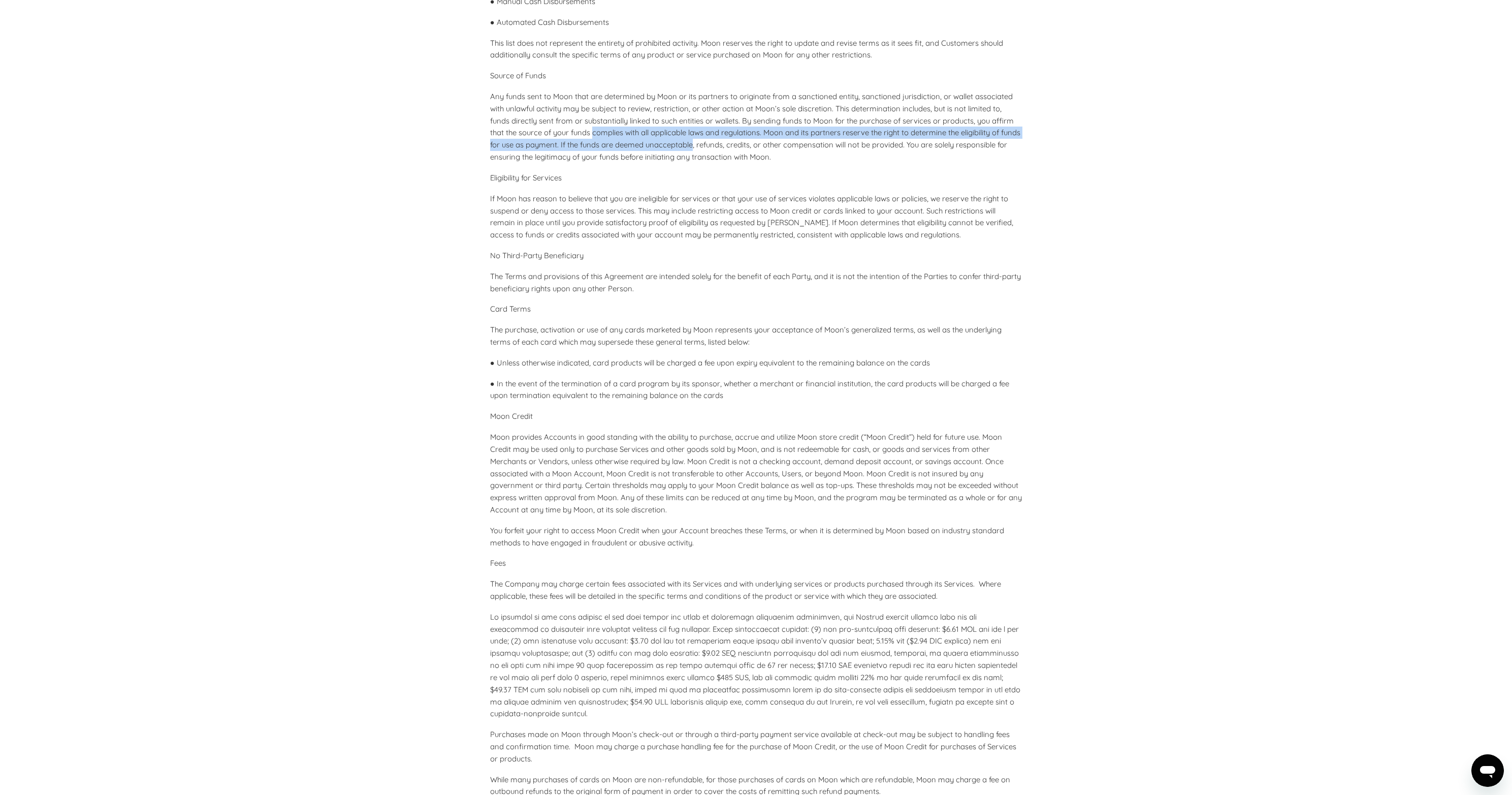
drag, startPoint x: 609, startPoint y: 144, endPoint x: 692, endPoint y: 154, distance: 83.6
click at [692, 154] on p "Any funds sent to Moon that are determined by Moon or its partners to originate…" at bounding box center [756, 126] width 533 height 72
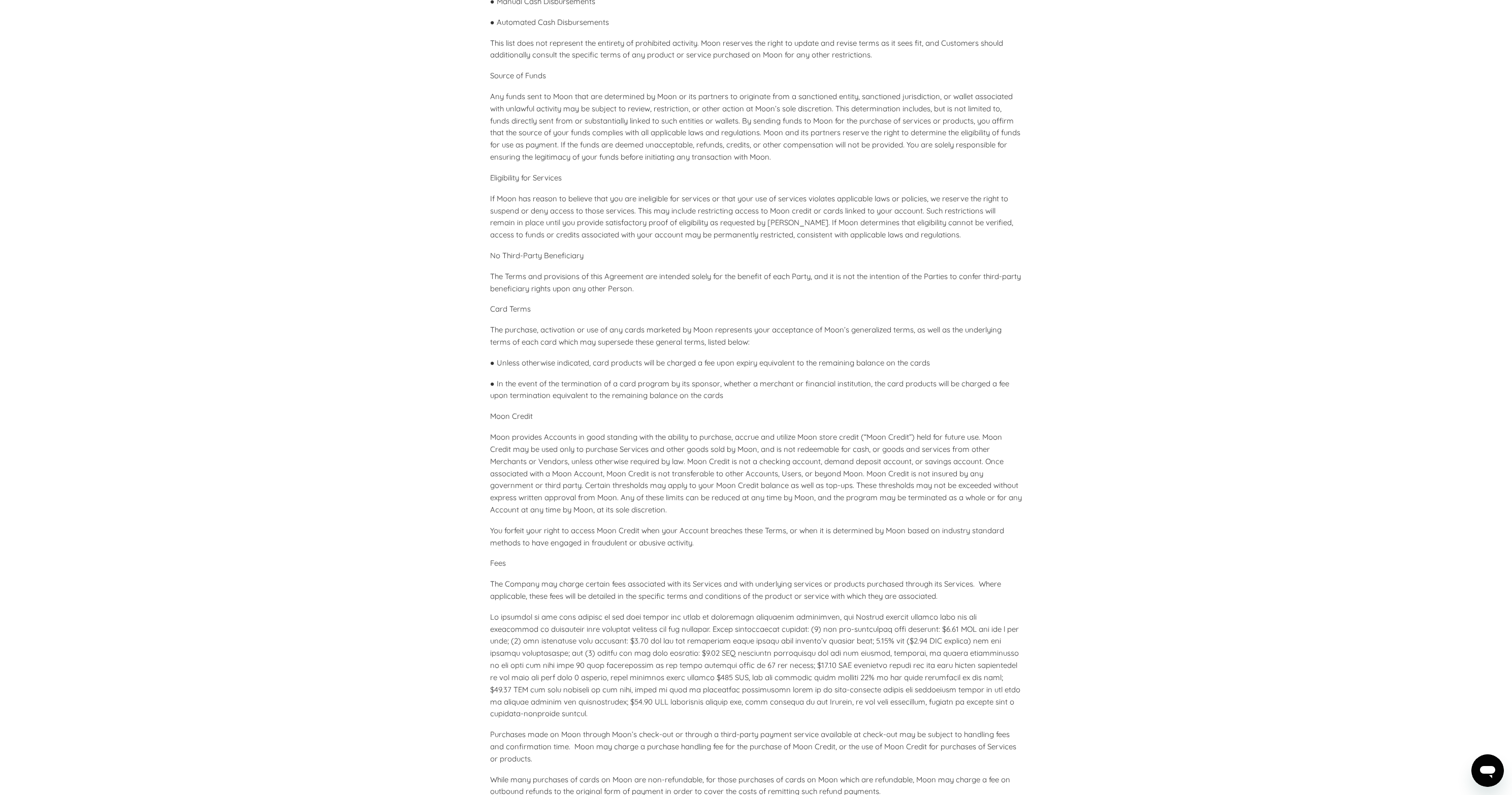
click at [754, 159] on p "Any funds sent to Moon that are determined by Moon or its partners to originate…" at bounding box center [756, 126] width 533 height 72
drag, startPoint x: 754, startPoint y: 159, endPoint x: 758, endPoint y: 169, distance: 10.8
click at [758, 163] on p "Any funds sent to Moon that are determined by Moon or its partners to originate…" at bounding box center [756, 126] width 533 height 72
click at [763, 211] on p "If Moon has reason to believe that you are ineligible for services or that your…" at bounding box center [756, 216] width 533 height 49
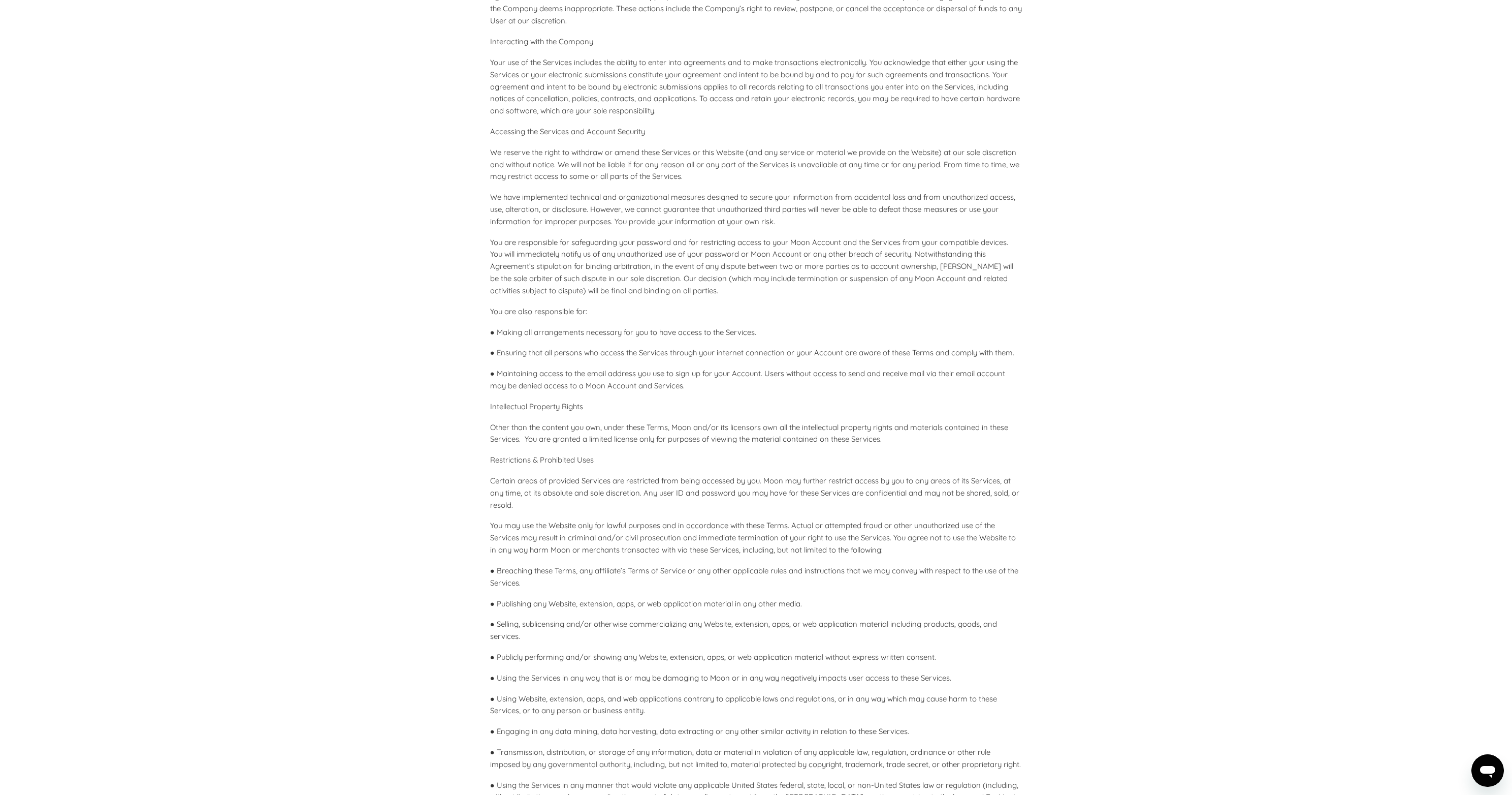
scroll to position [0, 0]
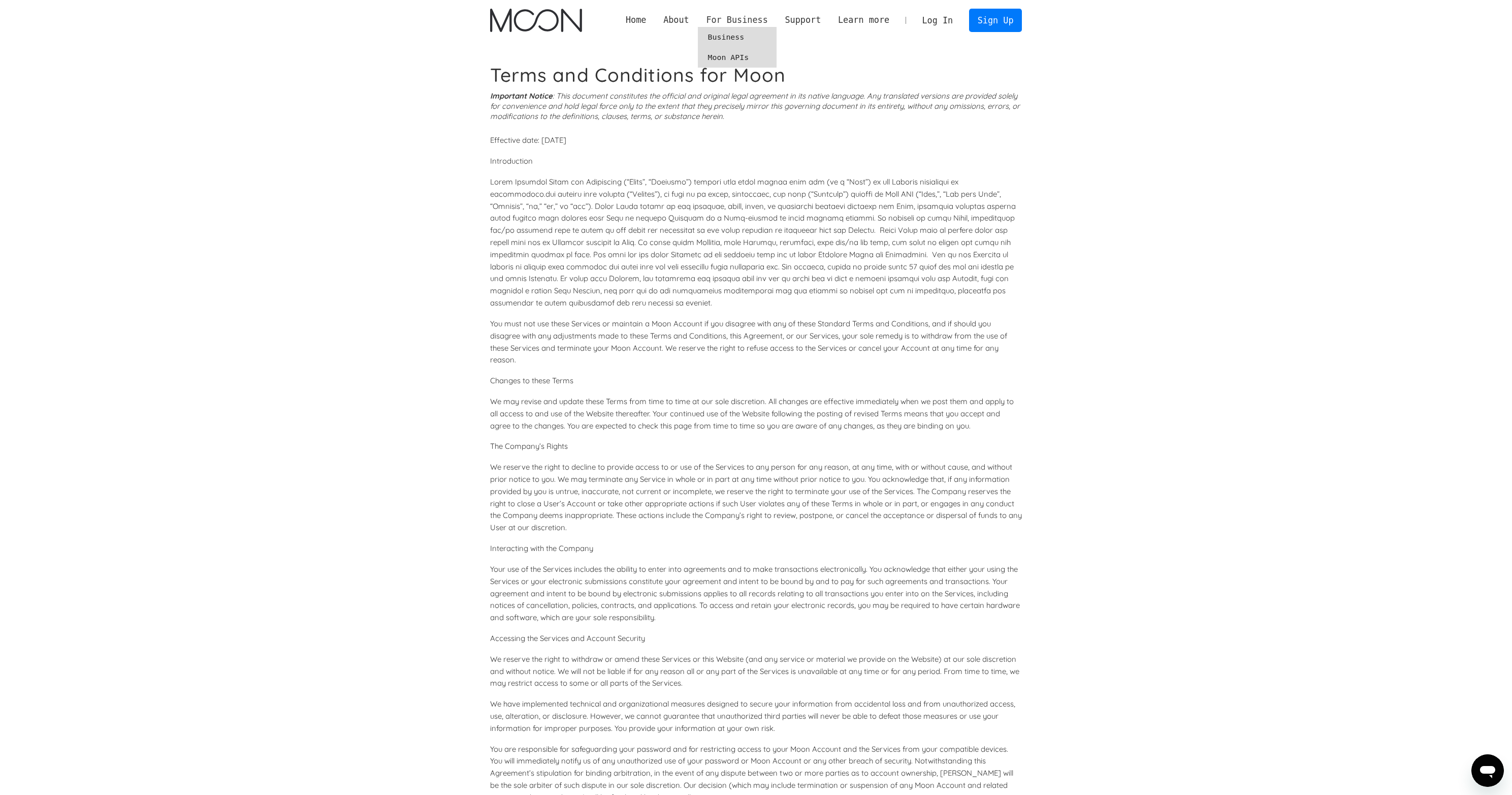
click at [734, 25] on div "For Business" at bounding box center [737, 20] width 62 height 12
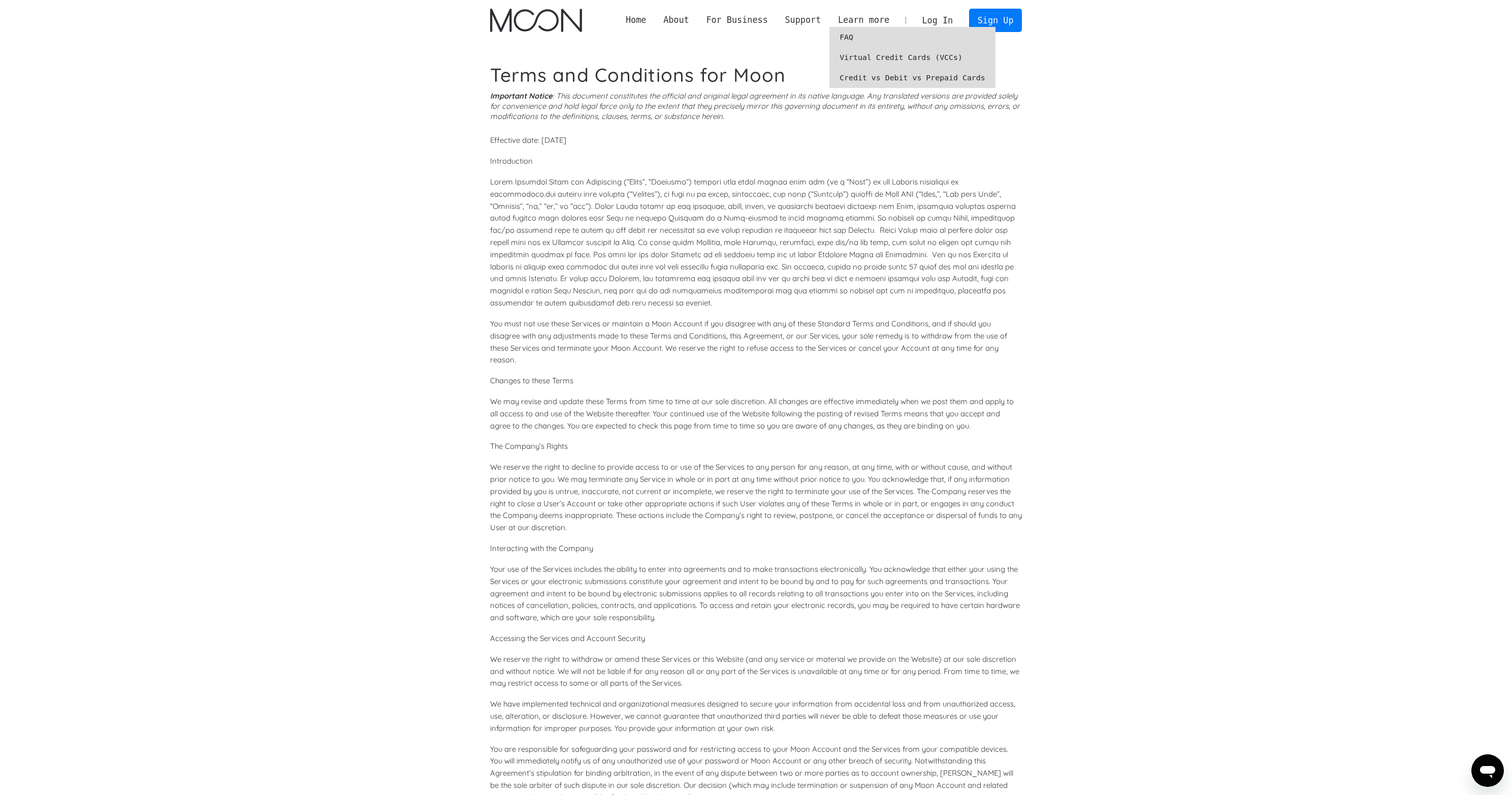
click at [883, 53] on link "Virtual Credit Cards (VCCs)" at bounding box center [912, 57] width 166 height 20
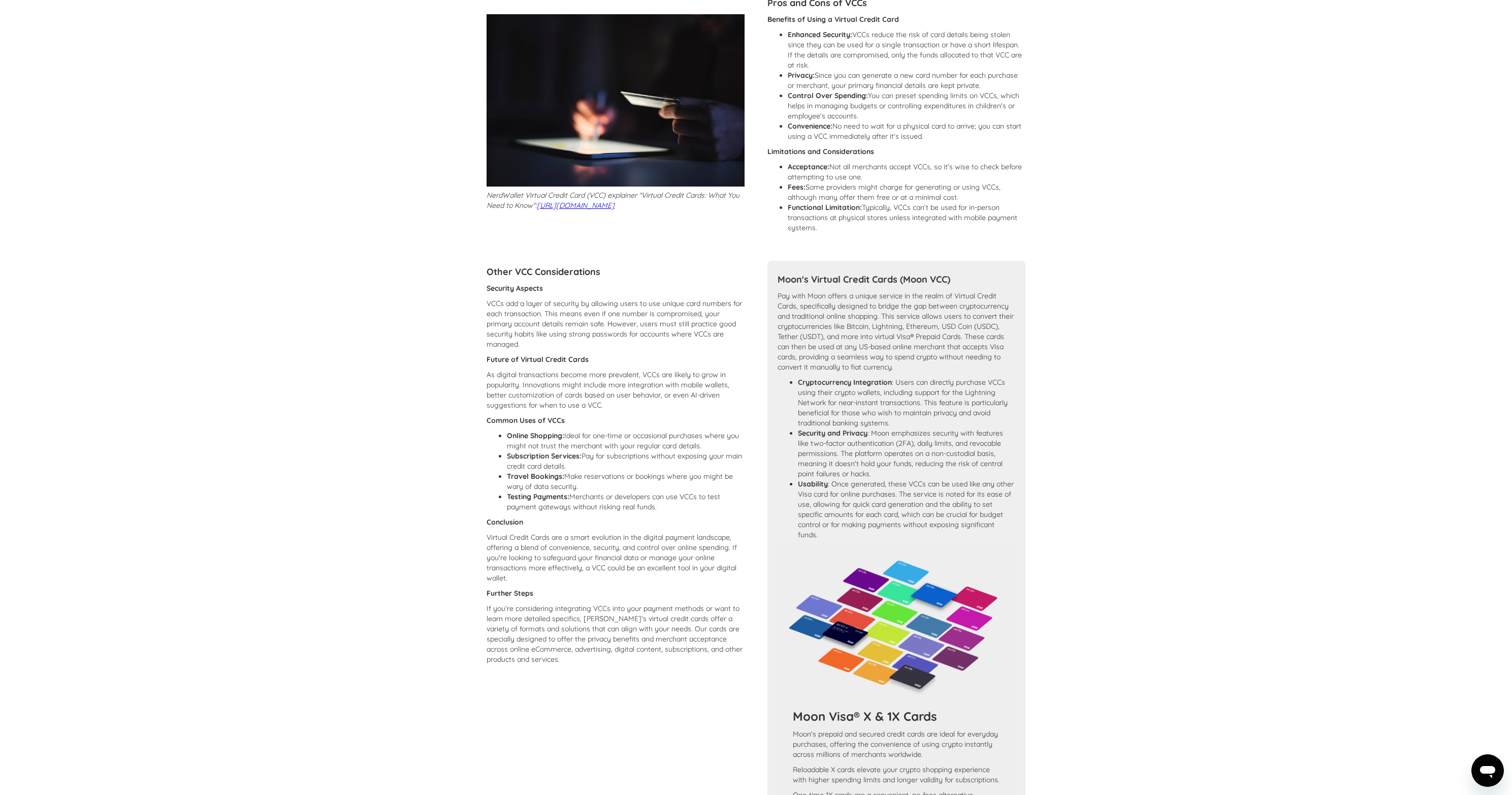
scroll to position [420, 0]
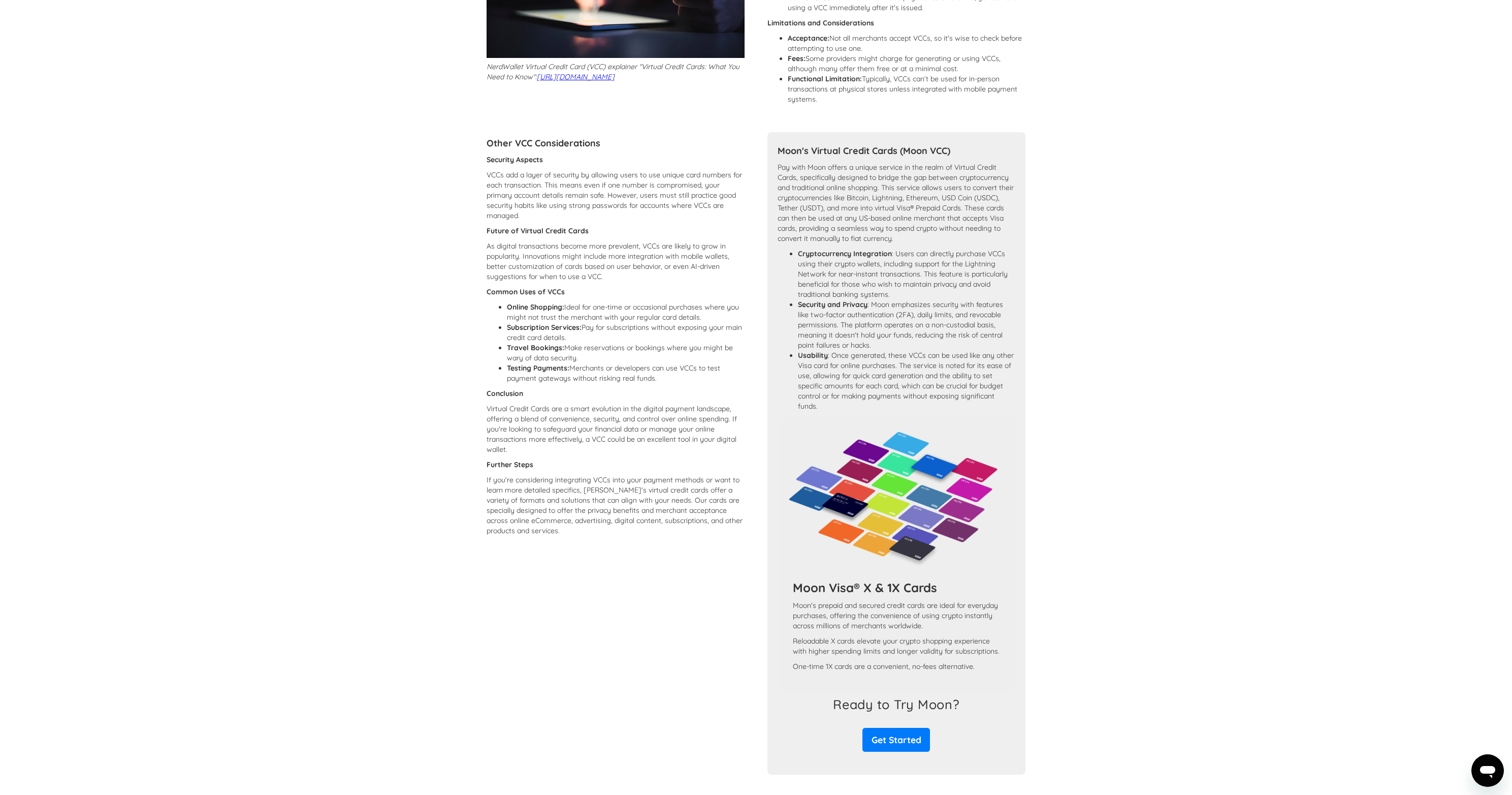
click at [824, 276] on li "Cryptocurrency Integration : Users can directly purchase VCCs using their crypt…" at bounding box center [907, 274] width 217 height 51
drag, startPoint x: 824, startPoint y: 276, endPoint x: 979, endPoint y: 285, distance: 155.3
click at [979, 285] on li "Cryptocurrency Integration : Users can directly purchase VCCs using their crypt…" at bounding box center [907, 274] width 217 height 51
click at [850, 288] on li "Cryptocurrency Integration : Users can directly purchase VCCs using their crypt…" at bounding box center [907, 274] width 217 height 51
drag, startPoint x: 850, startPoint y: 288, endPoint x: 924, endPoint y: 291, distance: 74.1
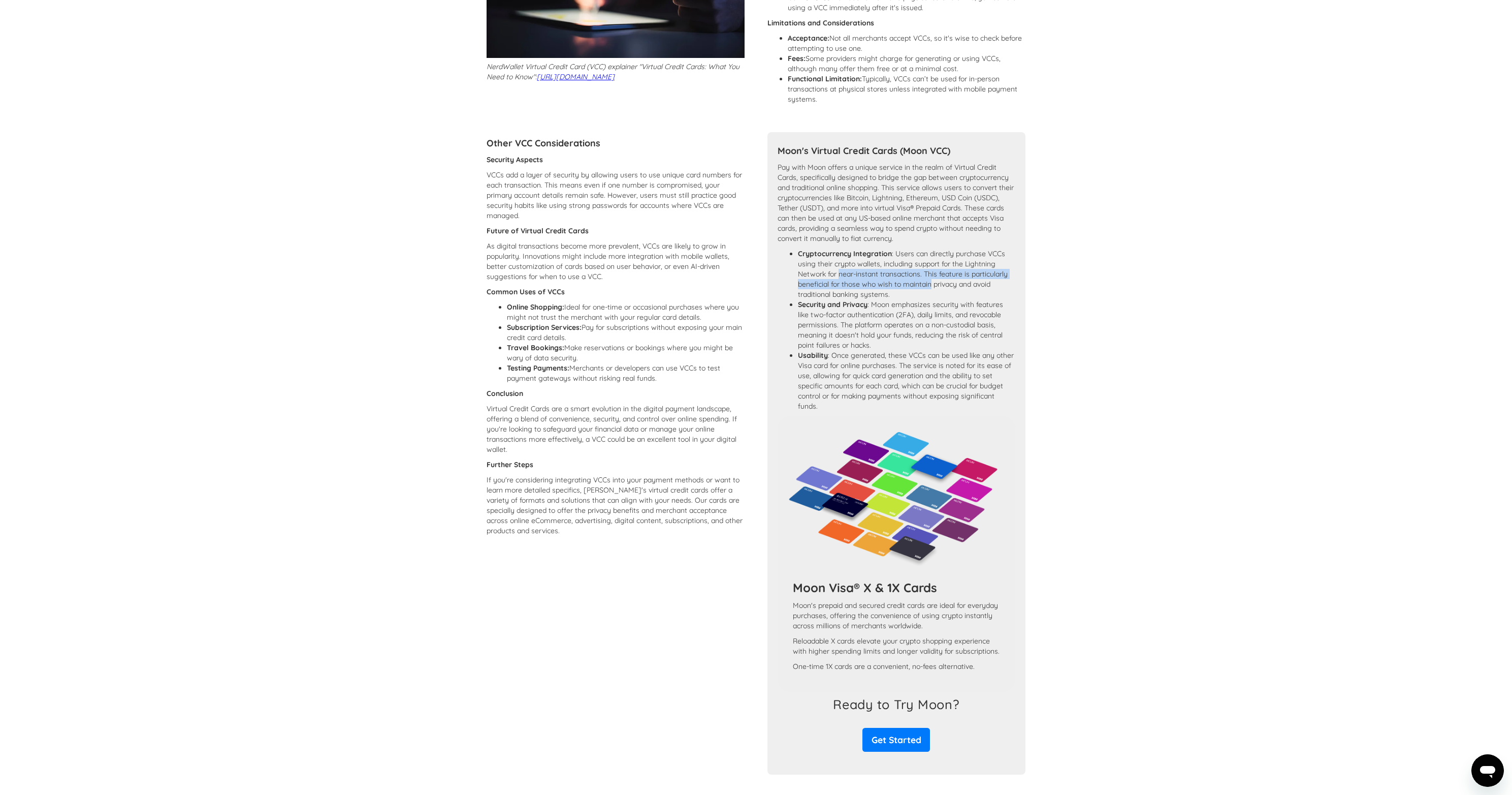
click at [924, 291] on li "Cryptocurrency Integration : Users can directly purchase VCCs using their crypt…" at bounding box center [907, 274] width 217 height 51
click at [967, 284] on li "Cryptocurrency Integration : Users can directly purchase VCCs using their crypt…" at bounding box center [907, 274] width 217 height 51
drag, startPoint x: 967, startPoint y: 284, endPoint x: 967, endPoint y: 291, distance: 7.0
click at [967, 291] on li "Cryptocurrency Integration : Users can directly purchase VCCs using their crypt…" at bounding box center [907, 274] width 217 height 51
click at [866, 299] on li "Cryptocurrency Integration : Users can directly purchase VCCs using their crypt…" at bounding box center [907, 274] width 217 height 51
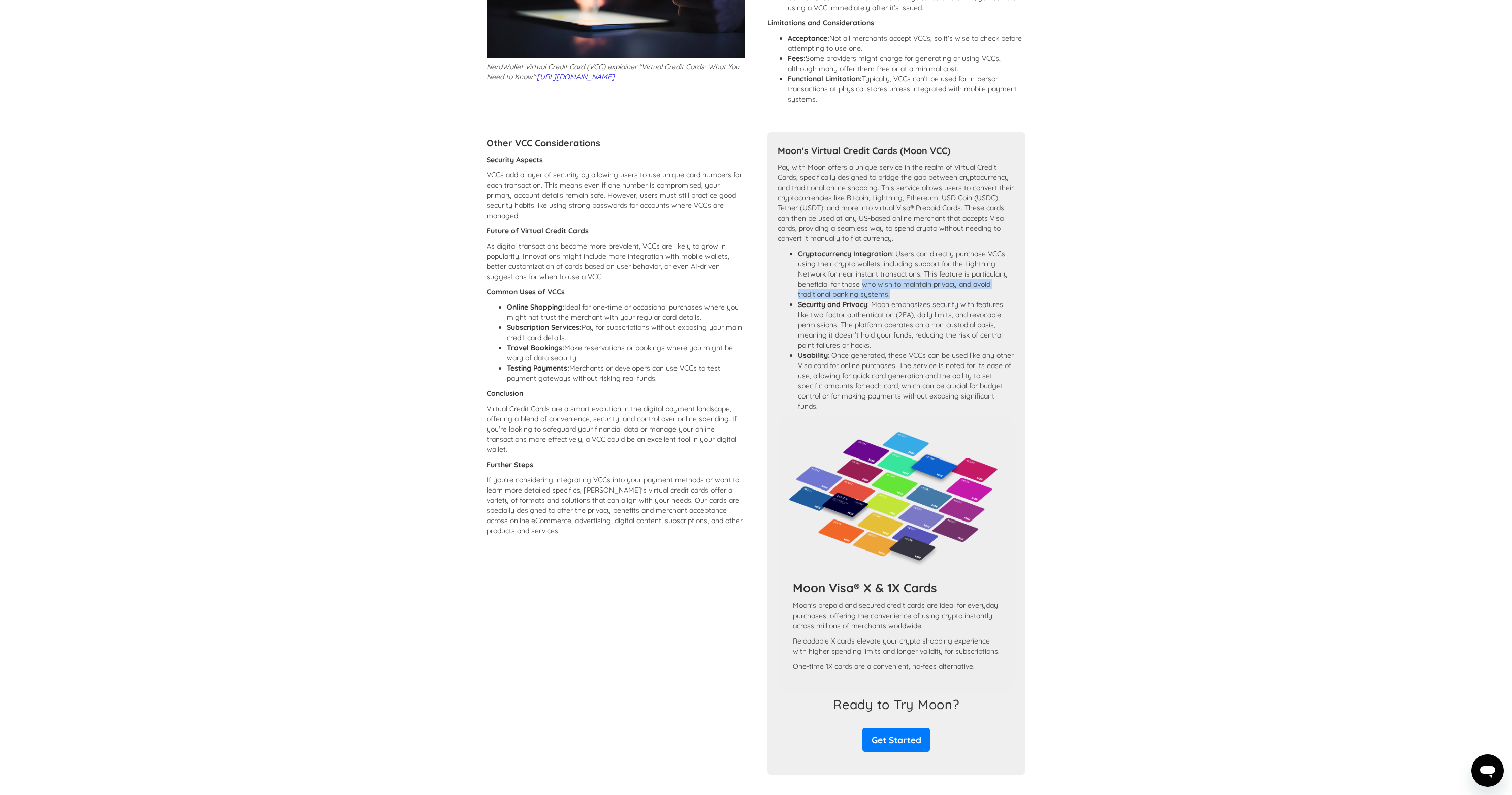
drag, startPoint x: 866, startPoint y: 299, endPoint x: 941, endPoint y: 303, distance: 75.1
click at [941, 299] on li "Cryptocurrency Integration : Users can directly purchase VCCs using their crypt…" at bounding box center [907, 274] width 217 height 51
drag, startPoint x: 982, startPoint y: 260, endPoint x: 977, endPoint y: 287, distance: 27.5
click at [977, 287] on li "Cryptocurrency Integration : Users can directly purchase VCCs using their crypt…" at bounding box center [907, 274] width 217 height 51
click at [974, 295] on li "Cryptocurrency Integration : Users can directly purchase VCCs using their crypt…" at bounding box center [907, 274] width 217 height 51
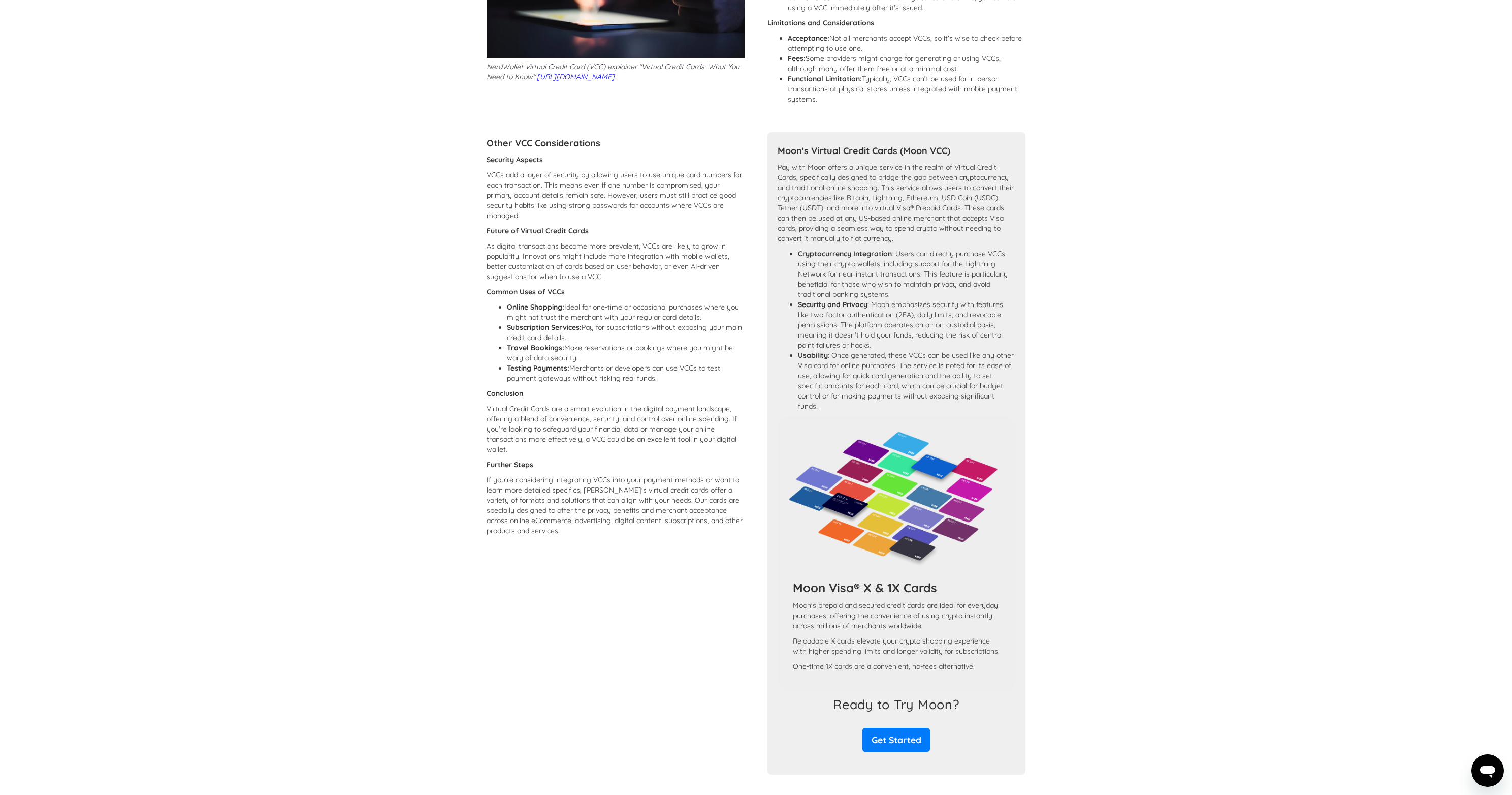
click at [822, 298] on li "Cryptocurrency Integration : Users can directly purchase VCCs using their crypt…" at bounding box center [907, 274] width 217 height 51
drag, startPoint x: 826, startPoint y: 298, endPoint x: 881, endPoint y: 306, distance: 55.6
click at [866, 299] on li "Cryptocurrency Integration : Users can directly purchase VCCs using their crypt…" at bounding box center [907, 274] width 217 height 51
click at [903, 315] on li "Security and Privacy : Moon emphasizes security with features like two-factor a…" at bounding box center [907, 325] width 217 height 51
drag, startPoint x: 903, startPoint y: 315, endPoint x: 962, endPoint y: 339, distance: 63.7
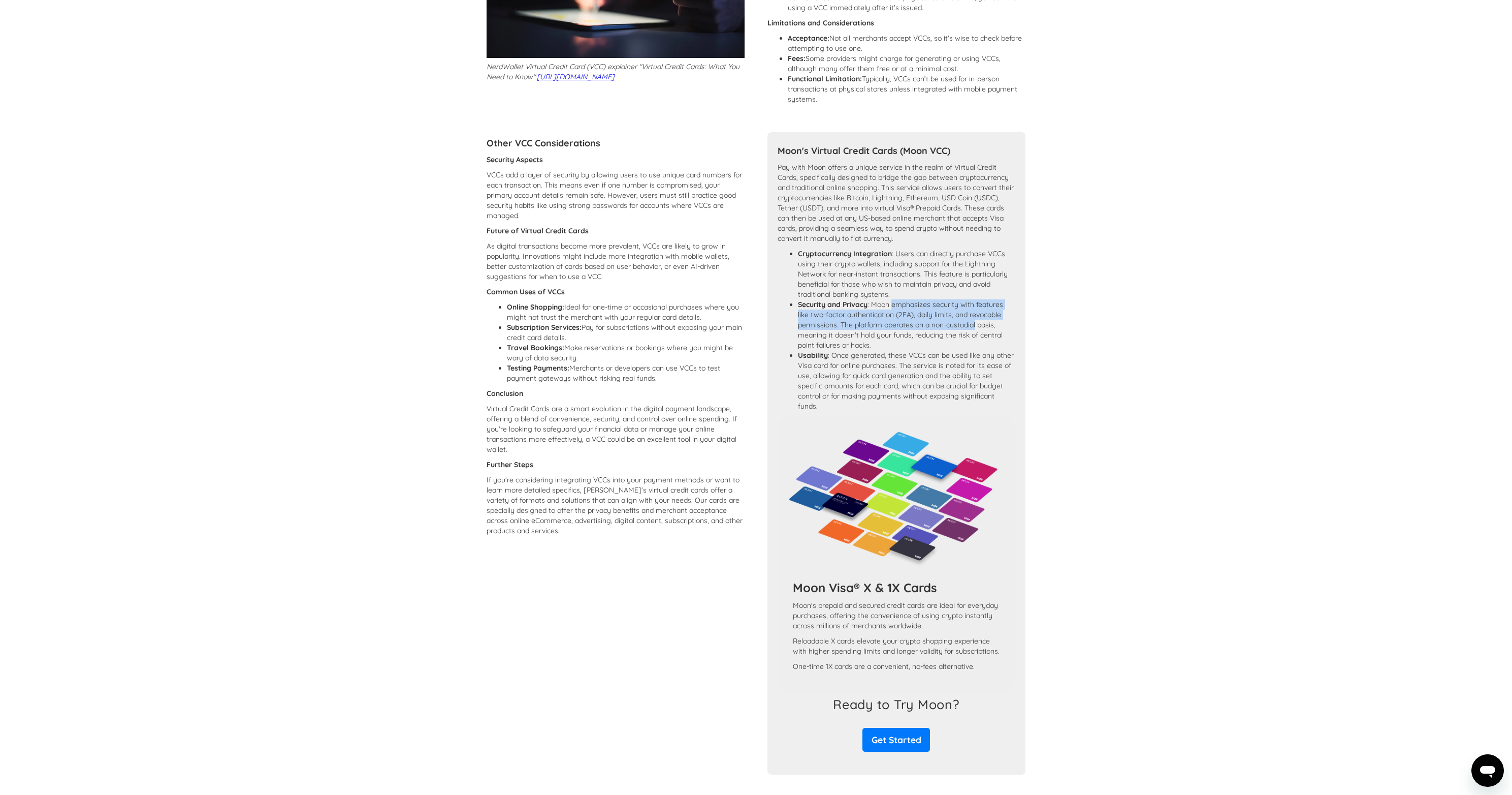
click at [962, 337] on li "Security and Privacy : Moon emphasizes security with features like two-factor a…" at bounding box center [907, 325] width 217 height 51
click at [965, 343] on li "Security and Privacy : Moon emphasizes security with features like two-factor a…" at bounding box center [907, 325] width 217 height 51
drag, startPoint x: 807, startPoint y: 332, endPoint x: 932, endPoint y: 339, distance: 125.2
click at [920, 338] on li "Security and Privacy : Moon emphasizes security with features like two-factor a…" at bounding box center [907, 325] width 217 height 51
click at [958, 340] on li "Security and Privacy : Moon emphasizes security with features like two-factor a…" at bounding box center [907, 325] width 217 height 51
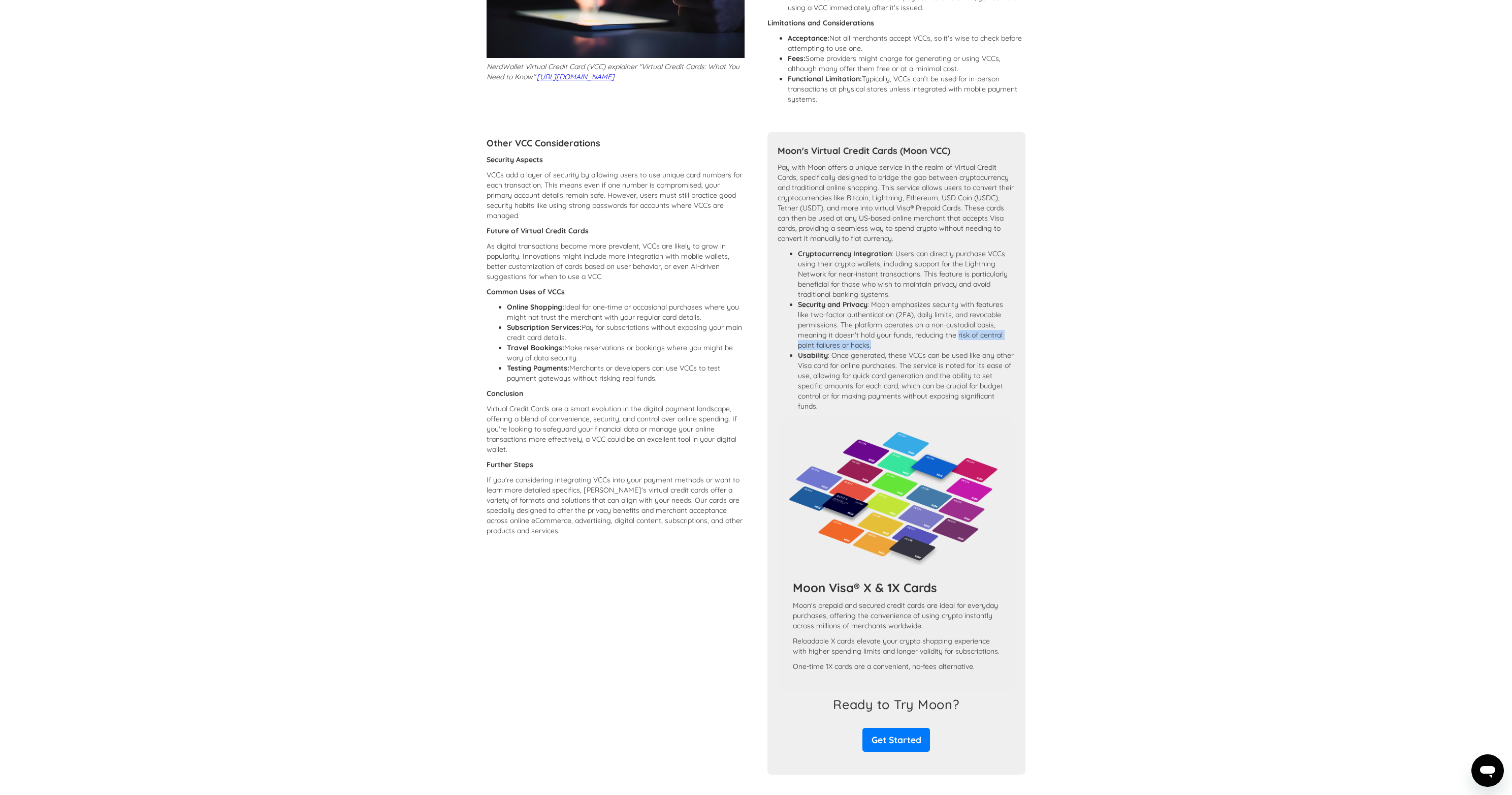
drag, startPoint x: 958, startPoint y: 344, endPoint x: 956, endPoint y: 356, distance: 12.2
click at [956, 350] on li "Security and Privacy : Moon emphasizes security with features like two-factor a…" at bounding box center [907, 325] width 217 height 51
click at [886, 334] on li "Security and Privacy : Moon emphasizes security with features like two-factor a…" at bounding box center [907, 325] width 217 height 51
drag, startPoint x: 886, startPoint y: 334, endPoint x: 954, endPoint y: 351, distance: 70.1
click at [954, 350] on li "Security and Privacy : Moon emphasizes security with features like two-factor a…" at bounding box center [907, 325] width 217 height 51
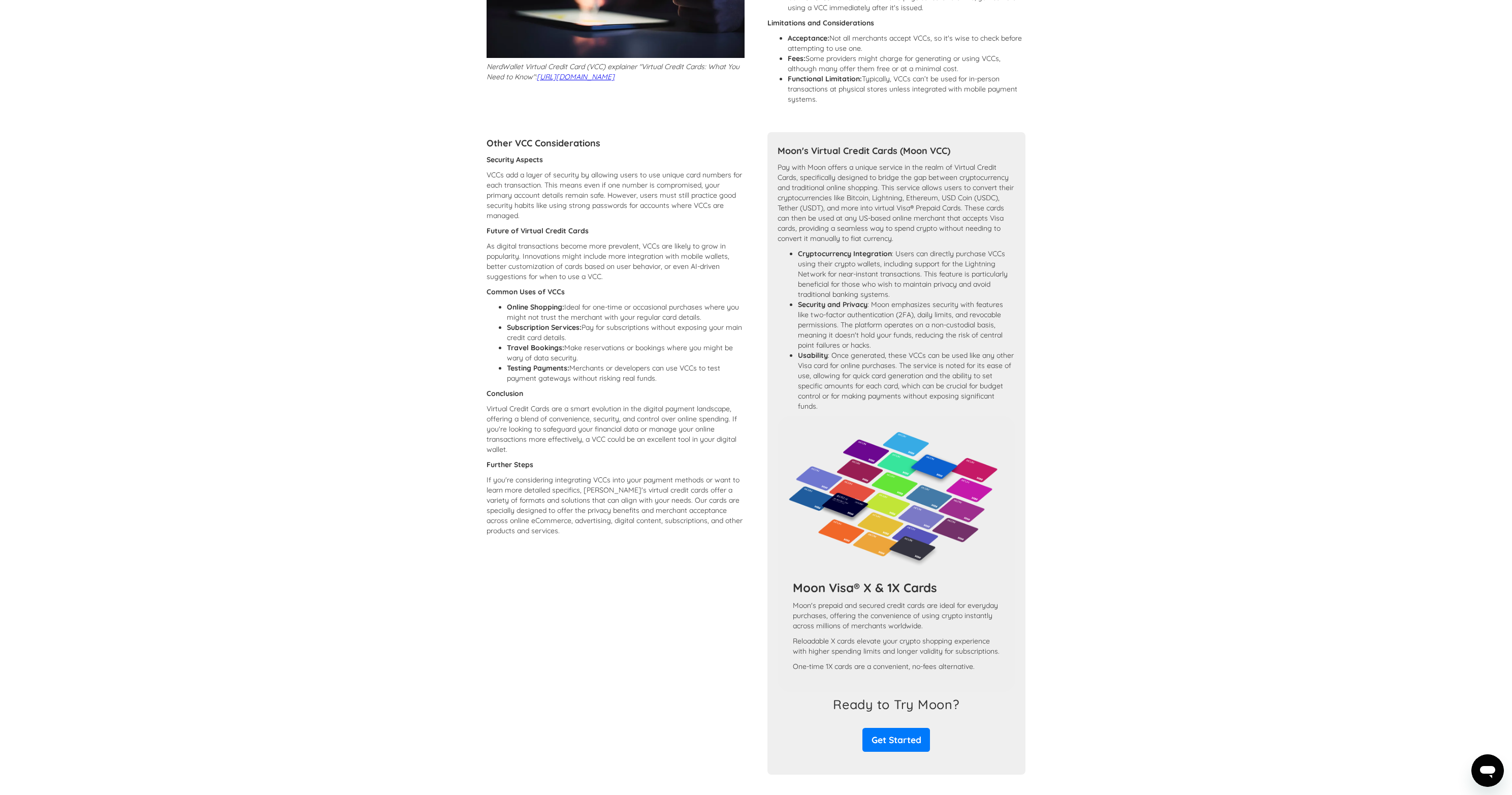
click at [849, 365] on li "Usability : Once generated, these VCCs can be used like any other Visa card for…" at bounding box center [907, 380] width 217 height 61
drag, startPoint x: 849, startPoint y: 365, endPoint x: 949, endPoint y: 396, distance: 104.7
click at [949, 396] on li "Usability : Once generated, these VCCs can be used like any other Visa card for…" at bounding box center [907, 380] width 217 height 61
click at [918, 378] on li "Usability : Once generated, these VCCs can be used like any other Visa card for…" at bounding box center [907, 380] width 217 height 61
drag, startPoint x: 918, startPoint y: 378, endPoint x: 959, endPoint y: 400, distance: 46.5
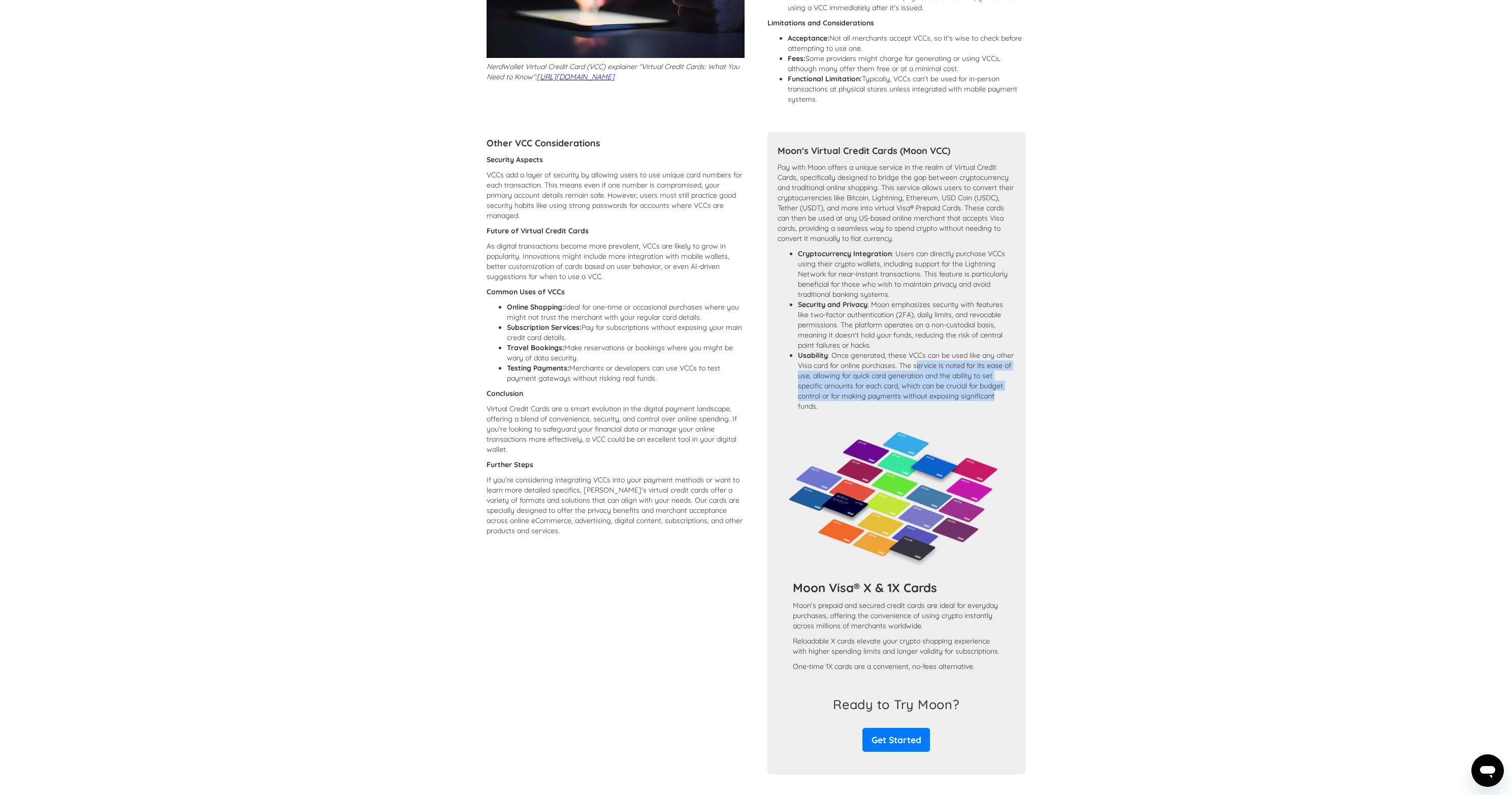
click at [978, 402] on li "Usability : Once generated, these VCCs can be used like any other Visa card for…" at bounding box center [907, 380] width 217 height 61
click at [892, 398] on li "Usability : Once generated, these VCCs can be used like any other Visa card for…" at bounding box center [907, 380] width 217 height 61
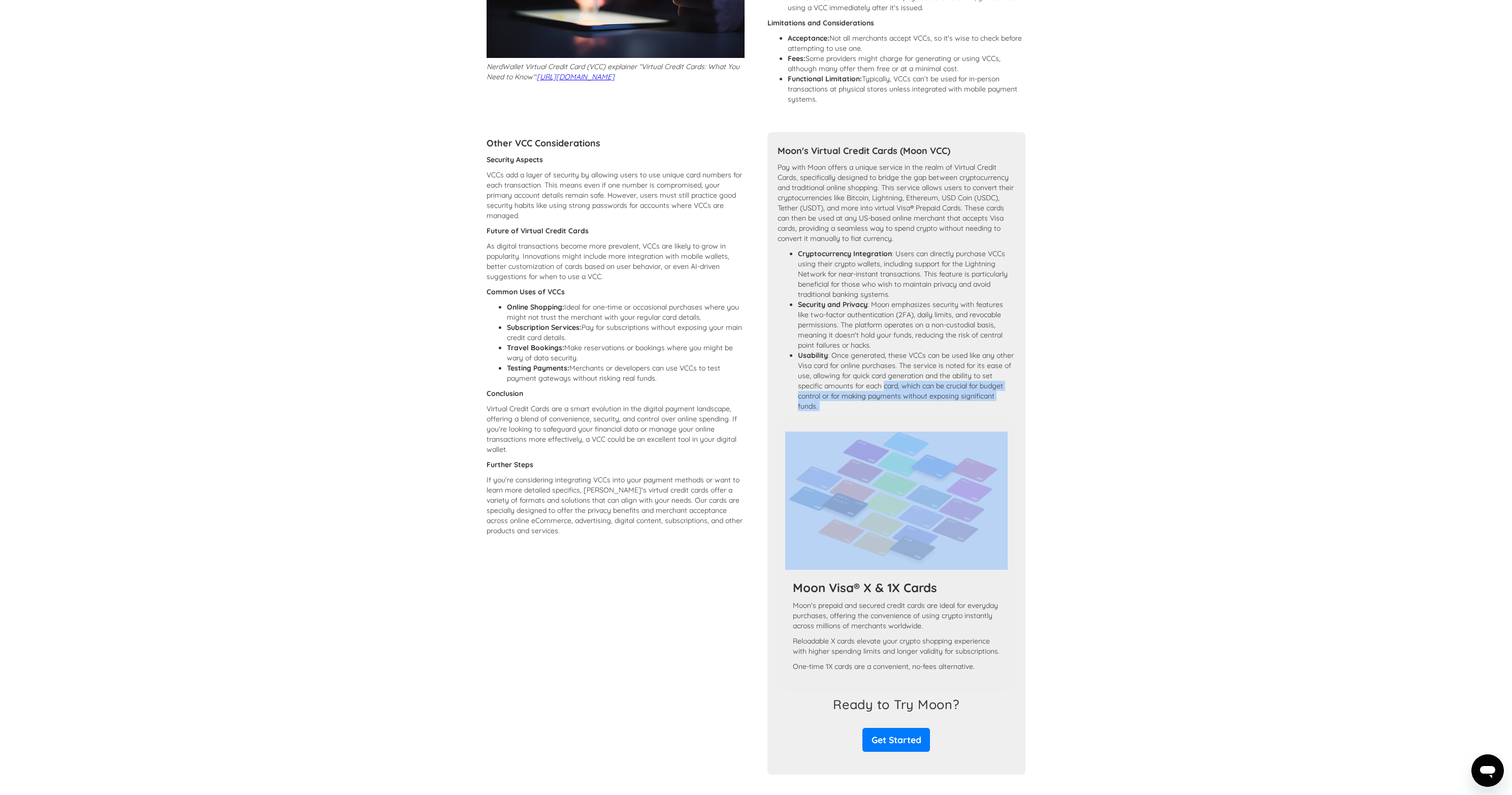
drag, startPoint x: 892, startPoint y: 398, endPoint x: 978, endPoint y: 413, distance: 87.3
click at [976, 411] on li "Usability : Once generated, these VCCs can be used like any other Visa card for…" at bounding box center [907, 380] width 217 height 61
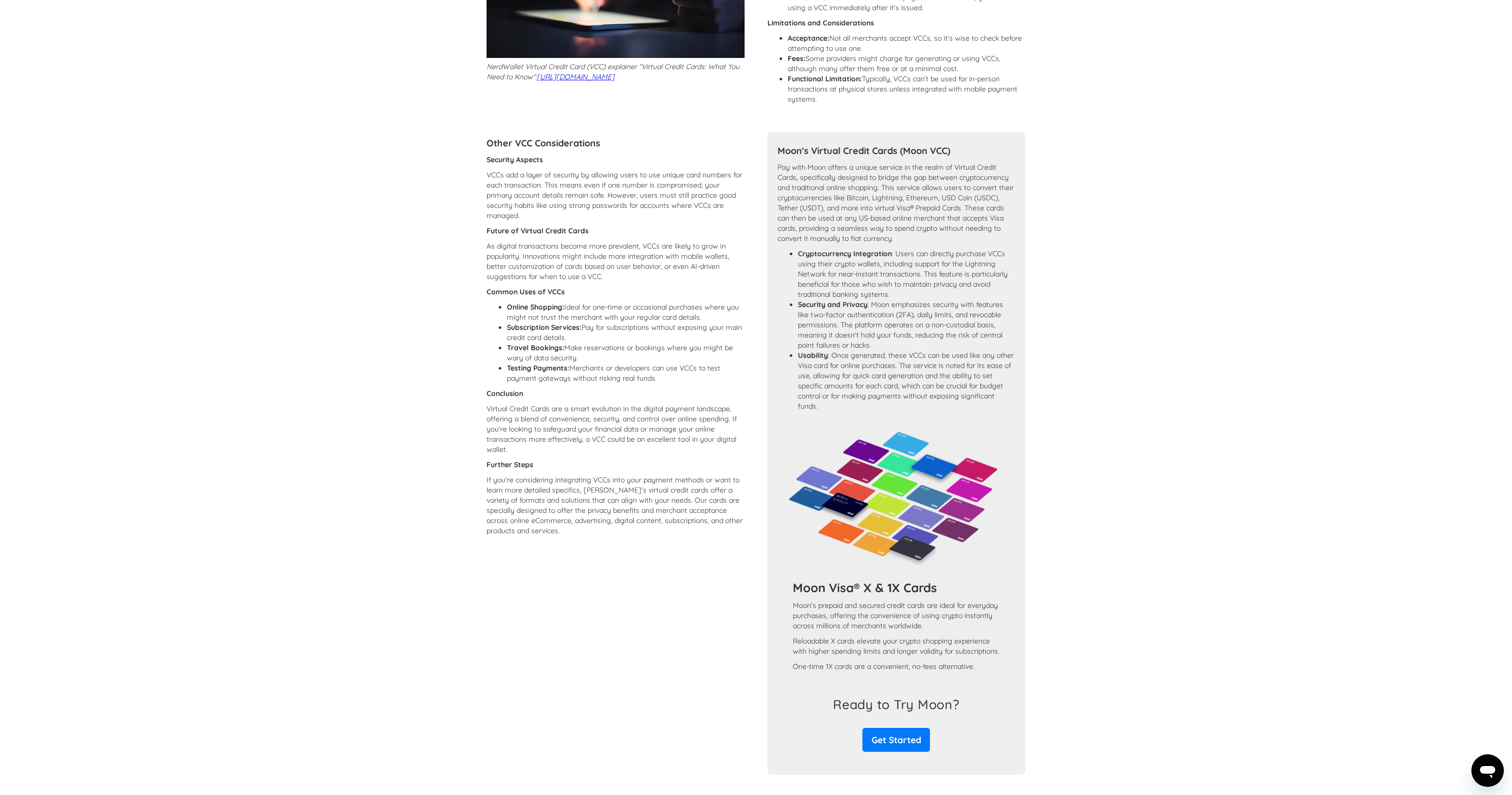
click at [979, 411] on li "Usability : Once generated, these VCCs can be used like any other Visa card for…" at bounding box center [907, 380] width 217 height 61
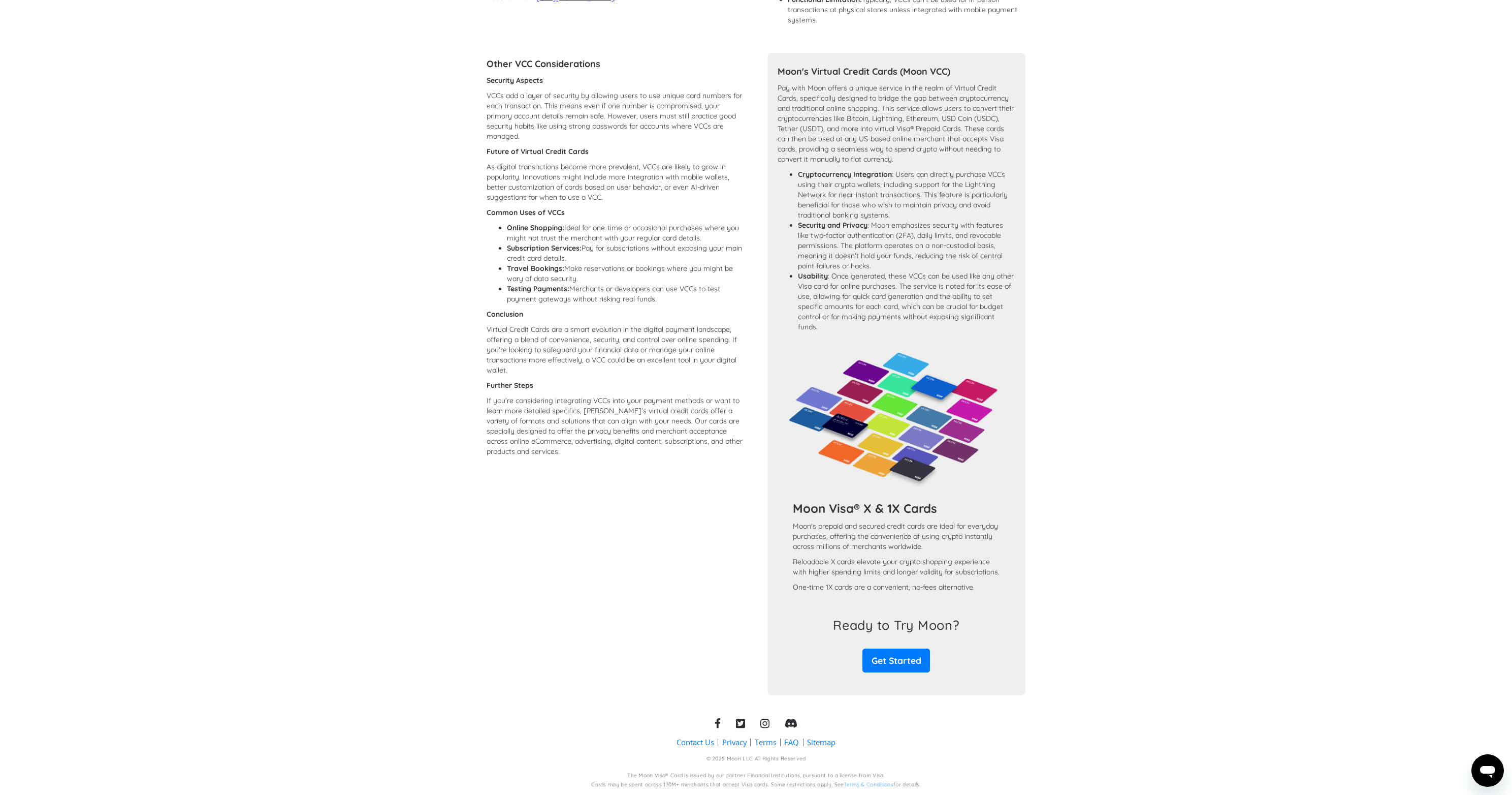
click at [808, 521] on p "Moon's prepaid and secured credit cards are ideal for everyday purchases, offer…" at bounding box center [896, 536] width 208 height 31
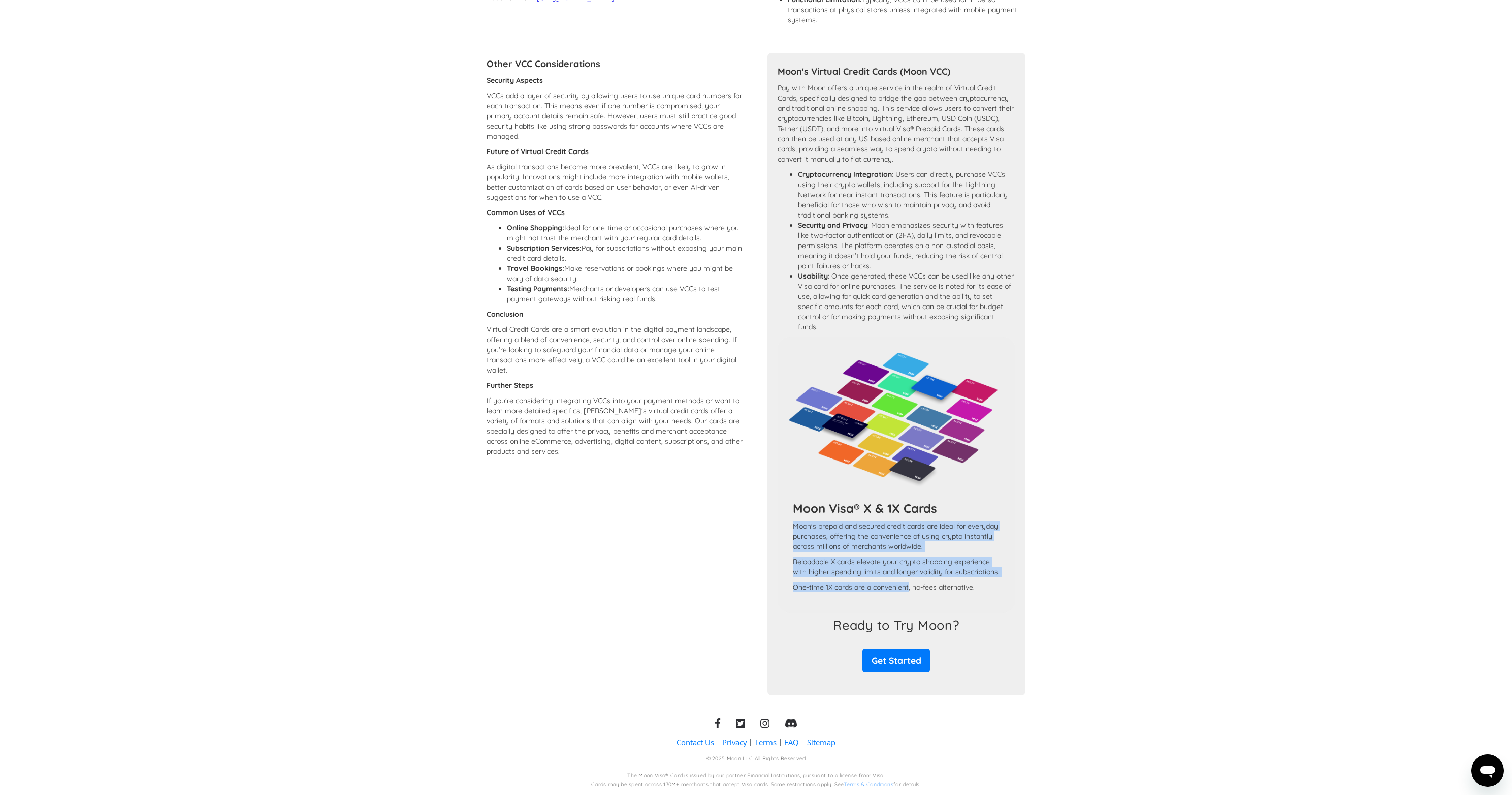
drag, startPoint x: 808, startPoint y: 519, endPoint x: 902, endPoint y: 582, distance: 113.2
click at [902, 581] on div "Moon Visa® X & 1X Cards Moon's prepaid and secured credit cards are ideal for e…" at bounding box center [896, 553] width 223 height 104
click at [901, 582] on p "One-time 1X cards are a convenient, no-fees alternative." at bounding box center [896, 587] width 208 height 11
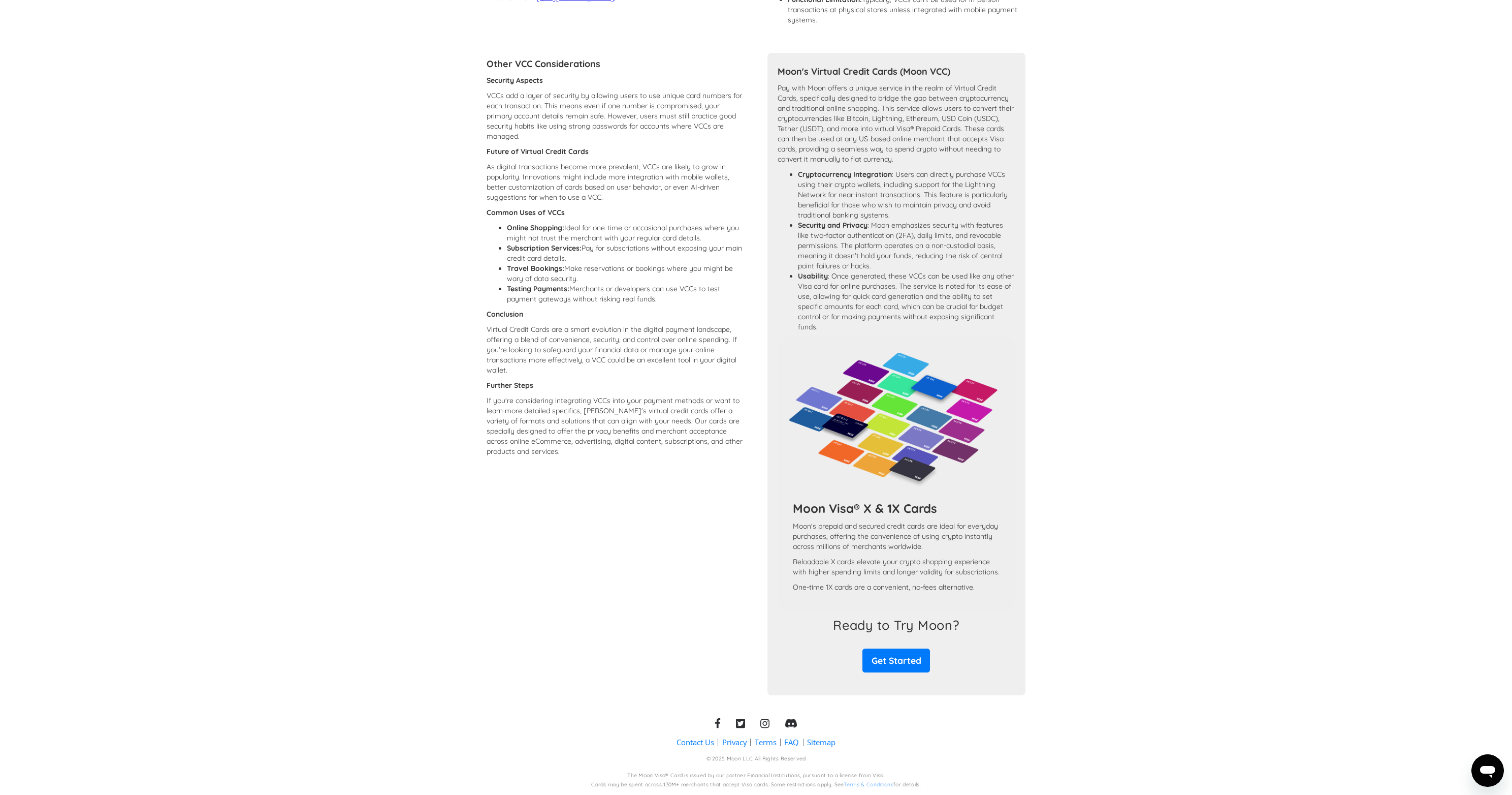
click at [790, 555] on div "Moon Visa® X & 1X Cards Moon's prepaid and secured credit cards are ideal for e…" at bounding box center [896, 553] width 223 height 104
drag, startPoint x: 790, startPoint y: 555, endPoint x: 950, endPoint y: 587, distance: 163.2
click at [943, 587] on div "Moon Visa® X & 1X Cards Moon's prepaid and secured credit cards are ideal for e…" at bounding box center [896, 553] width 223 height 104
click at [979, 579] on div "Moon Visa® X & 1X Cards Moon's prepaid and secured credit cards are ideal for e…" at bounding box center [896, 553] width 223 height 104
click at [972, 526] on p "Moon's prepaid and secured credit cards are ideal for everyday purchases, offer…" at bounding box center [896, 536] width 208 height 31
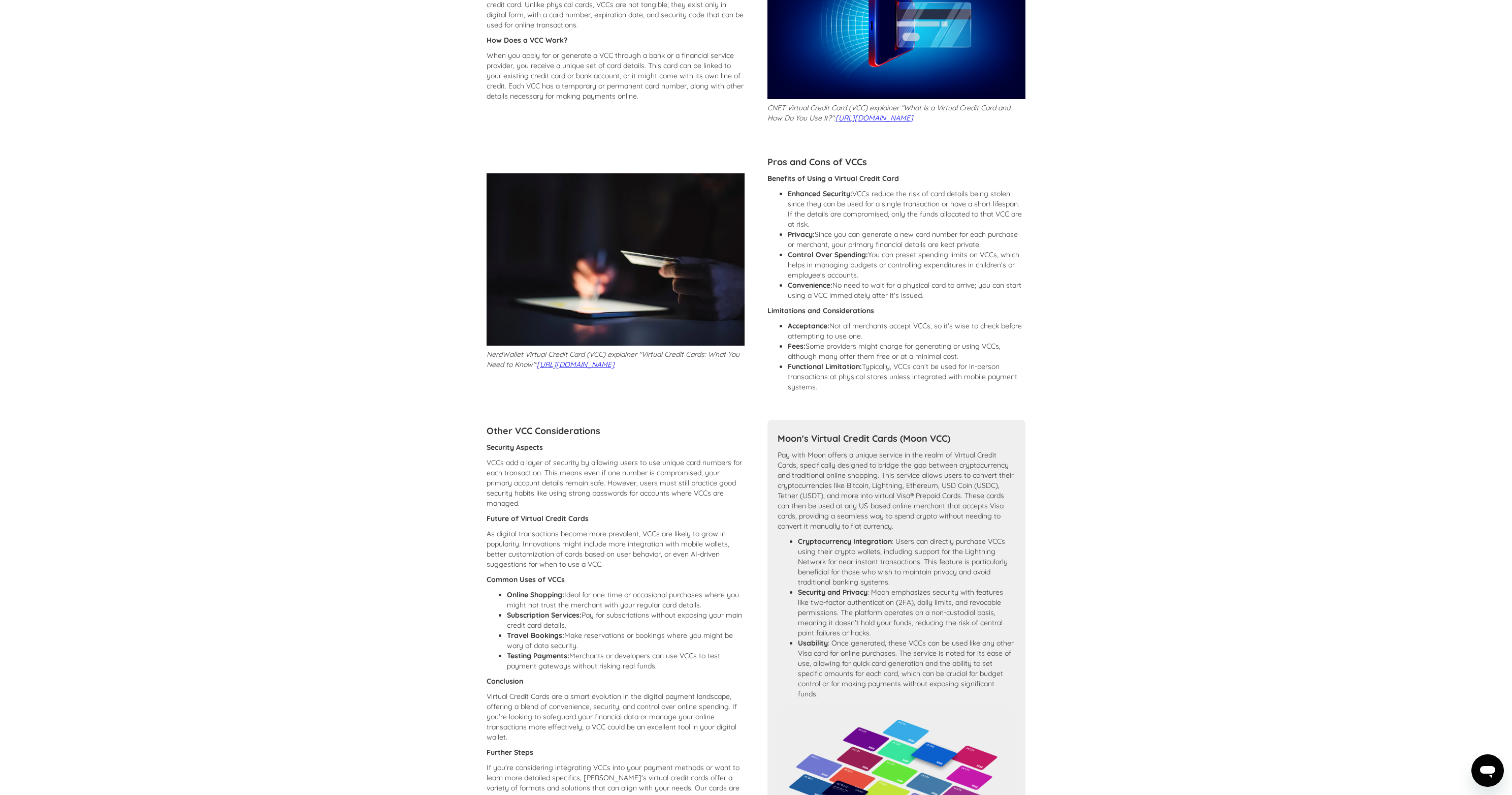
scroll to position [0, 0]
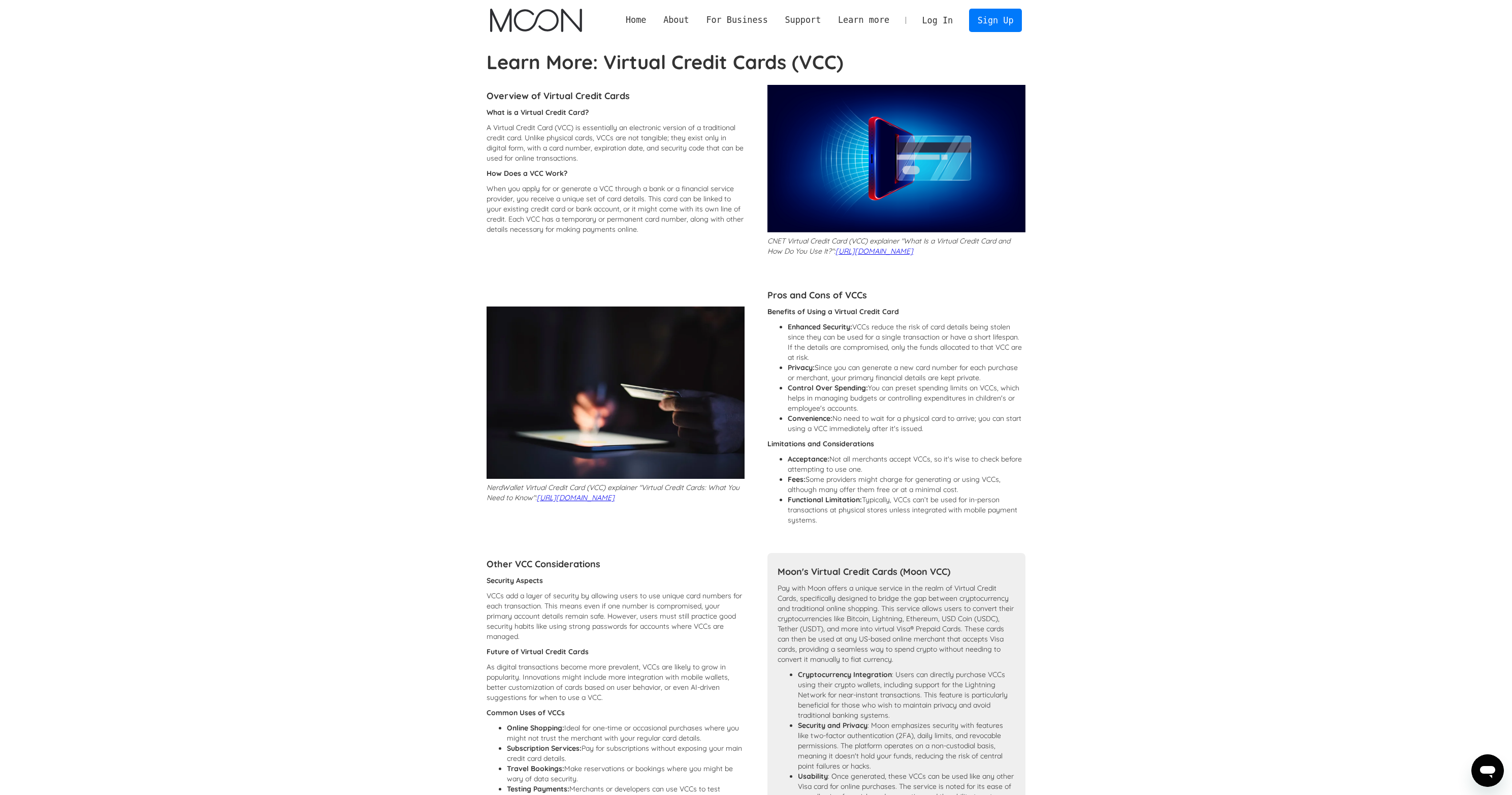
click at [1482, 776] on icon "Open messaging window" at bounding box center [1487, 770] width 19 height 19
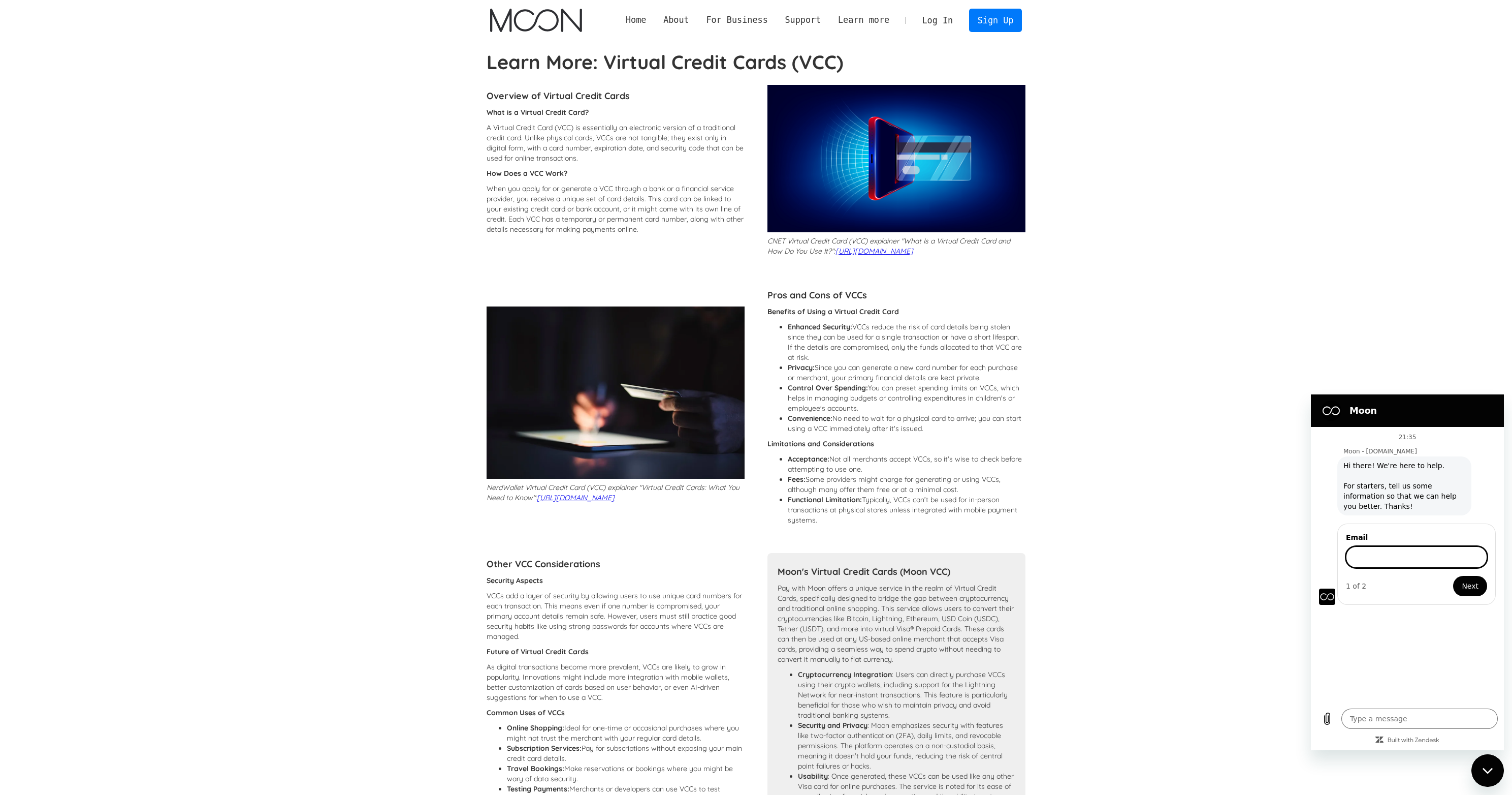
click at [1413, 553] on input "Email" at bounding box center [1417, 556] width 141 height 21
type input "jain.kani@gmail.com"
click at [1478, 578] on button "Next" at bounding box center [1470, 586] width 34 height 20
type textarea "x"
click at [1395, 604] on input "Description" at bounding box center [1417, 601] width 141 height 21
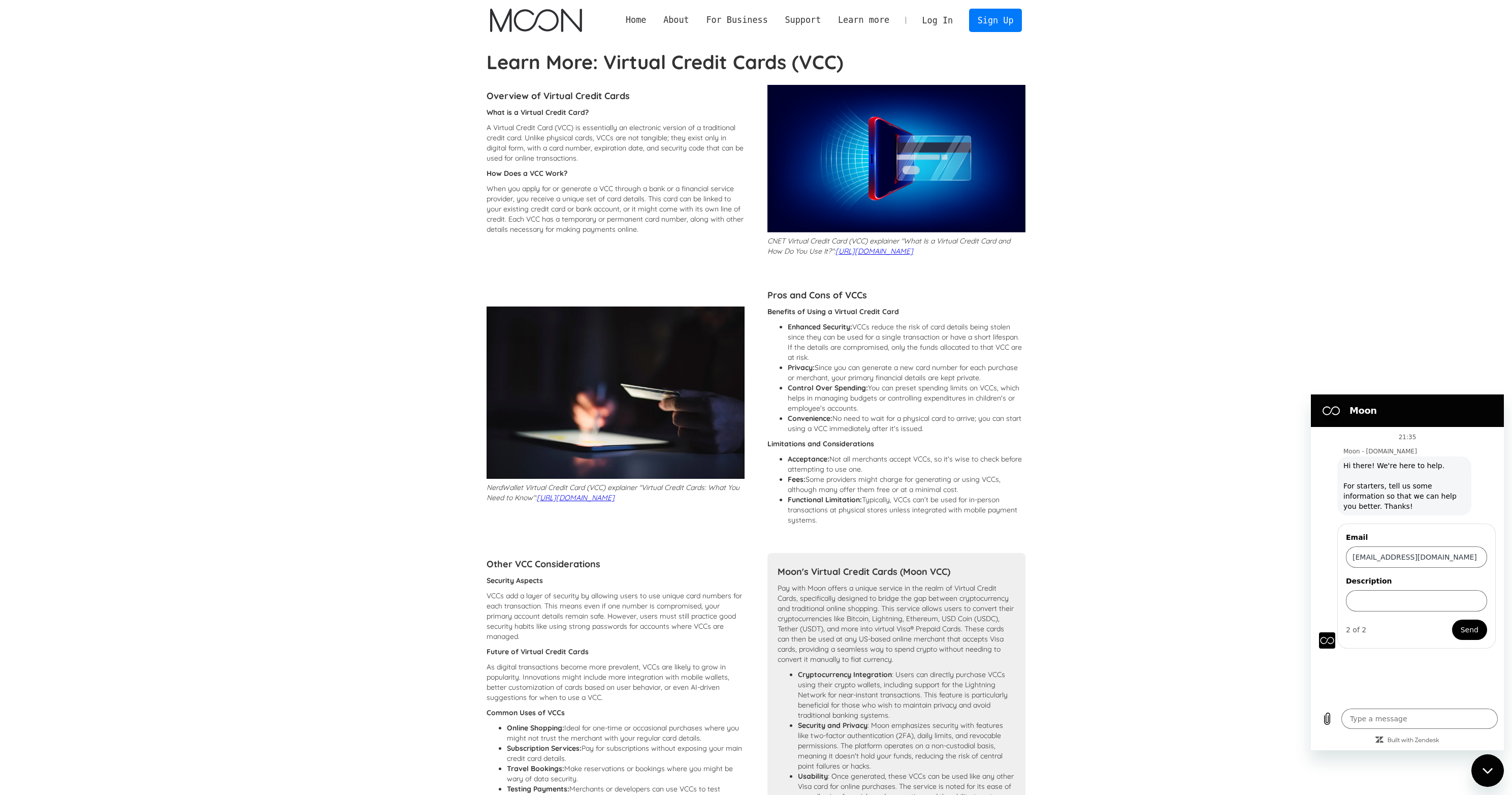
click at [1469, 626] on span "Send" at bounding box center [1470, 630] width 18 height 12
click at [1424, 600] on input "Description" at bounding box center [1417, 601] width 141 height 21
type input "c"
type input "w"
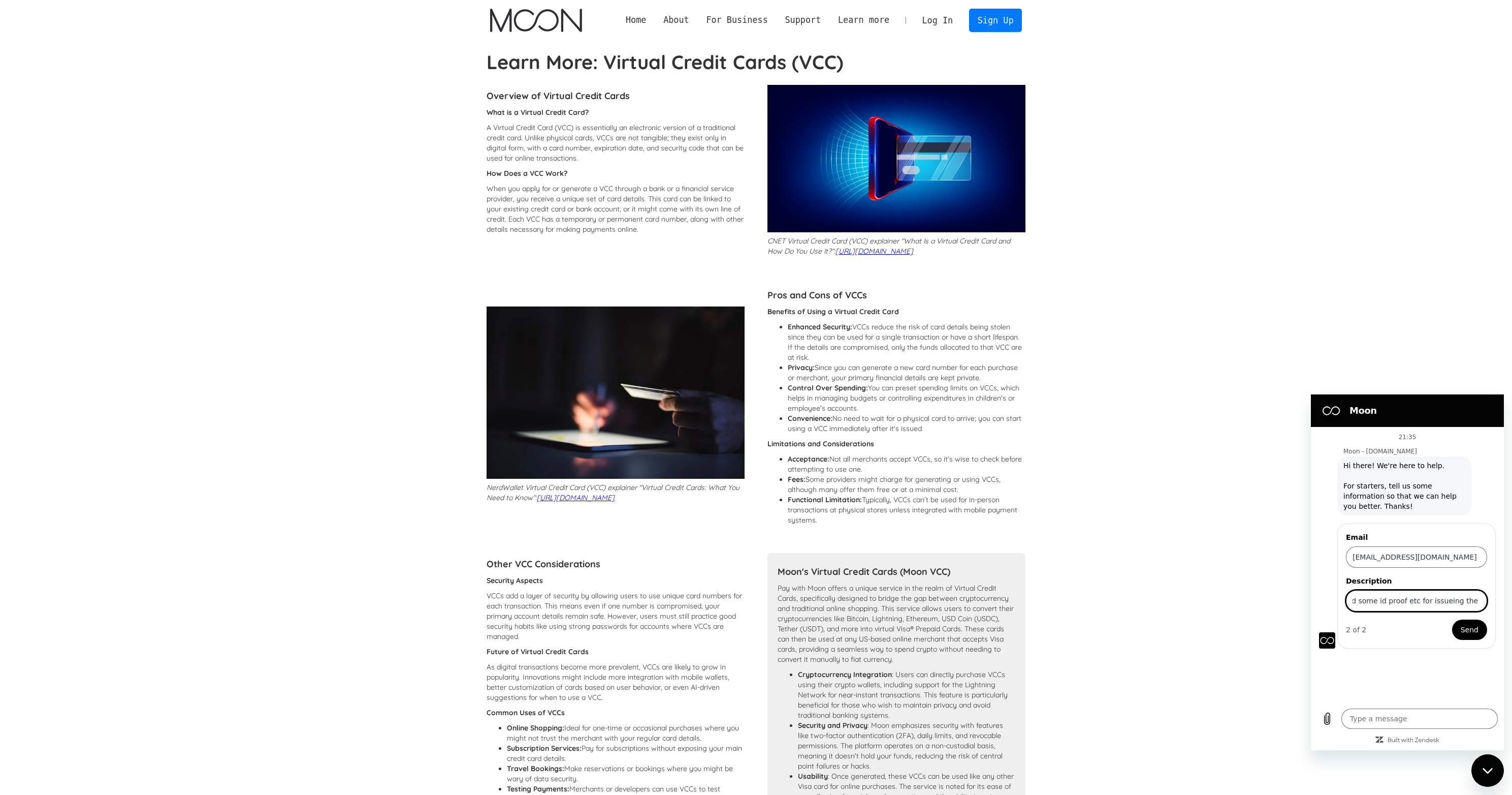
type input "do you need some id proof etc for issueing the card"
click at [1478, 631] on span "Send" at bounding box center [1470, 630] width 18 height 12
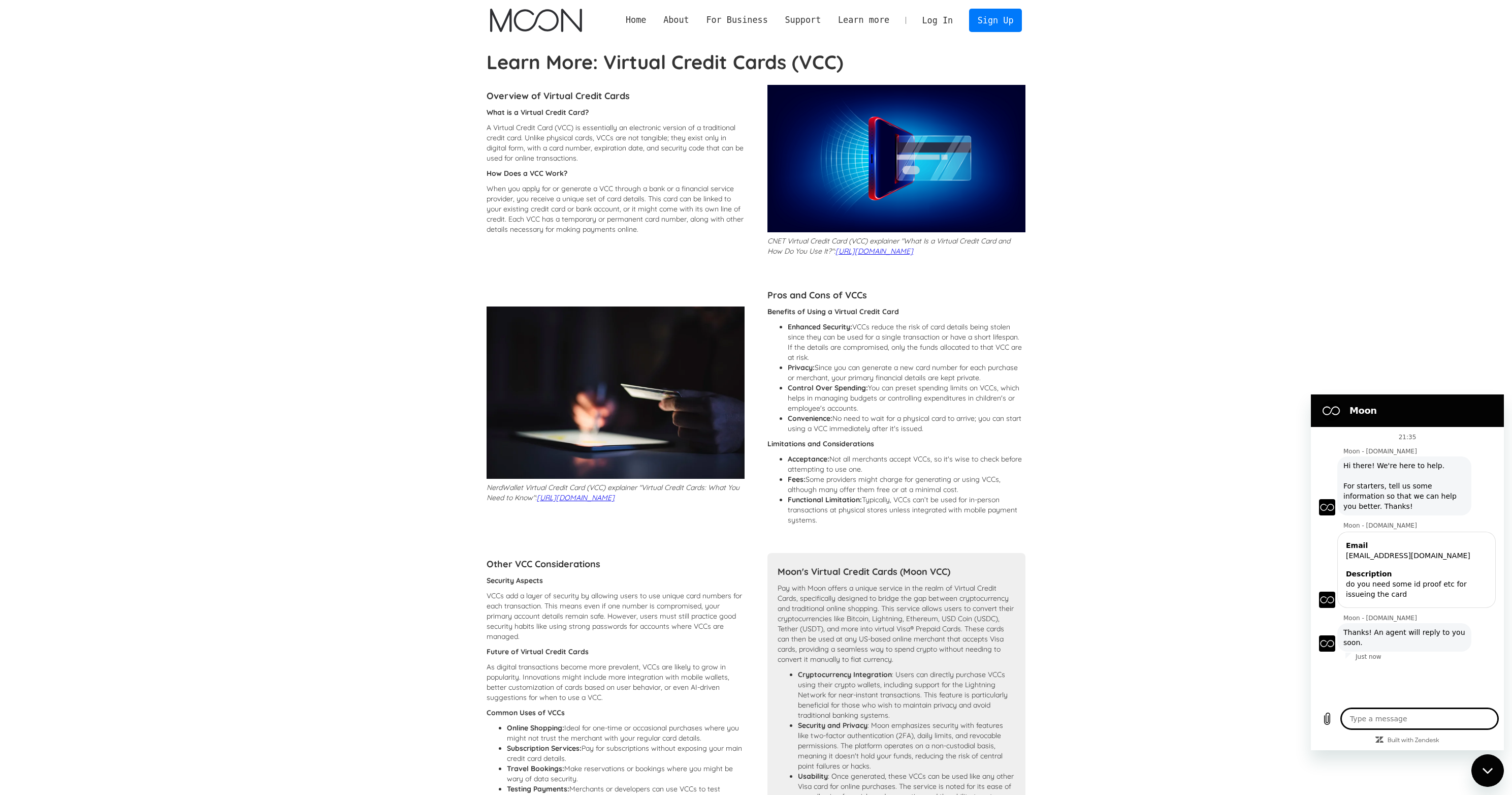
click at [1400, 715] on textarea at bounding box center [1419, 718] width 156 height 20
type textarea "x"
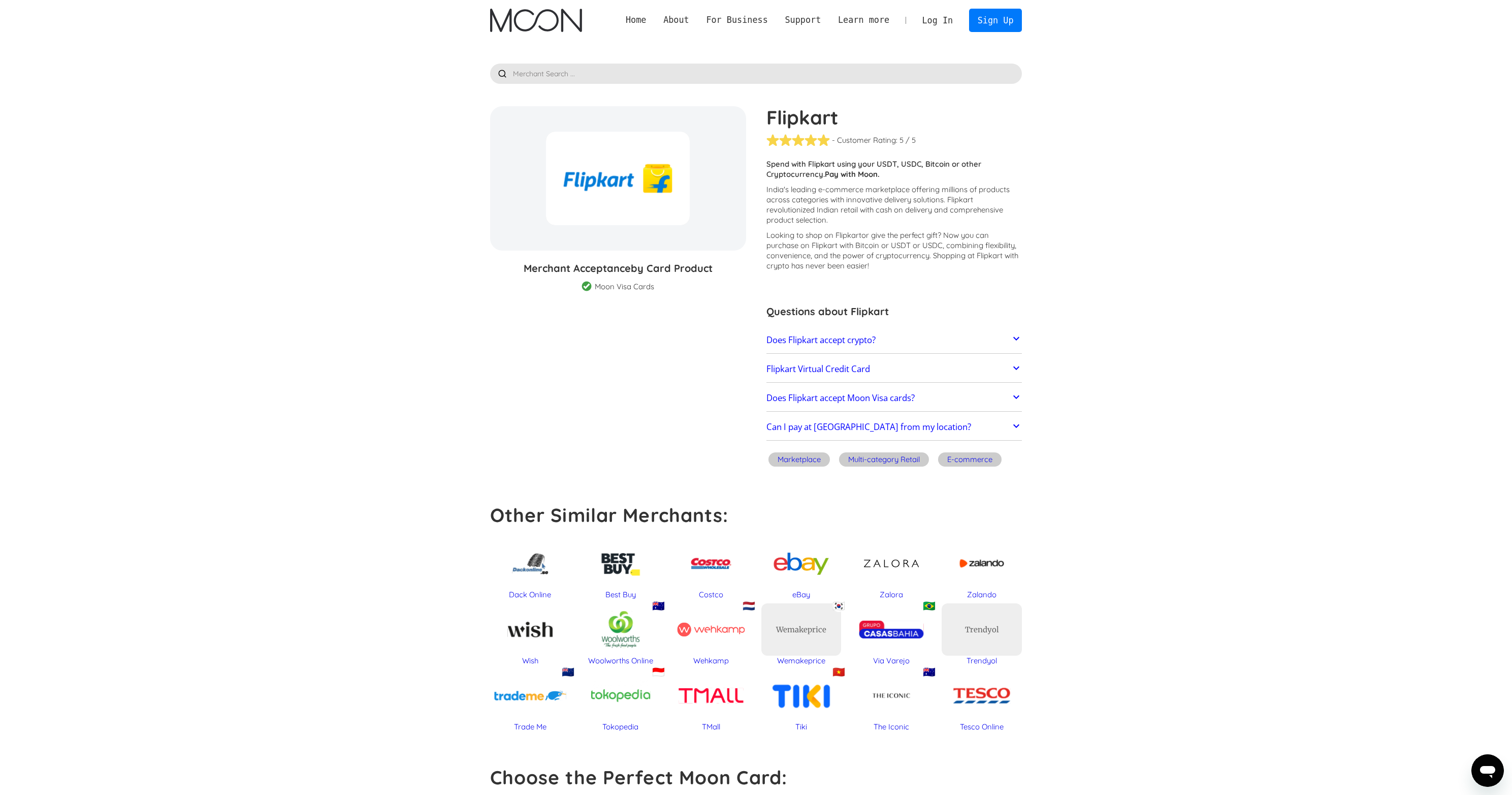
click at [789, 164] on p "Spend with Flipkart using your USDT, USDC, Bitcoin or other Cryptocurrency. Pay…" at bounding box center [895, 169] width 256 height 20
drag, startPoint x: 789, startPoint y: 164, endPoint x: 934, endPoint y: 171, distance: 145.2
click at [934, 171] on p "Spend with Flipkart using your USDT, USDC, Bitcoin or other Cryptocurrency. Pay…" at bounding box center [895, 169] width 256 height 20
click at [946, 239] on p "Looking to shop on Flipkart or give the perfect gift ? Now you can purchase on …" at bounding box center [895, 251] width 256 height 41
drag, startPoint x: 799, startPoint y: 187, endPoint x: 846, endPoint y: 249, distance: 77.8
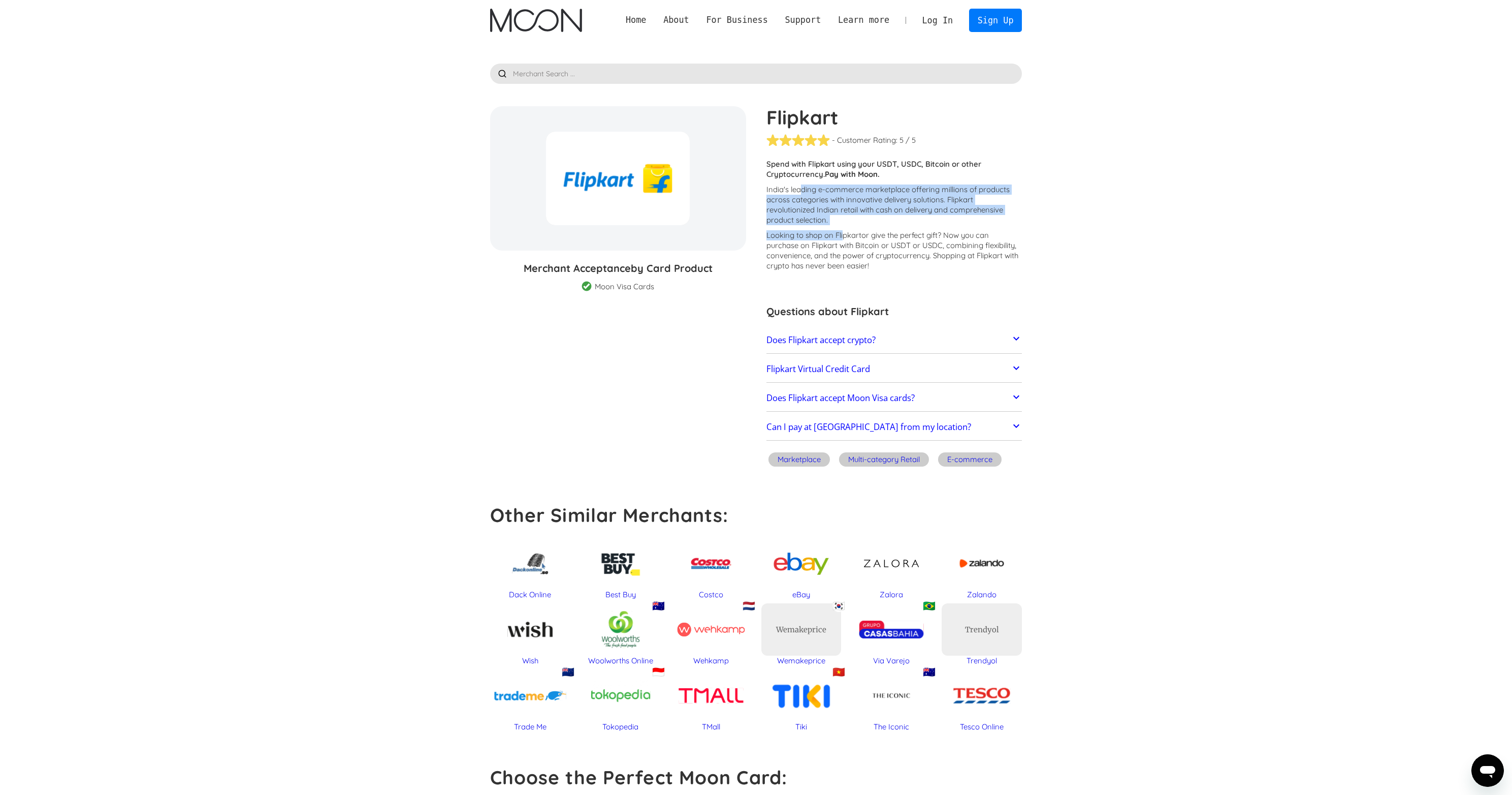
click at [844, 242] on div "Customers report issues with transactions at Flipkart . Some merchants are disa…" at bounding box center [895, 217] width 256 height 117
click at [847, 251] on p "Looking to shop on Flipkart or give the perfect gift ? Now you can purchase on …" at bounding box center [895, 251] width 256 height 41
drag, startPoint x: 802, startPoint y: 229, endPoint x: 850, endPoint y: 252, distance: 53.2
click at [828, 245] on div "Customers report issues with transactions at Flipkart . Some merchants are disa…" at bounding box center [895, 217] width 256 height 117
click at [870, 255] on p "Looking to shop on Flipkart or give the perfect gift ? Now you can purchase on …" at bounding box center [895, 251] width 256 height 41
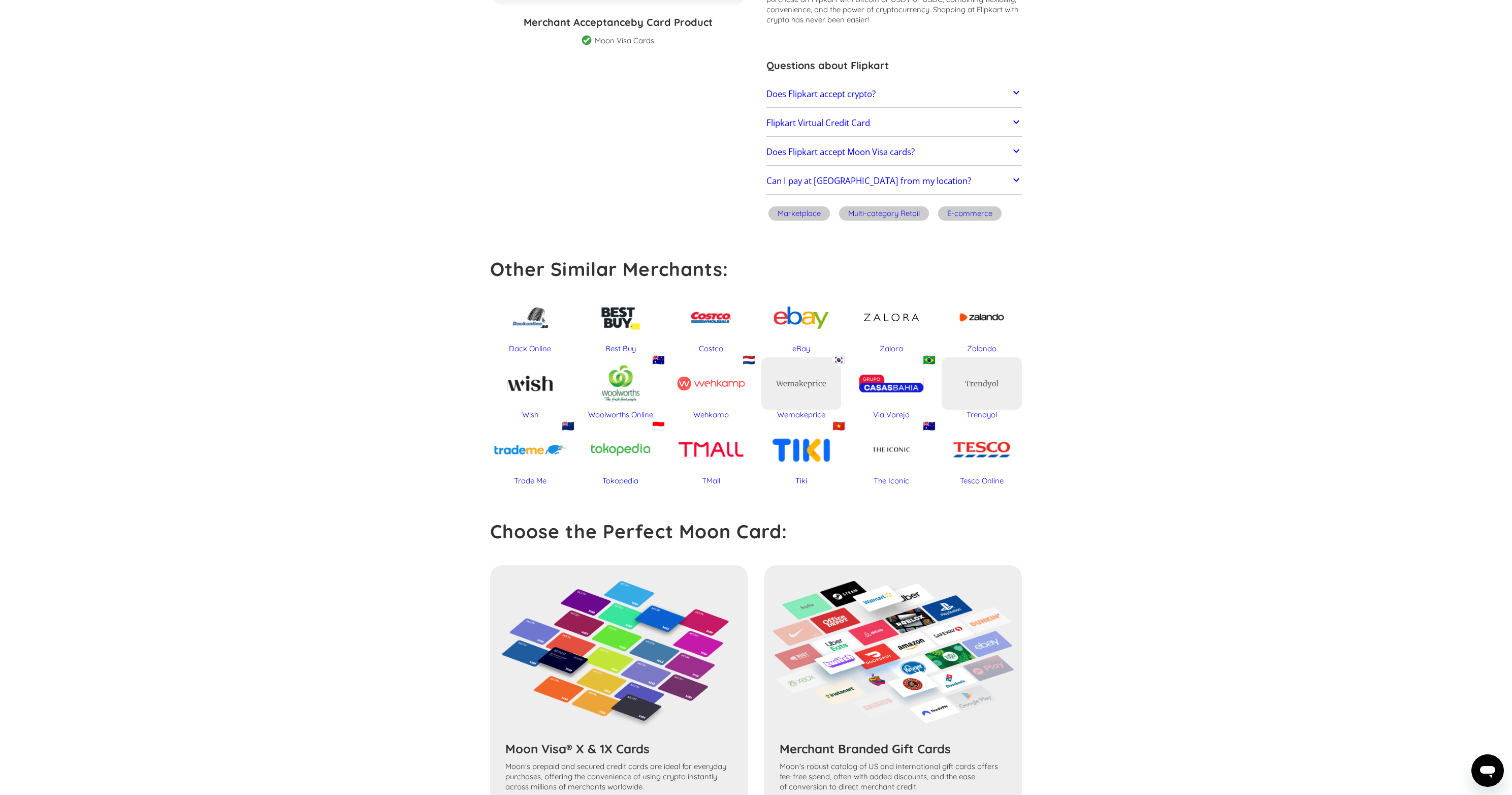
scroll to position [496, 0]
